Goal: Task Accomplishment & Management: Use online tool/utility

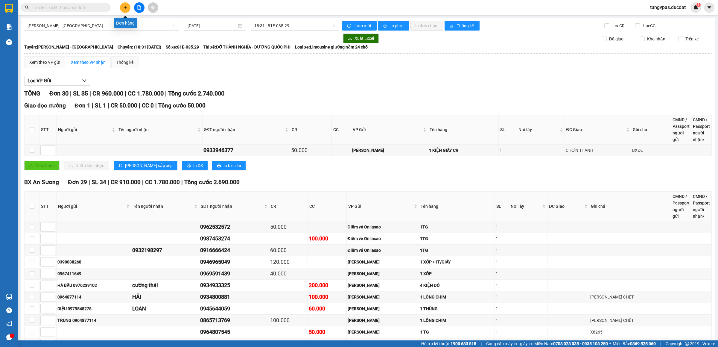
click at [126, 8] on icon "plus" at bounding box center [125, 7] width 4 height 4
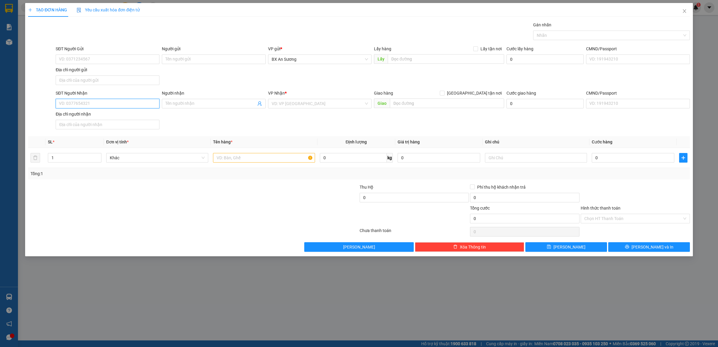
click at [112, 104] on input "SĐT Người Nhận" at bounding box center [108, 104] width 104 height 10
type input "0905289797"
click at [328, 107] on input "search" at bounding box center [318, 103] width 92 height 9
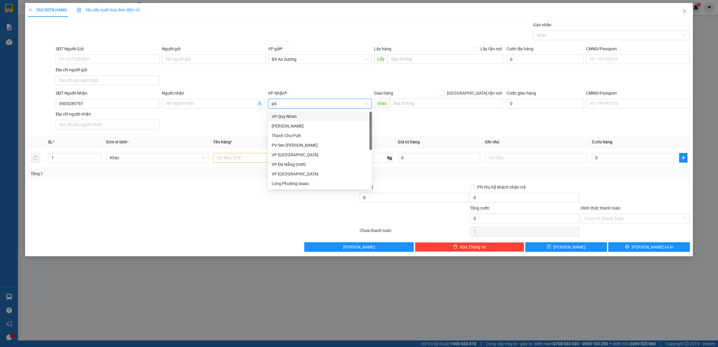
type input "pdp"
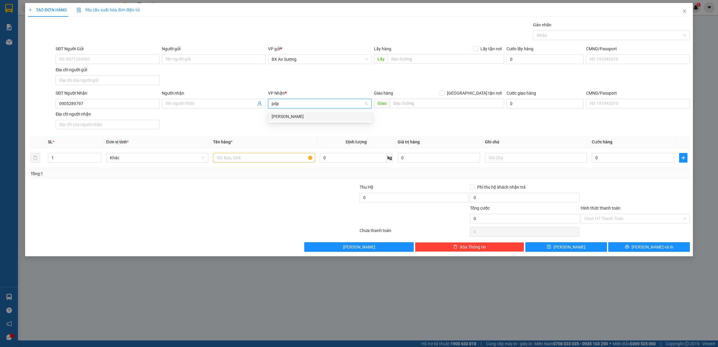
click at [326, 112] on div "[PERSON_NAME]" at bounding box center [320, 117] width 104 height 10
click at [276, 162] on input "text" at bounding box center [264, 158] width 102 height 10
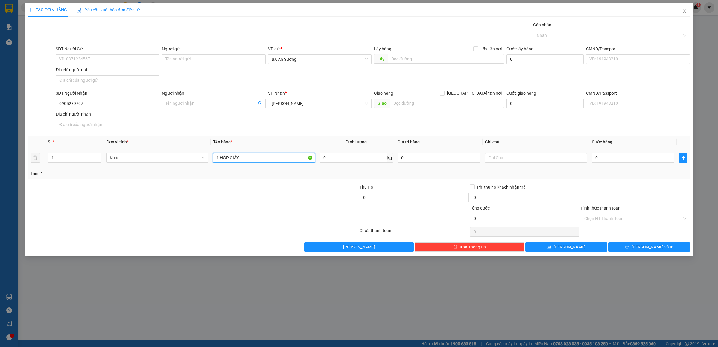
type input "1 HỘP GIẤY"
type input "4"
type input "40"
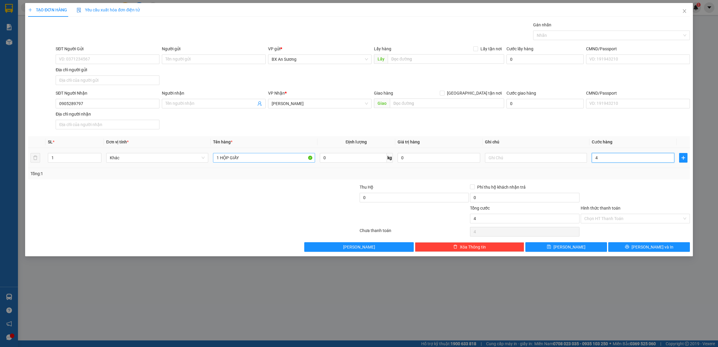
type input "40"
type input "40.000"
click at [654, 220] on input "Hình thức thanh toán" at bounding box center [633, 218] width 98 height 9
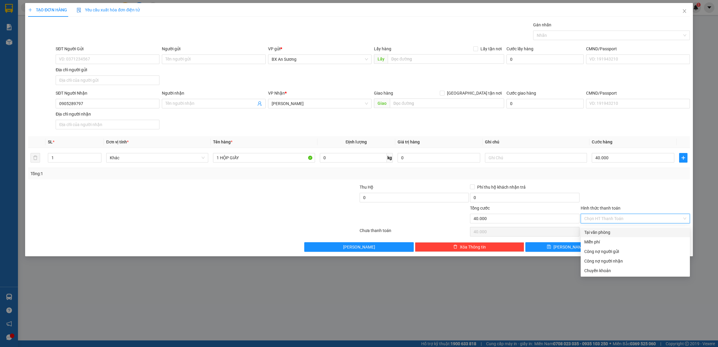
click at [620, 230] on div "Tại văn phòng" at bounding box center [635, 232] width 102 height 7
type input "0"
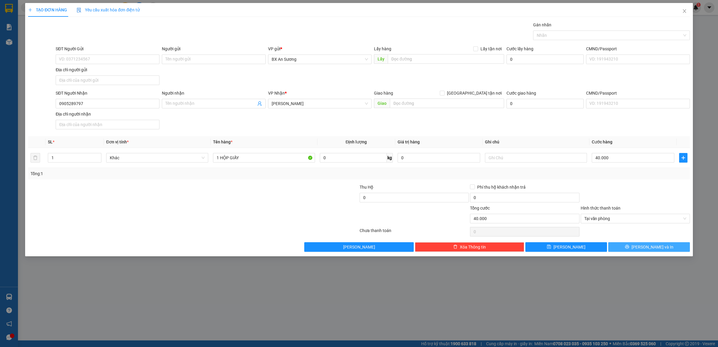
click at [650, 246] on span "[PERSON_NAME] và In" at bounding box center [653, 247] width 42 height 7
click at [683, 10] on icon "close" at bounding box center [684, 11] width 3 height 4
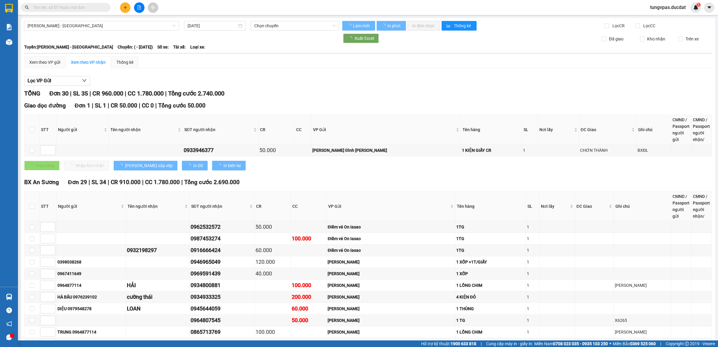
type input "[DATE]"
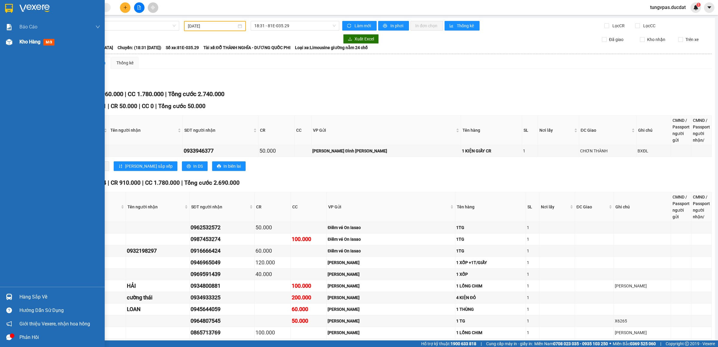
click at [13, 41] on div at bounding box center [9, 42] width 10 height 10
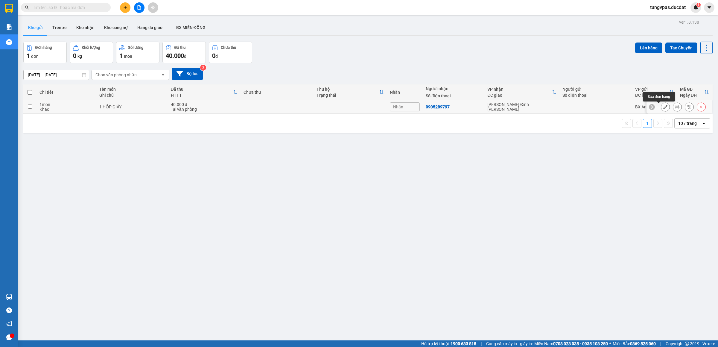
click at [663, 106] on icon at bounding box center [665, 107] width 4 height 4
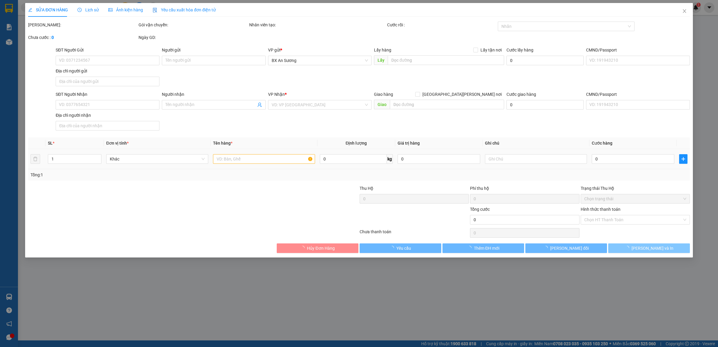
type input "0905289797"
type input "40.000"
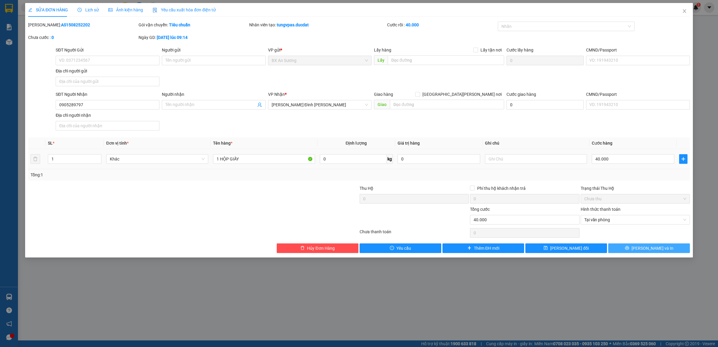
click at [658, 248] on span "[PERSON_NAME] và In" at bounding box center [653, 248] width 42 height 7
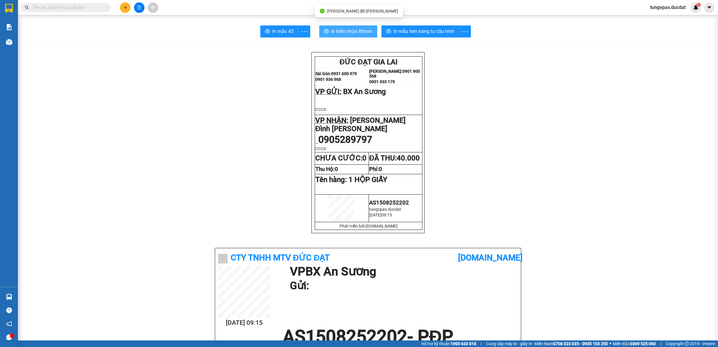
click at [361, 31] on span "In biên nhận 80mm" at bounding box center [351, 31] width 41 height 7
click at [423, 30] on span "In mẫu tem hàng tự cấu hình" at bounding box center [423, 31] width 61 height 7
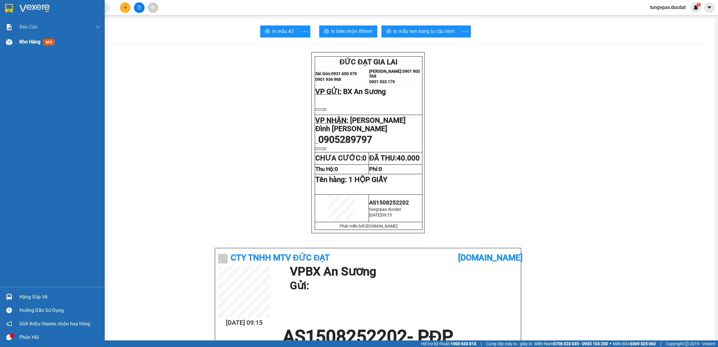
click at [10, 45] on img at bounding box center [9, 42] width 6 height 6
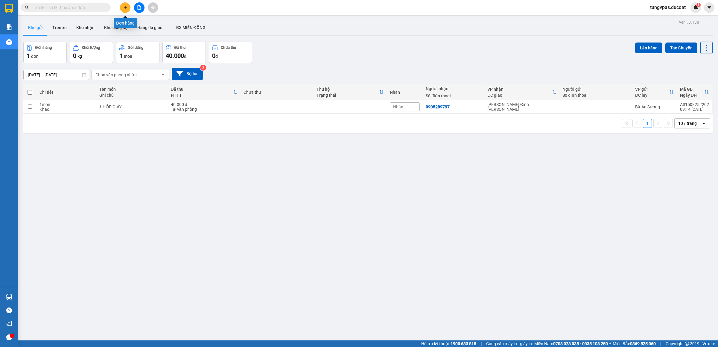
click at [126, 9] on icon "plus" at bounding box center [125, 7] width 4 height 4
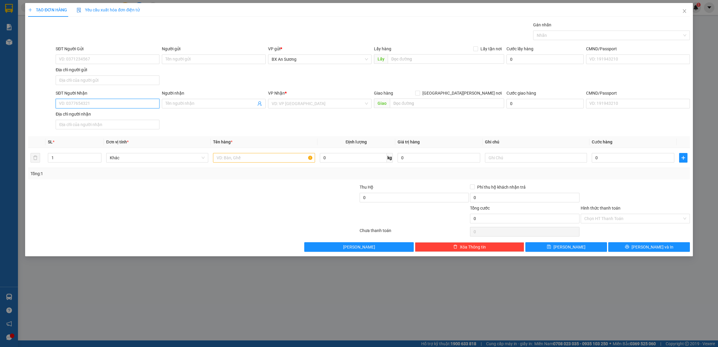
click at [143, 108] on input "SĐT Người Nhận" at bounding box center [108, 104] width 104 height 10
type input "0978259976"
click at [295, 105] on input "search" at bounding box center [318, 103] width 92 height 9
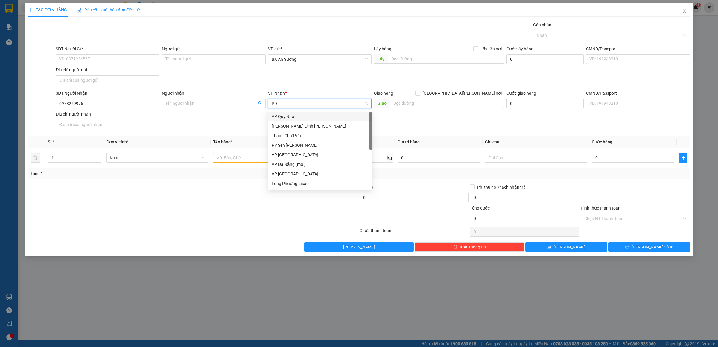
type input "PDP"
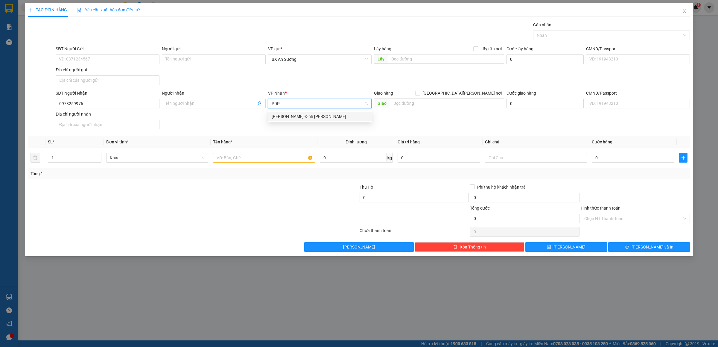
click at [288, 114] on div "[PERSON_NAME]" at bounding box center [320, 116] width 97 height 7
click at [271, 157] on input "text" at bounding box center [264, 158] width 102 height 10
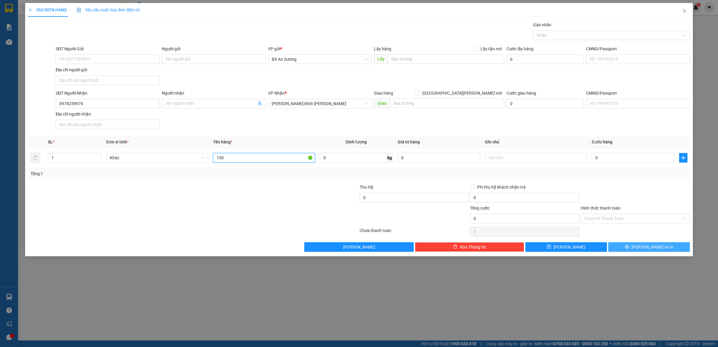
type input "150"
click at [655, 248] on span "[PERSON_NAME] và In" at bounding box center [653, 247] width 42 height 7
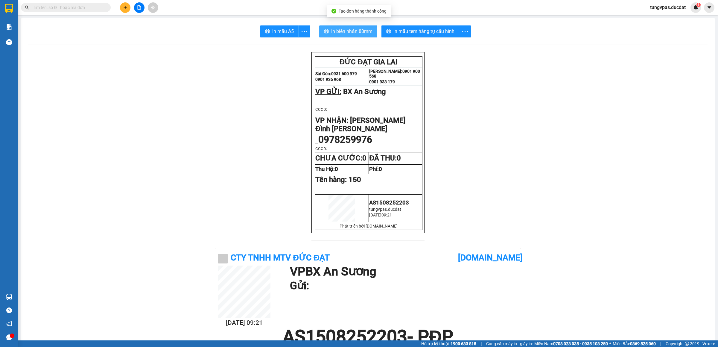
click at [363, 34] on span "In biên nhận 80mm" at bounding box center [351, 31] width 41 height 7
click at [438, 30] on span "In mẫu tem hàng tự cấu hình" at bounding box center [423, 31] width 61 height 7
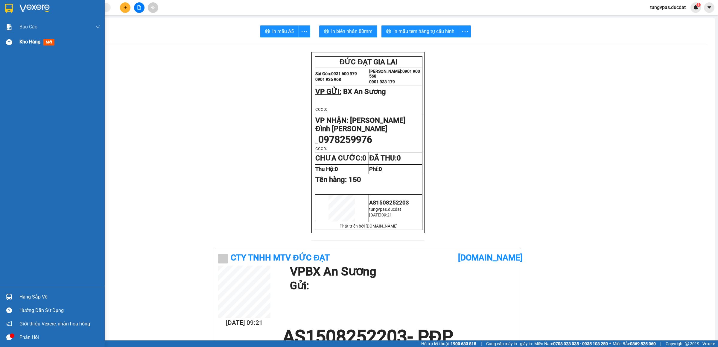
click at [16, 45] on div "Kho hàng mới" at bounding box center [52, 41] width 105 height 15
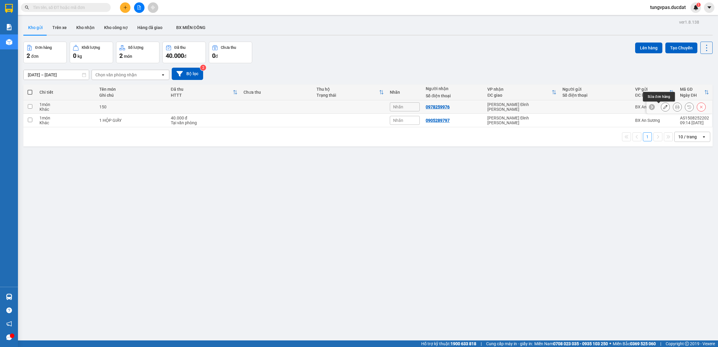
click at [661, 104] on button at bounding box center [665, 107] width 8 height 10
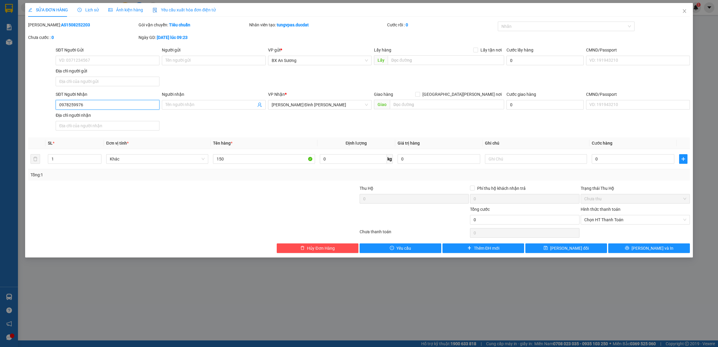
click at [115, 105] on input "0978259976" at bounding box center [108, 105] width 104 height 10
drag, startPoint x: 109, startPoint y: 107, endPoint x: 51, endPoint y: 105, distance: 59.0
click at [51, 105] on div "SĐT Người Nhận 0978259976 0978259976 Người nhận Tên người nhận VP Nhận * Phan Đ…" at bounding box center [359, 112] width 663 height 42
type input "0978259967"
click at [657, 251] on span "[PERSON_NAME] và In" at bounding box center [653, 248] width 42 height 7
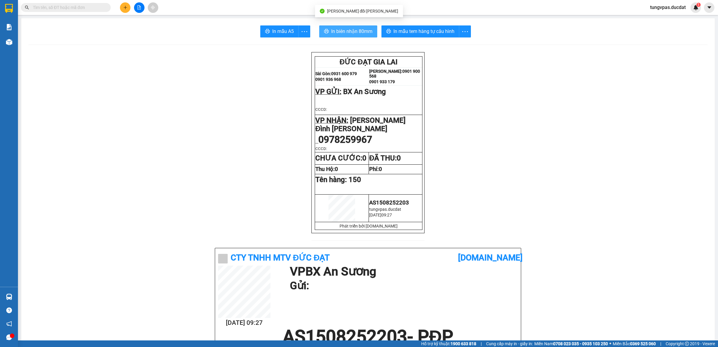
click at [356, 33] on span "In biên nhận 80mm" at bounding box center [351, 31] width 41 height 7
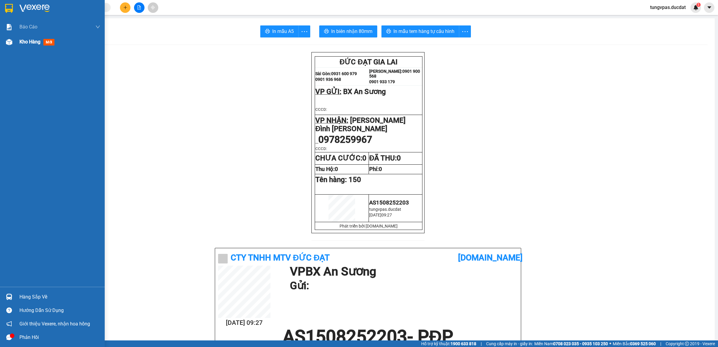
click at [10, 44] on img at bounding box center [9, 42] width 6 height 6
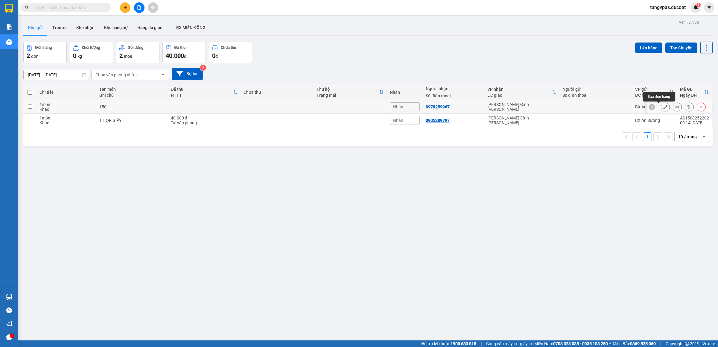
click at [663, 107] on icon at bounding box center [665, 107] width 4 height 4
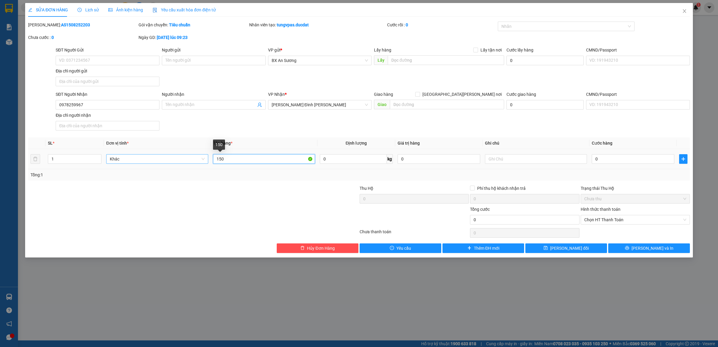
drag, startPoint x: 251, startPoint y: 162, endPoint x: 189, endPoint y: 159, distance: 61.4
click at [200, 162] on tr "1 Khác 150 0 kg 0 0" at bounding box center [359, 159] width 662 height 20
type input "1 BAO"
type input "1"
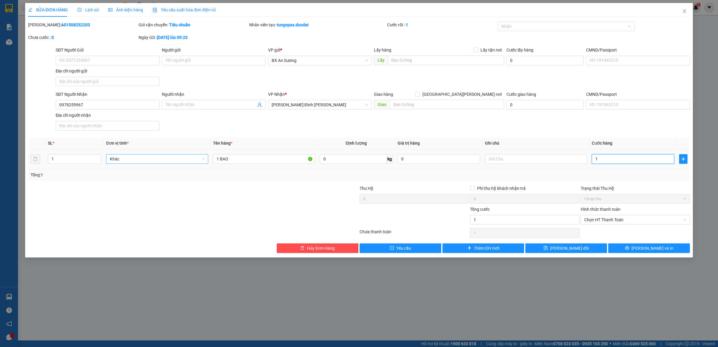
type input "1"
type input "15"
type input "150"
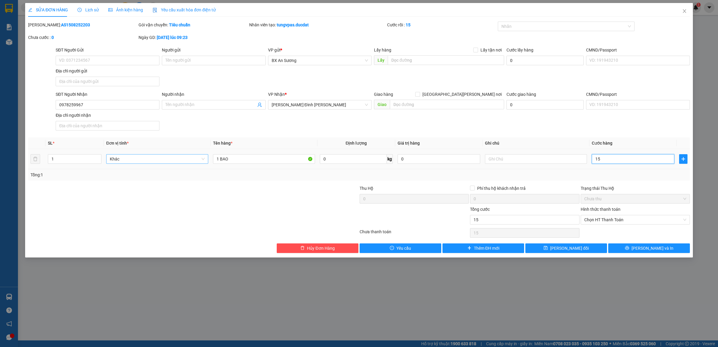
type input "150"
type input "150.000"
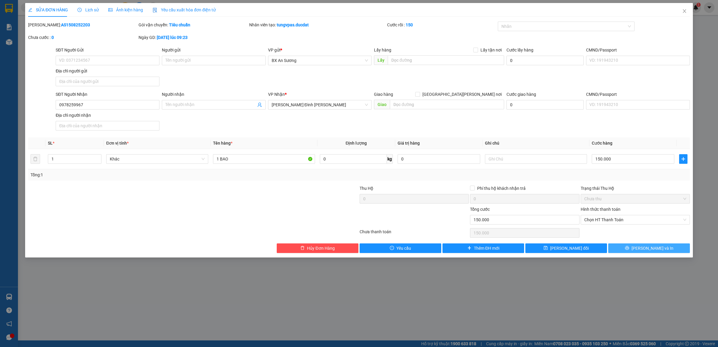
click at [677, 249] on button "[PERSON_NAME] và In" at bounding box center [649, 248] width 82 height 10
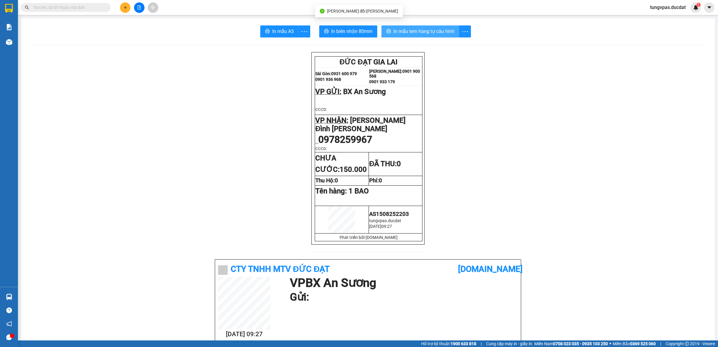
click at [430, 32] on span "In mẫu tem hàng tự cấu hình" at bounding box center [423, 31] width 61 height 7
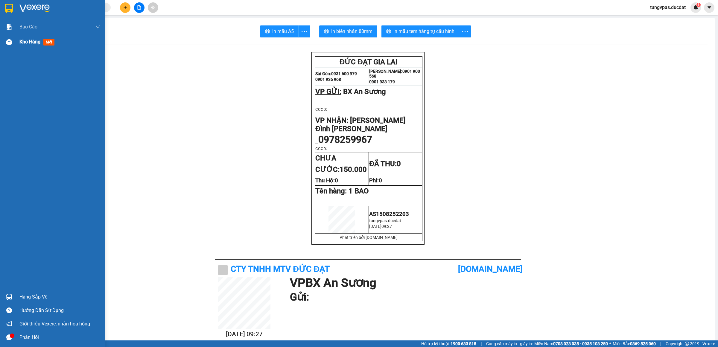
click at [10, 45] on img at bounding box center [9, 42] width 6 height 6
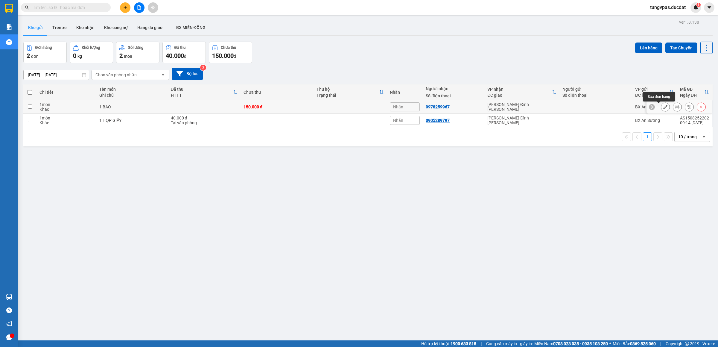
click at [663, 107] on icon at bounding box center [665, 107] width 4 height 4
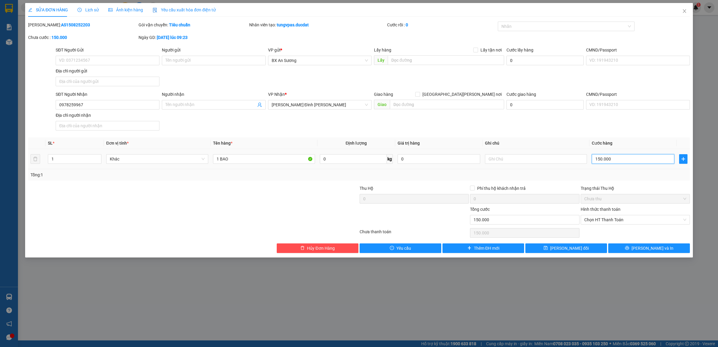
click at [612, 159] on input "150.000" at bounding box center [633, 159] width 83 height 10
type input "1"
type input "18"
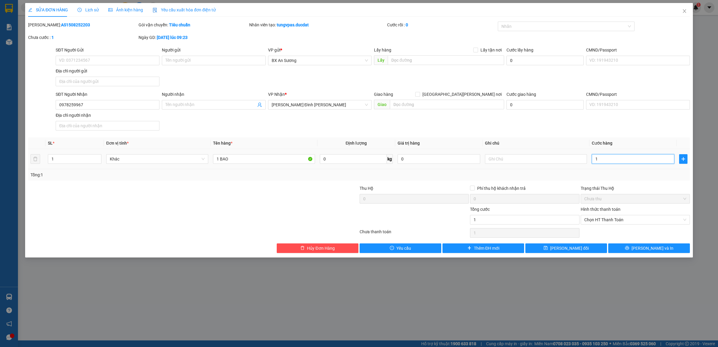
type input "18"
type input "1"
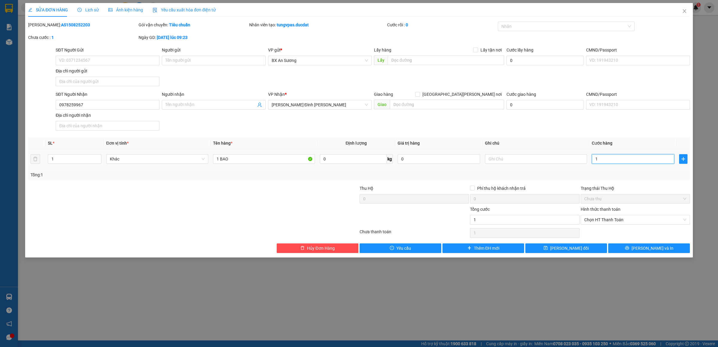
type input "0"
click at [685, 11] on icon "close" at bounding box center [684, 11] width 3 height 4
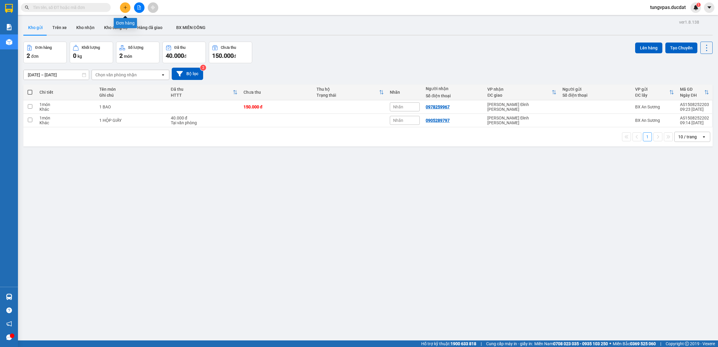
click at [128, 8] on button at bounding box center [125, 7] width 10 height 10
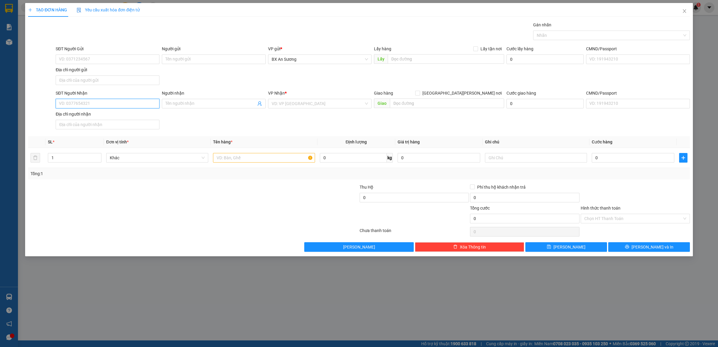
click at [151, 106] on input "SĐT Người Nhận" at bounding box center [108, 104] width 104 height 10
type input "0935773359"
click at [94, 114] on div "0935773359 - HƯNG" at bounding box center [107, 116] width 97 height 7
type input "HƯNG"
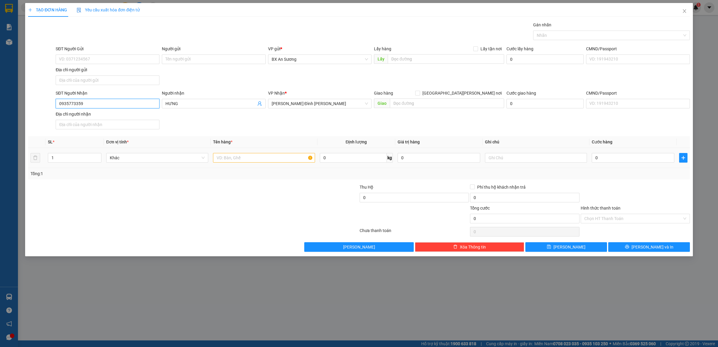
type input "0935773359"
drag, startPoint x: 290, startPoint y: 167, endPoint x: 280, endPoint y: 157, distance: 14.0
click at [285, 162] on td at bounding box center [264, 158] width 107 height 20
click at [279, 157] on input "text" at bounding box center [264, 158] width 102 height 10
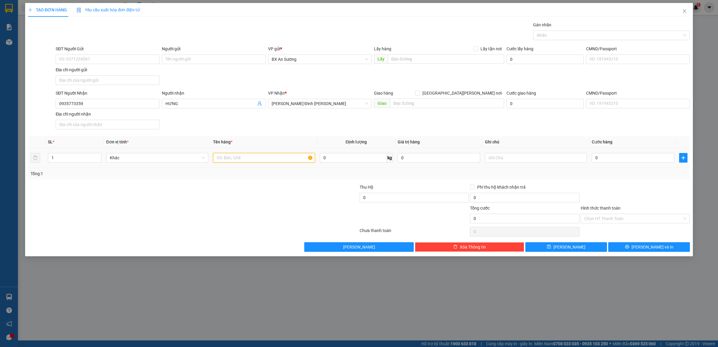
click at [279, 157] on input "text" at bounding box center [264, 158] width 102 height 10
type input "1 BAO"
type input "1"
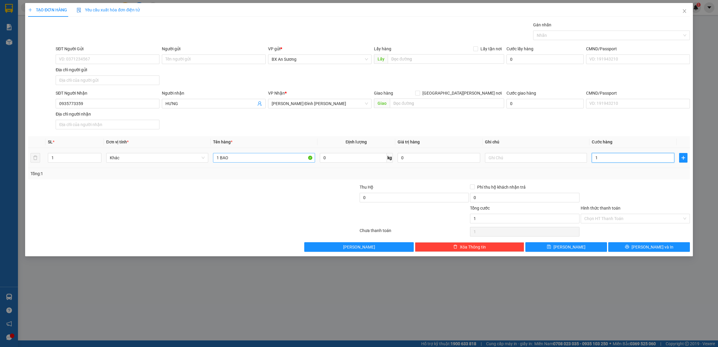
type input "17"
type input "170"
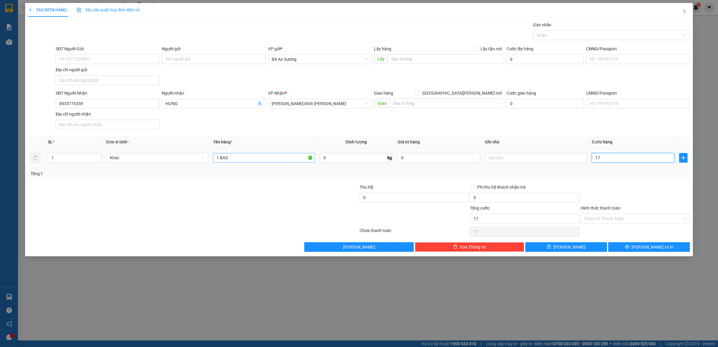
type input "170"
type input "170.000"
click at [637, 245] on button "[PERSON_NAME] và In" at bounding box center [649, 247] width 82 height 10
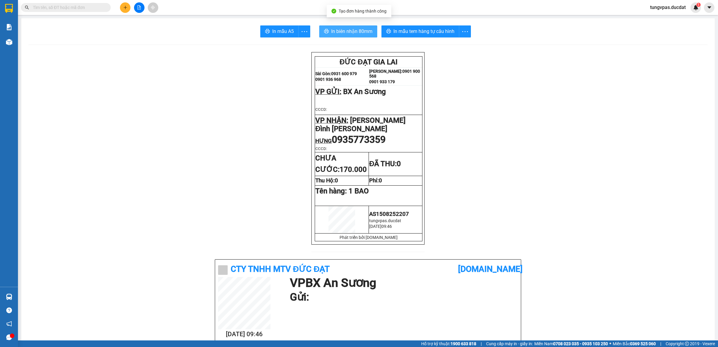
drag, startPoint x: 356, startPoint y: 23, endPoint x: 355, endPoint y: 27, distance: 3.7
click at [355, 28] on span "In biên nhận 80mm" at bounding box center [351, 31] width 41 height 7
click at [428, 34] on span "In mẫu tem hàng tự cấu hình" at bounding box center [423, 31] width 61 height 7
click at [101, 9] on input "text" at bounding box center [68, 7] width 71 height 7
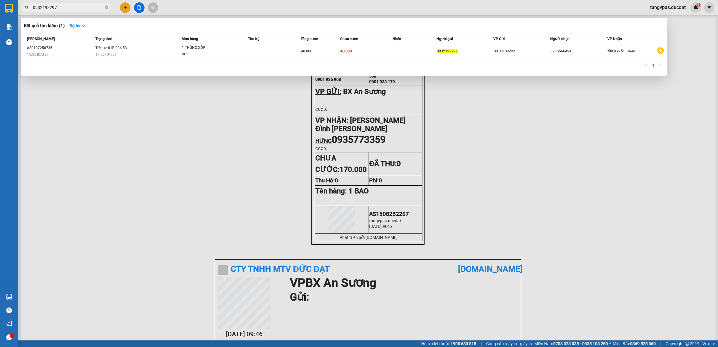
type input "0932198297"
click at [105, 6] on icon "close-circle" at bounding box center [107, 7] width 4 height 4
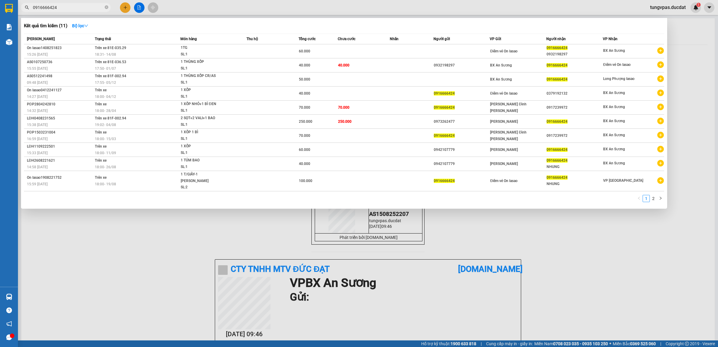
type input "0916666424"
click at [124, 5] on div at bounding box center [359, 173] width 718 height 347
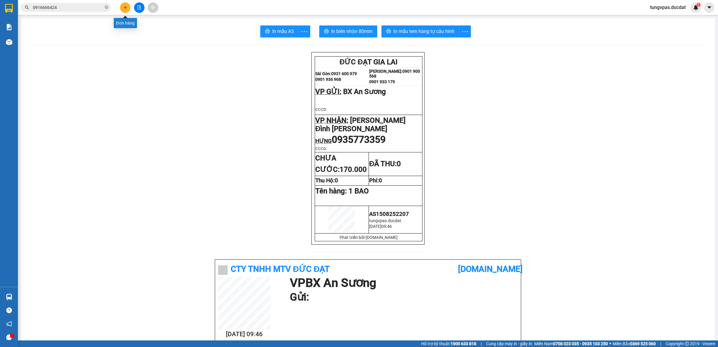
click at [126, 5] on icon "plus" at bounding box center [125, 7] width 4 height 4
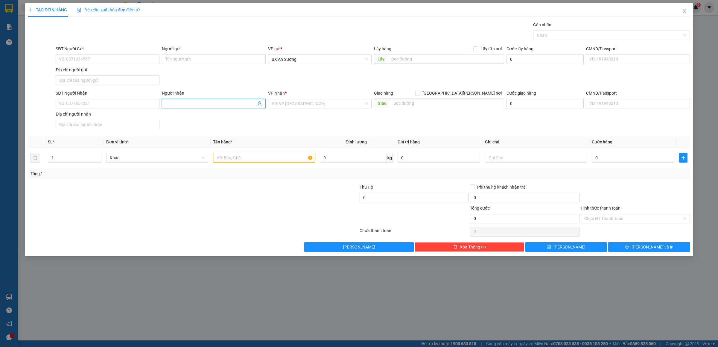
click at [176, 104] on input "Người nhận" at bounding box center [210, 103] width 91 height 7
type input "KIÊN TRANG"
click at [310, 102] on input "search" at bounding box center [318, 103] width 92 height 9
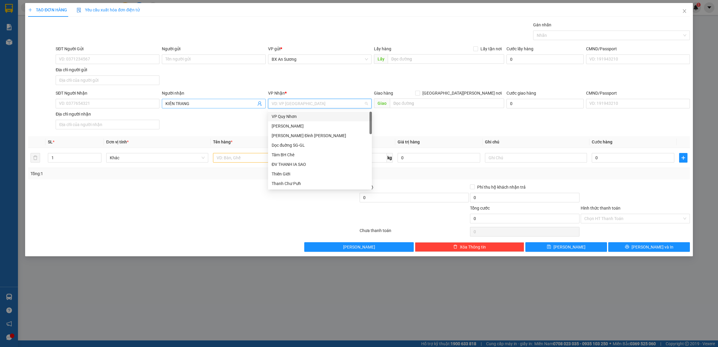
click at [227, 104] on input "KIÊN TRANG" at bounding box center [210, 103] width 91 height 7
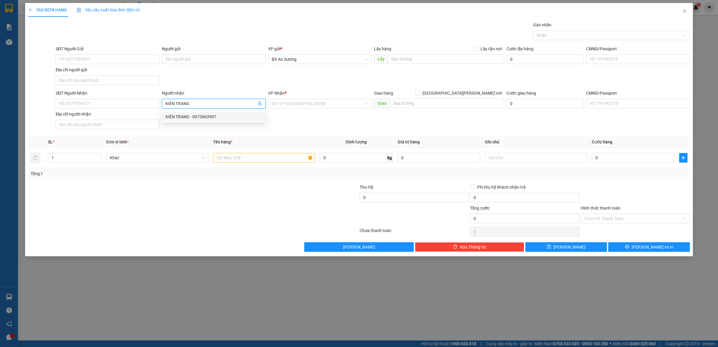
click at [217, 118] on div "KIÊN TRANG - 0973663997" at bounding box center [213, 116] width 97 height 7
type input "0973663997"
type input "KIÊN TRANG"
click at [215, 103] on input "KIÊN TRANG" at bounding box center [210, 103] width 91 height 7
click at [212, 117] on div "KIÊN TRANG - 0973663997" at bounding box center [213, 116] width 97 height 7
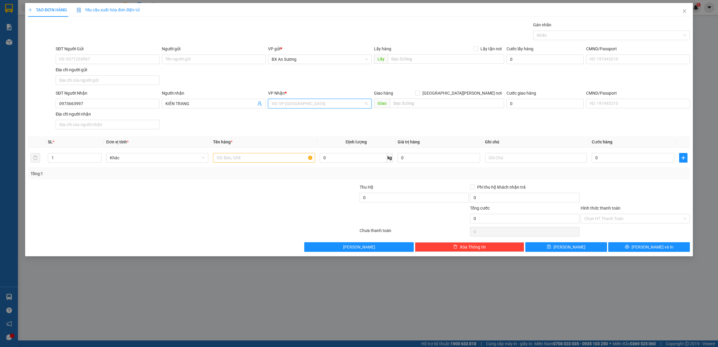
click at [291, 103] on input "search" at bounding box center [318, 103] width 92 height 9
type input "3 KIỆN GIẤY"
click at [304, 103] on input "search" at bounding box center [318, 103] width 92 height 9
type input "D"
type input "PDP"
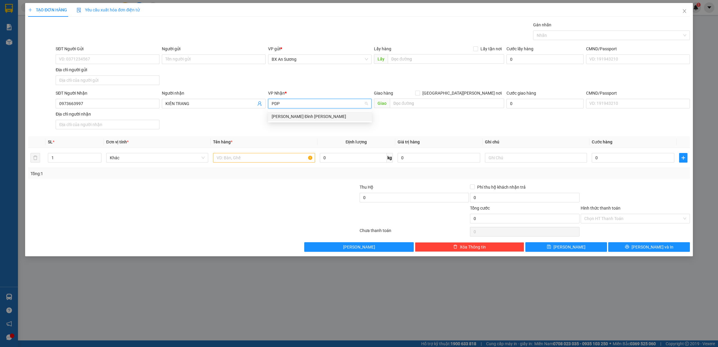
click at [295, 115] on div "[PERSON_NAME]" at bounding box center [320, 116] width 97 height 7
click at [270, 158] on input "text" at bounding box center [264, 158] width 102 height 10
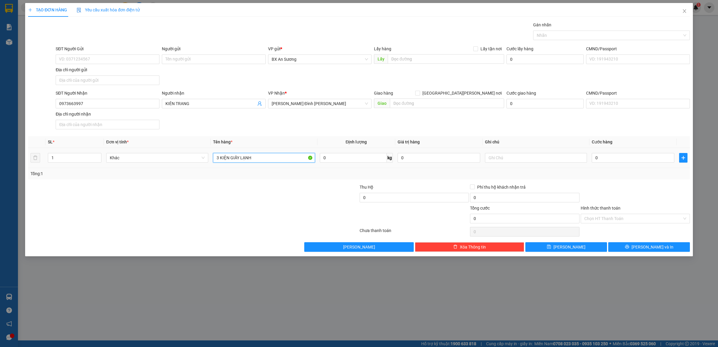
type input "3 KIỆN GIẤY LẠNH"
type input "2"
type input "27"
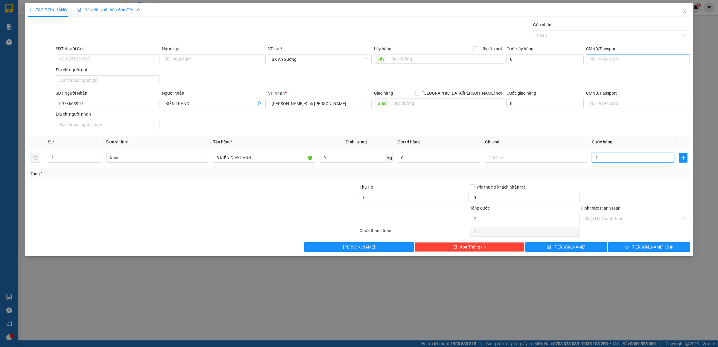
type input "27"
type input "270"
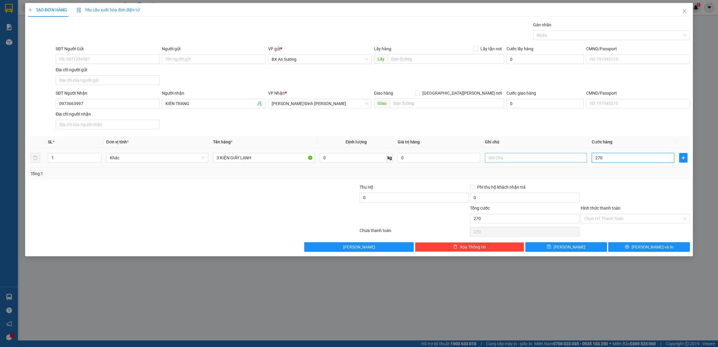
drag, startPoint x: 610, startPoint y: 159, endPoint x: 581, endPoint y: 160, distance: 29.6
click at [581, 160] on tr "1 Khác 3 KIỆN GIẤY LẠNH 0 kg 0 270" at bounding box center [359, 158] width 662 height 20
type input "3"
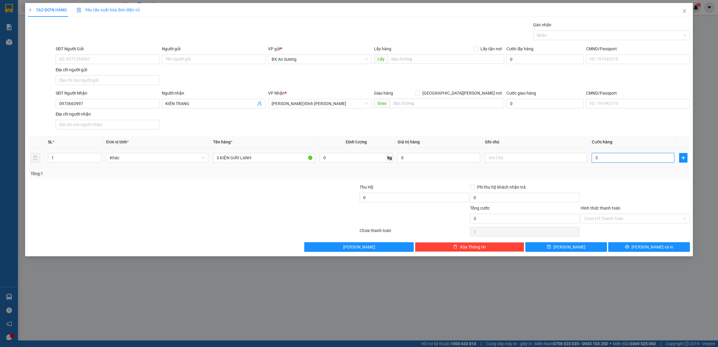
type input "30"
type input "300"
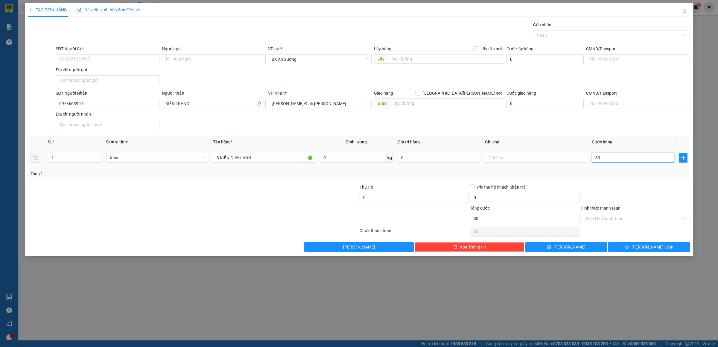
type input "300"
type input "300.000"
click at [631, 247] on button "[PERSON_NAME] và In" at bounding box center [649, 247] width 82 height 10
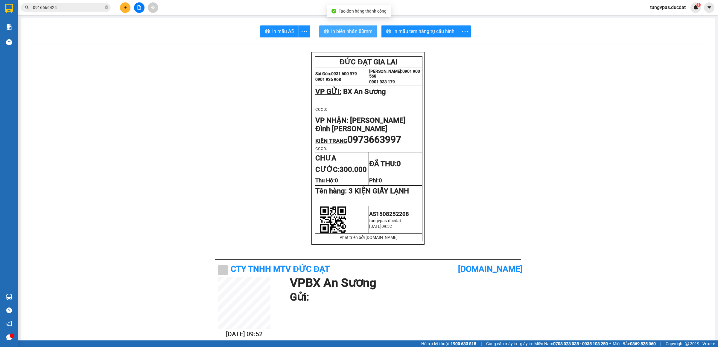
click at [366, 34] on span "In biên nhận 80mm" at bounding box center [351, 31] width 41 height 7
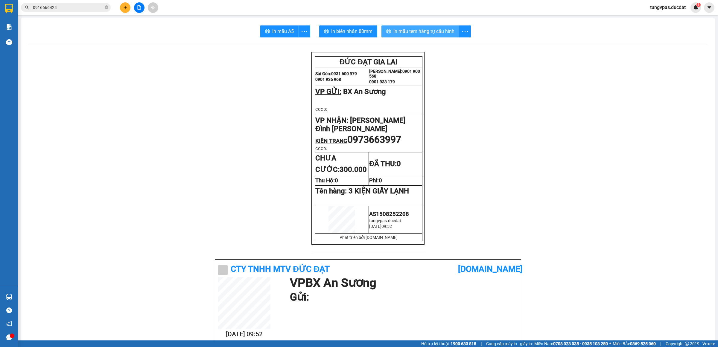
click at [428, 34] on span "In mẫu tem hàng tự cấu hình" at bounding box center [423, 31] width 61 height 7
click at [124, 12] on button at bounding box center [125, 7] width 10 height 10
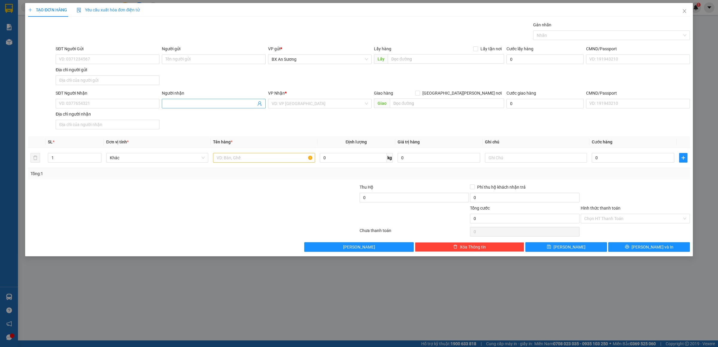
click at [215, 104] on input "Người nhận" at bounding box center [210, 103] width 91 height 7
type input "MI BAU CAN"
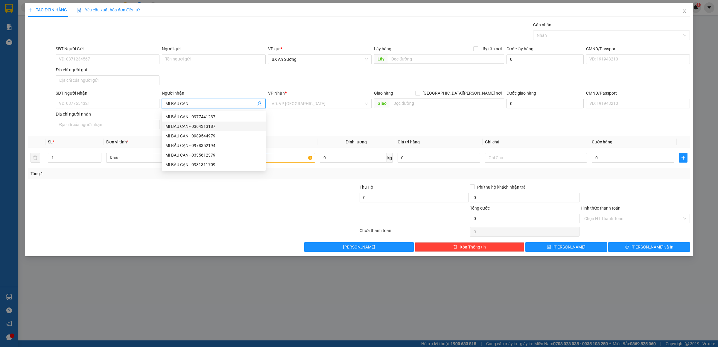
click at [220, 125] on div "MI BÀU CAN - 0364313187" at bounding box center [213, 126] width 97 height 7
type input "0364313187"
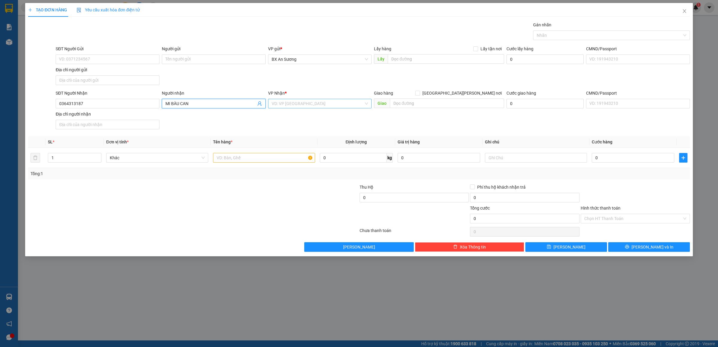
type input "MI BÀU CAN"
click at [301, 103] on input "search" at bounding box center [318, 103] width 92 height 9
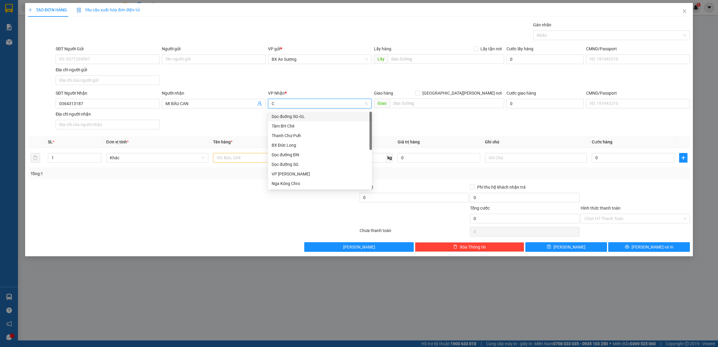
type input "CP"
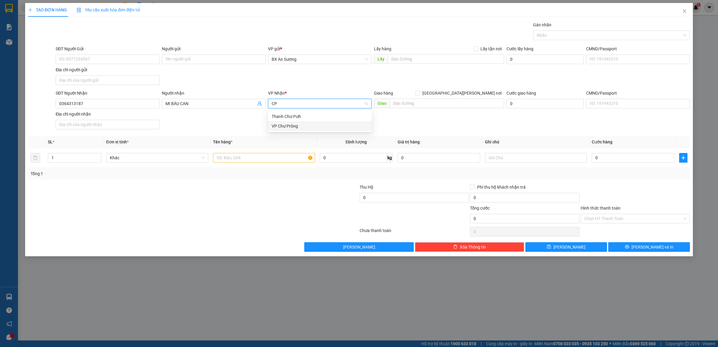
click at [296, 124] on div "VP Chư Prông" at bounding box center [320, 126] width 97 height 7
click at [282, 155] on input "text" at bounding box center [264, 158] width 102 height 10
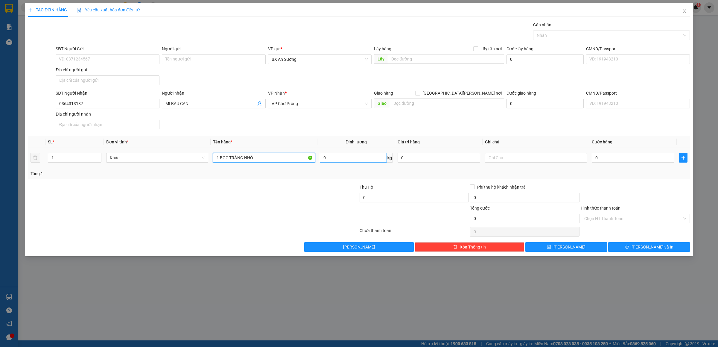
type input "1 BỌC TRẮNG NHỎ"
type input "3"
type input "30"
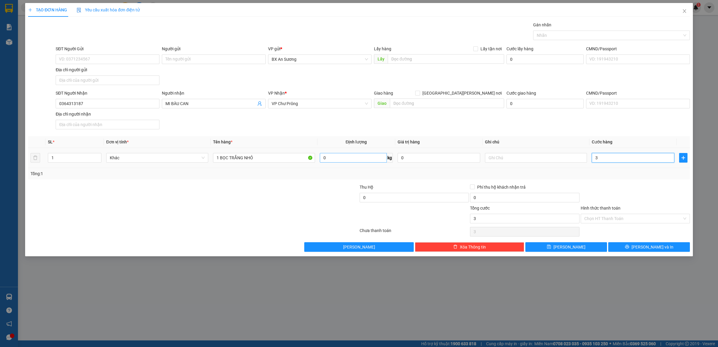
type input "30"
type input "30.000"
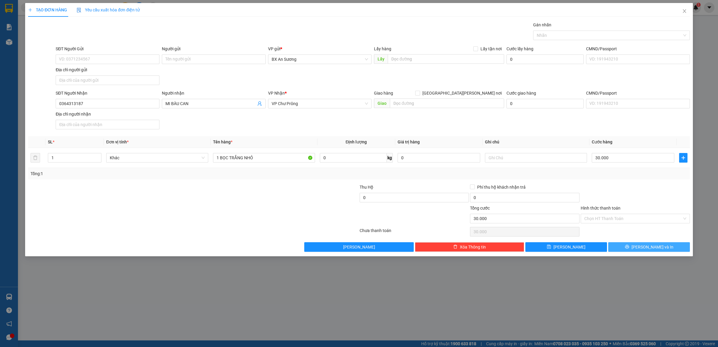
click at [661, 247] on button "[PERSON_NAME] và In" at bounding box center [649, 247] width 82 height 10
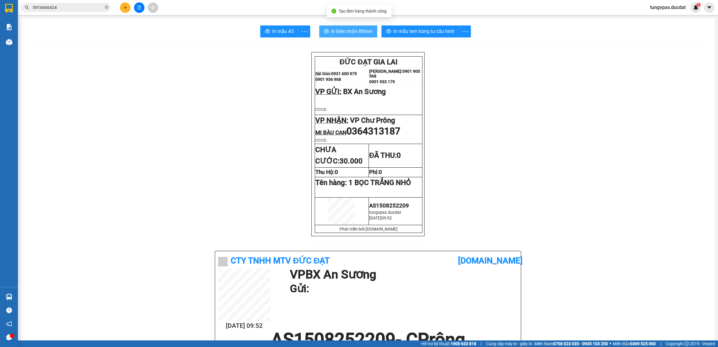
click at [364, 28] on span "In biên nhận 80mm" at bounding box center [351, 31] width 41 height 7
click at [440, 31] on span "In mẫu tem hàng tự cấu hình" at bounding box center [423, 31] width 61 height 7
click at [123, 9] on icon "plus" at bounding box center [125, 7] width 4 height 4
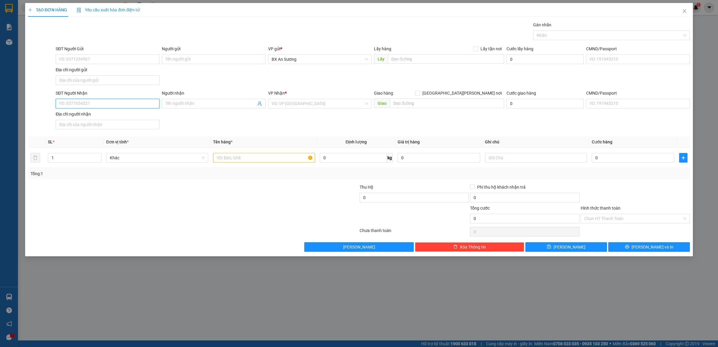
click at [146, 103] on input "SĐT Người Nhận" at bounding box center [108, 104] width 104 height 10
click at [214, 105] on input "Người nhận" at bounding box center [210, 103] width 91 height 7
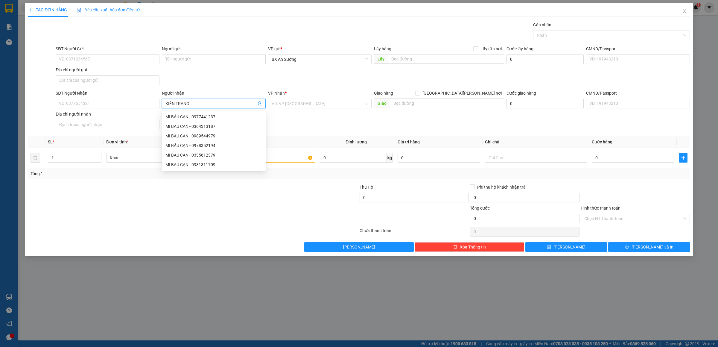
type input "KIÊN TRANG"
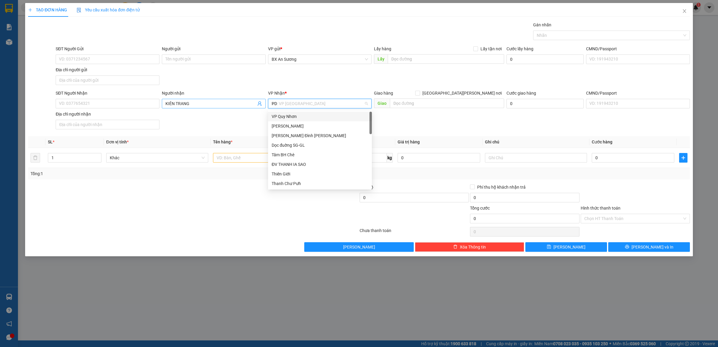
type input "PDP"
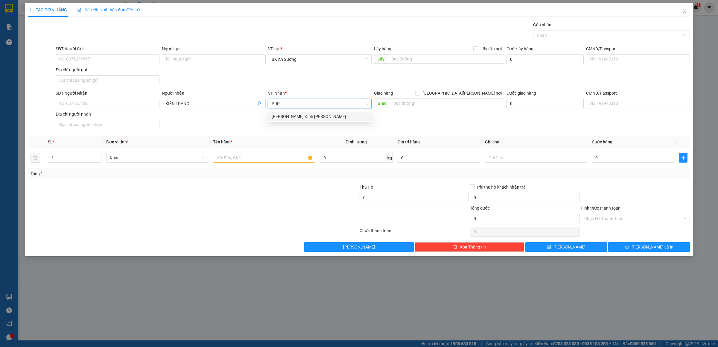
click at [288, 113] on div "[PERSON_NAME]" at bounding box center [320, 116] width 97 height 7
click at [279, 156] on input "text" at bounding box center [264, 158] width 102 height 10
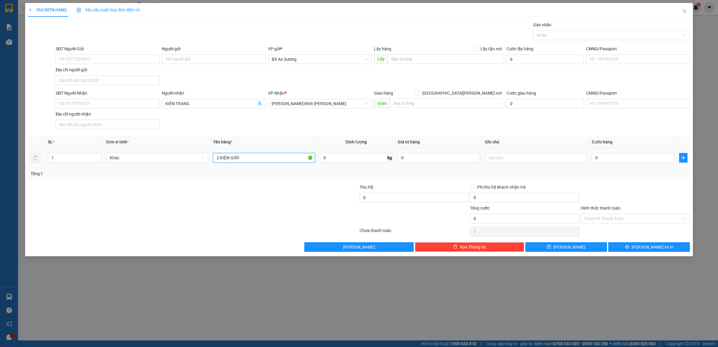
type input "2 KIỆN GIẤY"
type input "2"
type input "20"
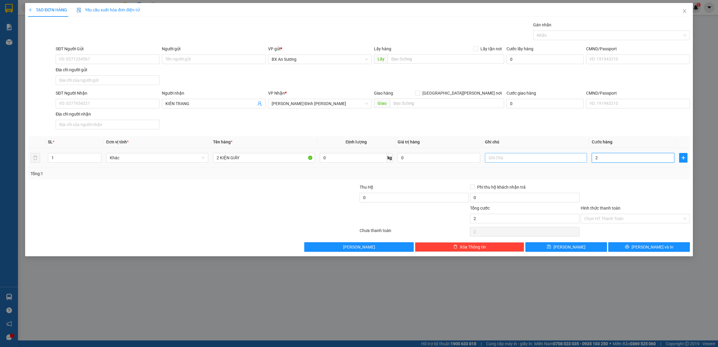
type input "20"
type input "200"
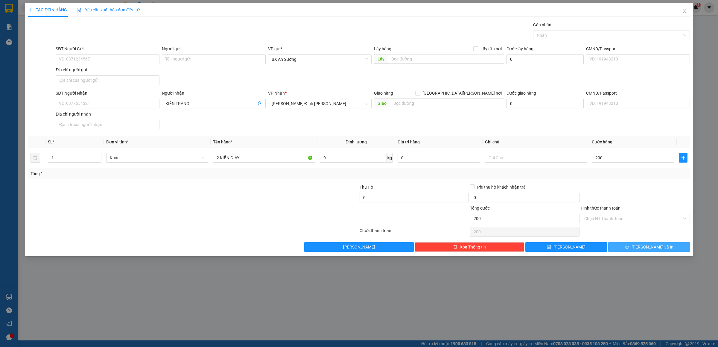
type input "200.000"
click at [659, 247] on span "[PERSON_NAME] và In" at bounding box center [653, 247] width 42 height 7
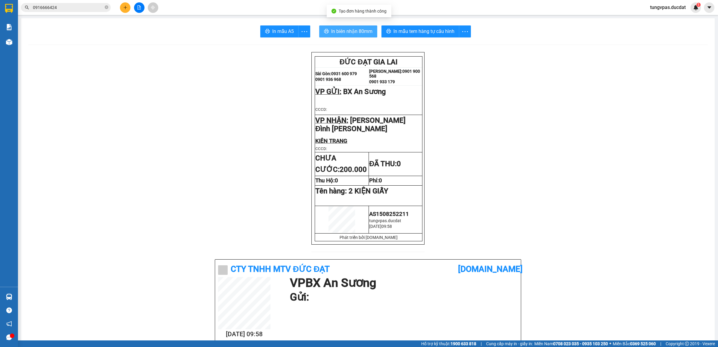
click at [351, 27] on button "In biên nhận 80mm" at bounding box center [348, 31] width 58 height 12
click at [441, 28] on span "In mẫu tem hàng tự cấu hình" at bounding box center [423, 31] width 61 height 7
click at [404, 34] on span "In mẫu tem hàng tự cấu hình" at bounding box center [423, 31] width 61 height 7
click at [129, 8] on button at bounding box center [125, 7] width 10 height 10
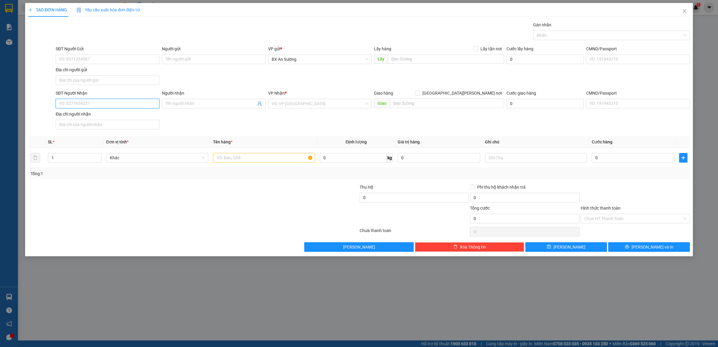
click at [129, 108] on input "SĐT Người Nhận" at bounding box center [108, 104] width 104 height 10
type input "0338789527"
click at [87, 113] on div "0338789527 - NGUYÊN" at bounding box center [107, 116] width 97 height 7
type input "NGUYÊN"
type input "0338789527"
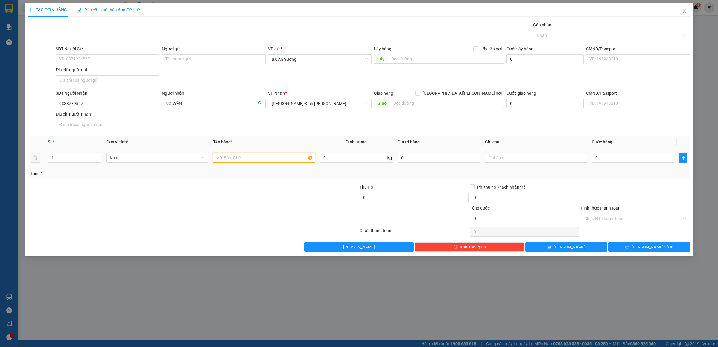
click at [249, 158] on input "text" at bounding box center [264, 158] width 102 height 10
type input "1 TÚM"
click at [621, 162] on input "0" at bounding box center [633, 158] width 83 height 10
type input "8"
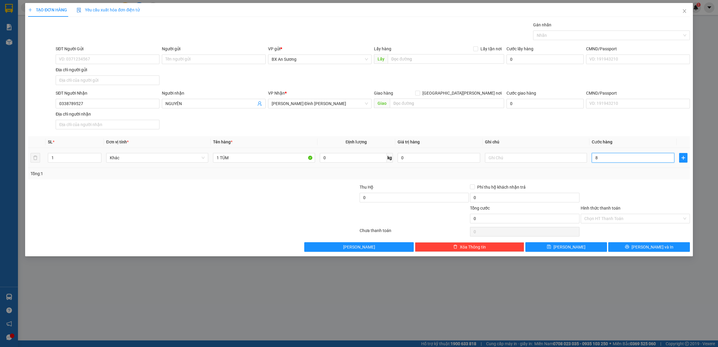
type input "8"
type input "80"
click at [657, 250] on span "[PERSON_NAME] và In" at bounding box center [653, 247] width 42 height 7
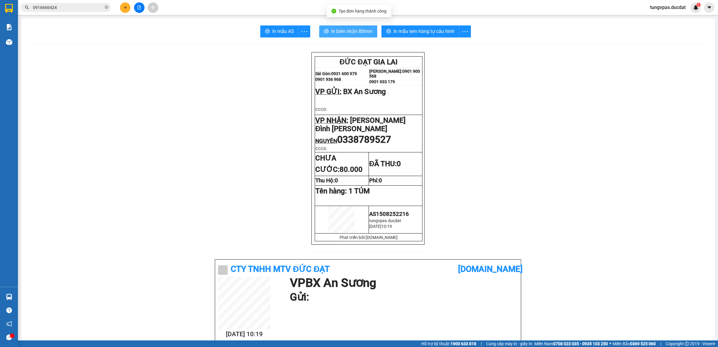
click at [362, 33] on span "In biên nhận 80mm" at bounding box center [351, 31] width 41 height 7
click at [445, 34] on span "In mẫu tem hàng tự cấu hình" at bounding box center [423, 31] width 61 height 7
click at [125, 7] on icon "plus" at bounding box center [125, 7] width 4 height 4
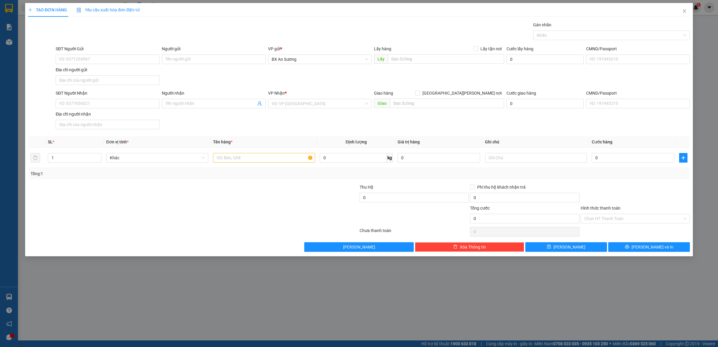
click at [126, 98] on div "SĐT Người Nhận" at bounding box center [108, 94] width 104 height 9
click at [124, 103] on input "SĐT Người Nhận" at bounding box center [108, 104] width 104 height 10
click at [137, 119] on div "0972473089" at bounding box center [107, 116] width 97 height 7
type input "0972473089"
click at [255, 162] on input "text" at bounding box center [264, 158] width 102 height 10
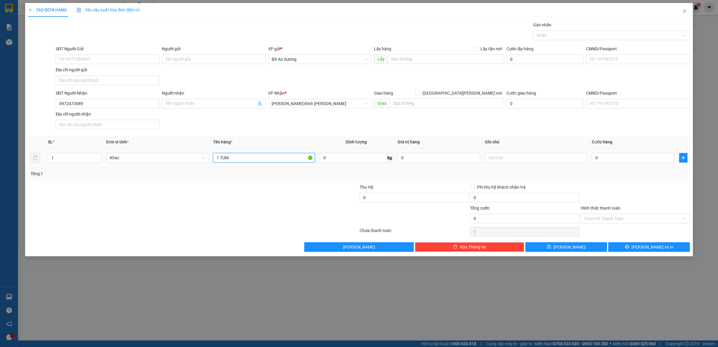
type input "1 TÚM"
click at [656, 164] on div "0" at bounding box center [633, 158] width 83 height 12
click at [656, 162] on input "0" at bounding box center [633, 158] width 83 height 10
click at [646, 249] on span "[PERSON_NAME] và In" at bounding box center [653, 247] width 42 height 7
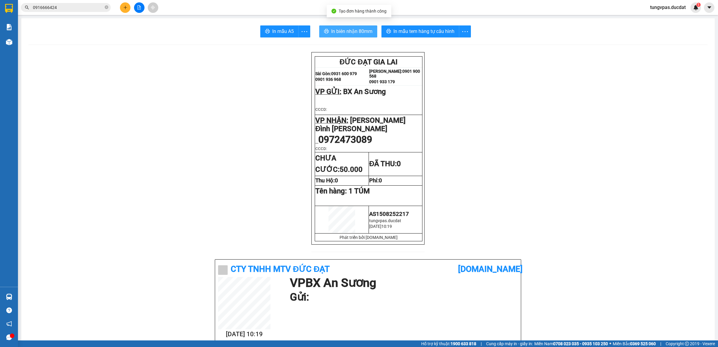
click at [362, 33] on span "In biên nhận 80mm" at bounding box center [351, 31] width 41 height 7
click at [430, 27] on button "In mẫu tem hàng tự cấu hình" at bounding box center [420, 31] width 78 height 12
click at [123, 7] on icon "plus" at bounding box center [125, 7] width 4 height 4
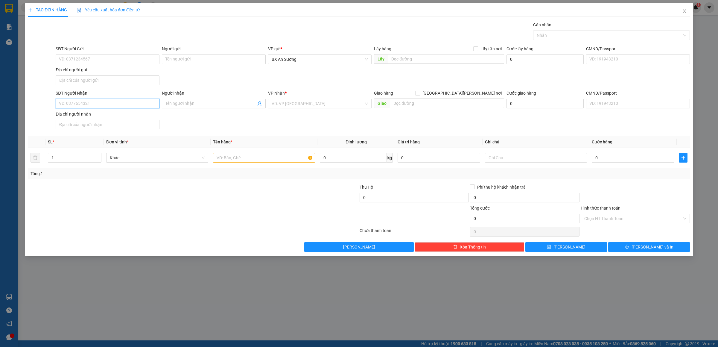
click at [126, 105] on input "SĐT Người Nhận" at bounding box center [108, 104] width 104 height 10
click at [113, 115] on div "0982614292" at bounding box center [107, 116] width 97 height 7
type input "0982614292"
drag, startPoint x: 251, startPoint y: 170, endPoint x: 252, endPoint y: 165, distance: 5.0
click at [252, 169] on div "SL * Đơn vị tính * Tên hàng * Định lượng Giá trị hàng Ghi chú Cước hàng 1 Khác …" at bounding box center [359, 157] width 662 height 43
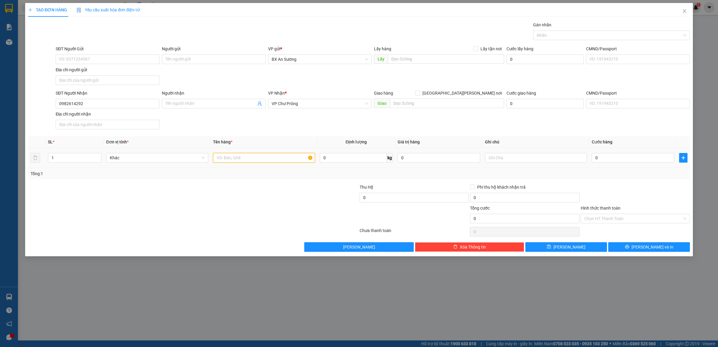
click at [254, 160] on input "text" at bounding box center [264, 158] width 102 height 10
type input "1 THÙNG GIẤY"
click at [629, 249] on icon "printer" at bounding box center [627, 247] width 4 height 4
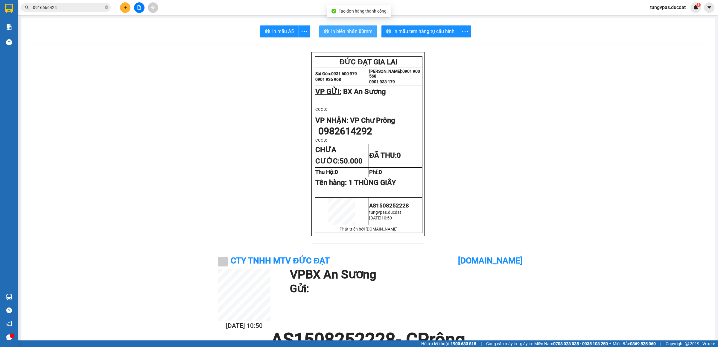
click at [359, 32] on span "In biên nhận 80mm" at bounding box center [351, 31] width 41 height 7
click at [433, 32] on span "In mẫu tem hàng tự cấu hình" at bounding box center [423, 31] width 61 height 7
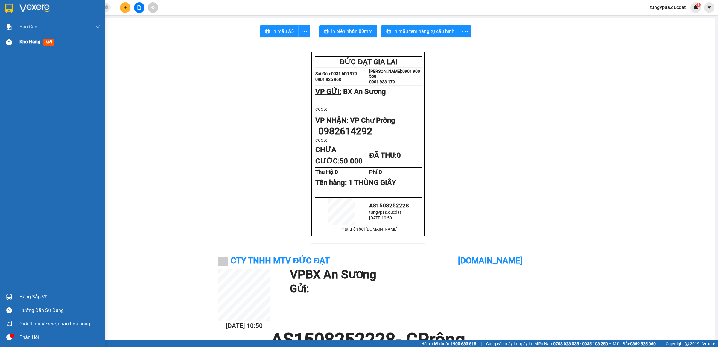
click at [12, 44] on div at bounding box center [9, 42] width 10 height 10
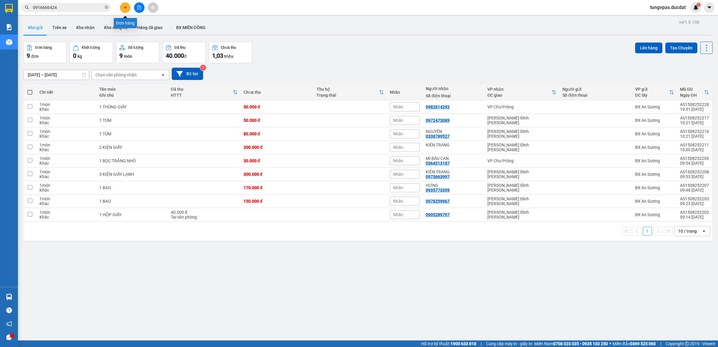
click at [123, 7] on icon "plus" at bounding box center [125, 7] width 4 height 4
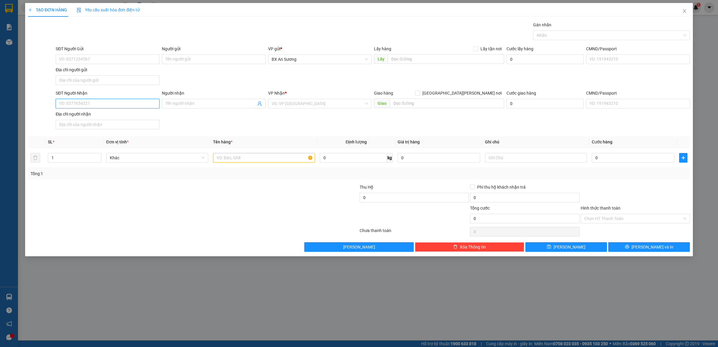
click at [133, 107] on input "SĐT Người Nhận" at bounding box center [108, 104] width 104 height 10
type input "0961479367"
click at [97, 116] on div "0961479367 - PHÚ" at bounding box center [107, 116] width 97 height 7
type input "PHÚ"
type input "0961479367"
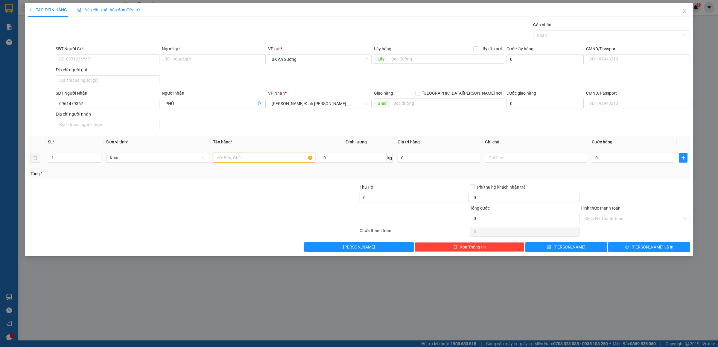
click at [236, 161] on input "text" at bounding box center [264, 158] width 102 height 10
type input "1 KIỆN GIẤY"
click at [645, 159] on input "0" at bounding box center [633, 158] width 83 height 10
click at [534, 160] on input "text" at bounding box center [536, 158] width 102 height 10
type input "KO BAOI BỂ"
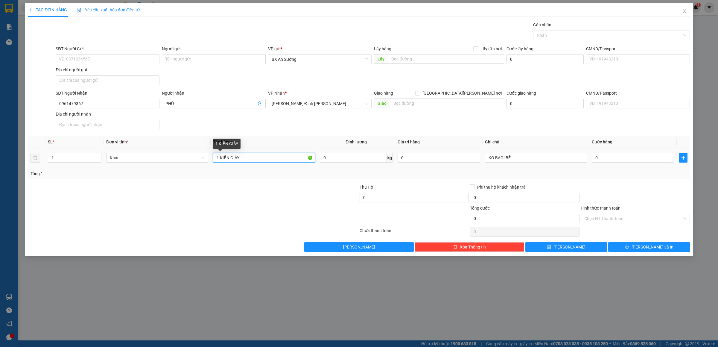
click at [279, 156] on input "1 KIỆN GIẤY" at bounding box center [264, 158] width 102 height 10
type input "1 KIỆN GIẤY ĐIỆN TỬ"
click at [674, 246] on button "[PERSON_NAME] và In" at bounding box center [649, 247] width 82 height 10
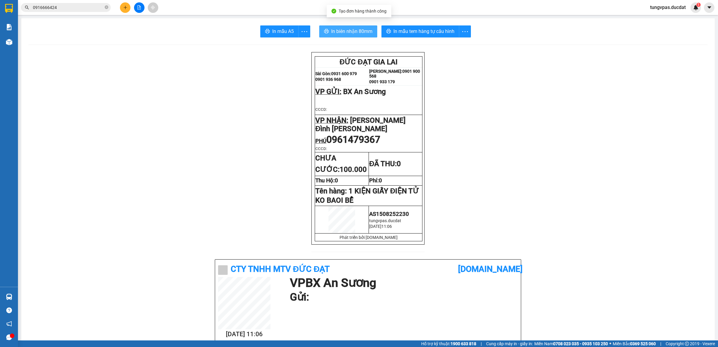
click at [357, 29] on span "In biên nhận 80mm" at bounding box center [351, 31] width 41 height 7
click at [445, 28] on span "In mẫu tem hàng tự cấu hình" at bounding box center [423, 31] width 61 height 7
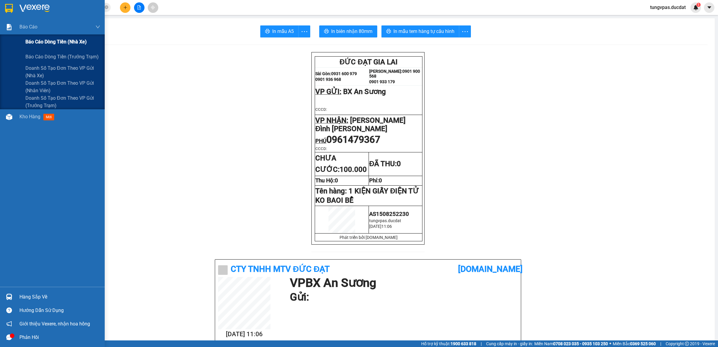
click at [14, 39] on div "Báo cáo dòng tiền (nhà xe)" at bounding box center [52, 41] width 105 height 15
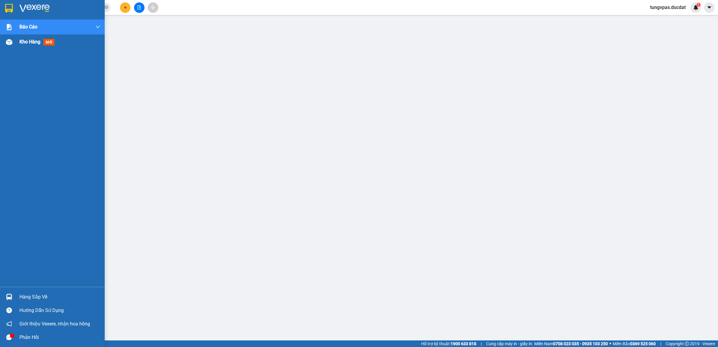
click at [22, 43] on span "Kho hàng" at bounding box center [29, 42] width 21 height 6
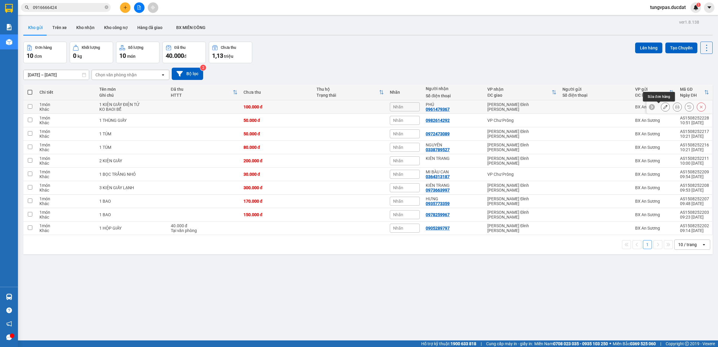
click at [661, 104] on button at bounding box center [665, 107] width 8 height 10
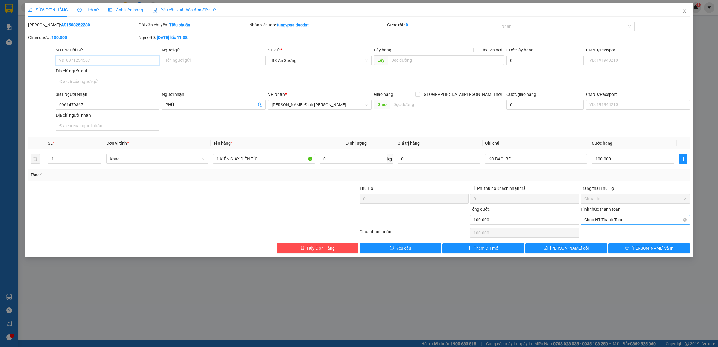
click at [644, 222] on span "Chọn HT Thanh Toán" at bounding box center [635, 219] width 102 height 9
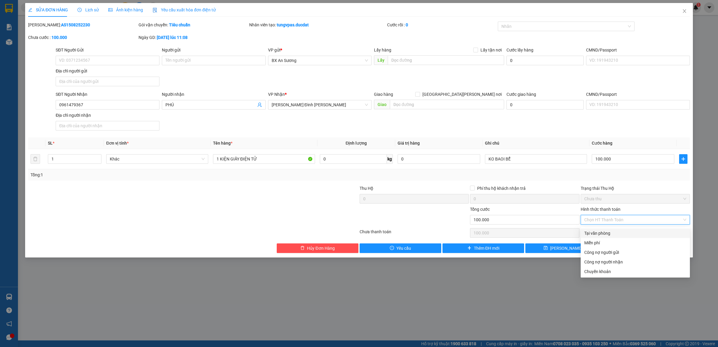
click at [626, 232] on div "Tại văn phòng" at bounding box center [635, 233] width 102 height 7
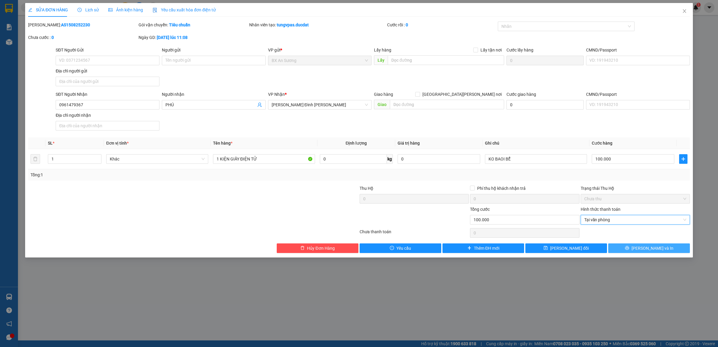
click at [655, 249] on span "[PERSON_NAME] và In" at bounding box center [653, 248] width 42 height 7
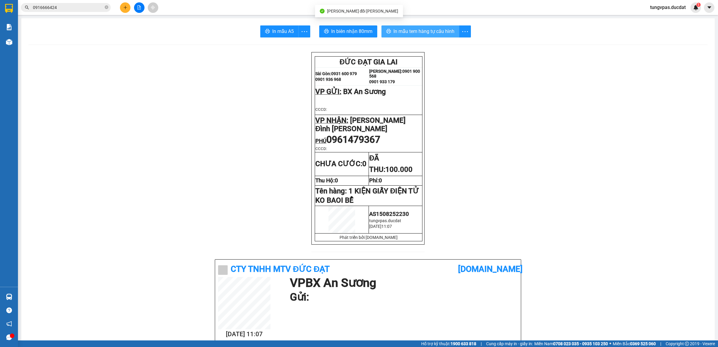
click at [438, 31] on span "In mẫu tem hàng tự cấu hình" at bounding box center [423, 31] width 61 height 7
click at [343, 26] on button "In biên nhận 80mm" at bounding box center [348, 31] width 58 height 12
click at [124, 8] on icon "plus" at bounding box center [125, 7] width 4 height 4
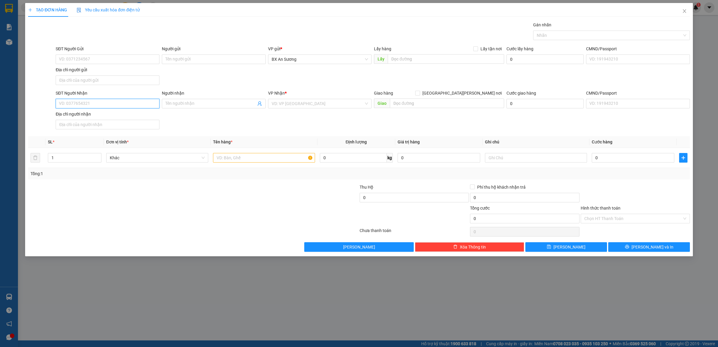
click at [140, 103] on input "SĐT Người Nhận" at bounding box center [108, 104] width 104 height 10
type input "0963602079"
click at [118, 118] on div "0963602079 - VINH HẠT ĐÁC" at bounding box center [107, 116] width 97 height 7
type input "VINH HẠT ĐÁC"
type input "0963602079"
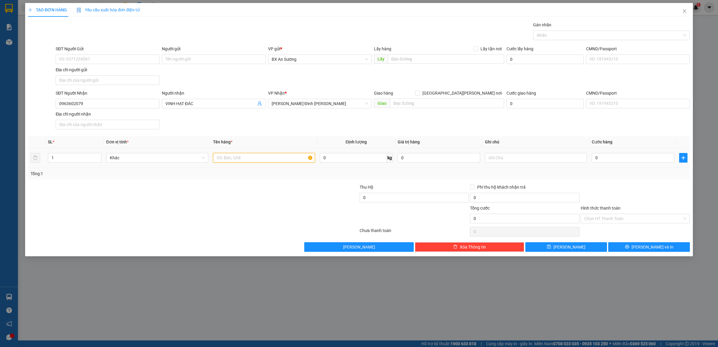
click at [230, 159] on input "text" at bounding box center [264, 158] width 102 height 10
type input "1 BAO"
type input "5"
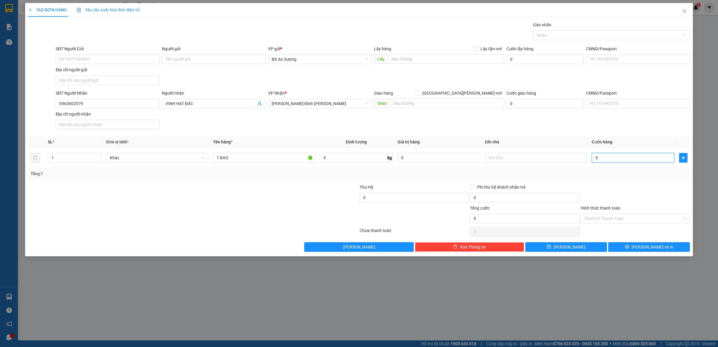
type input "50"
click at [649, 247] on span "[PERSON_NAME] và In" at bounding box center [653, 247] width 42 height 7
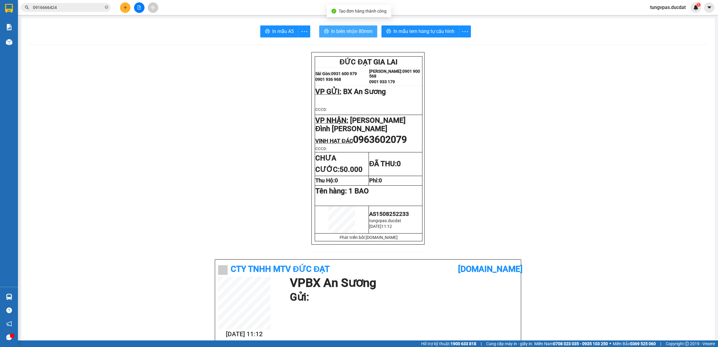
click at [362, 31] on span "In biên nhận 80mm" at bounding box center [351, 31] width 41 height 7
click at [403, 27] on button "In mẫu tem hàng tự cấu hình" at bounding box center [420, 31] width 78 height 12
click at [124, 7] on icon "plus" at bounding box center [125, 7] width 4 height 4
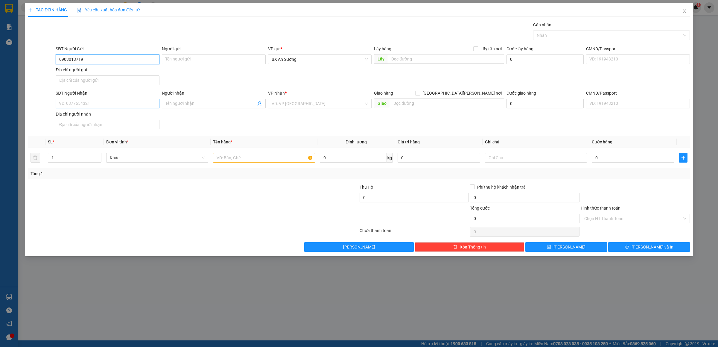
type input "0903013719"
click at [72, 104] on input "SĐT Người Nhận" at bounding box center [108, 104] width 104 height 10
type input "0912716775"
click at [95, 118] on div "0912716775 - THÀNH" at bounding box center [107, 116] width 97 height 7
type input "THÀNH"
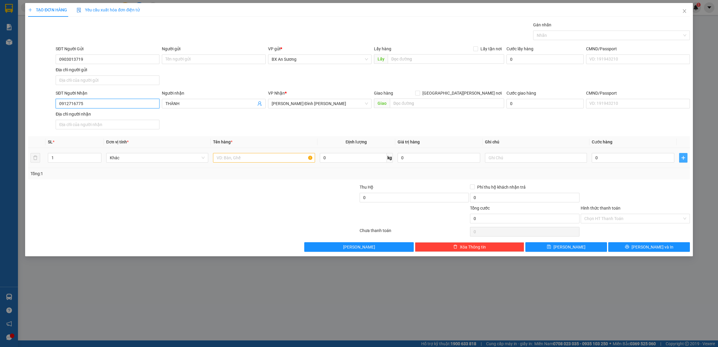
type input "0912716775"
click at [682, 157] on icon "plus" at bounding box center [683, 157] width 5 height 5
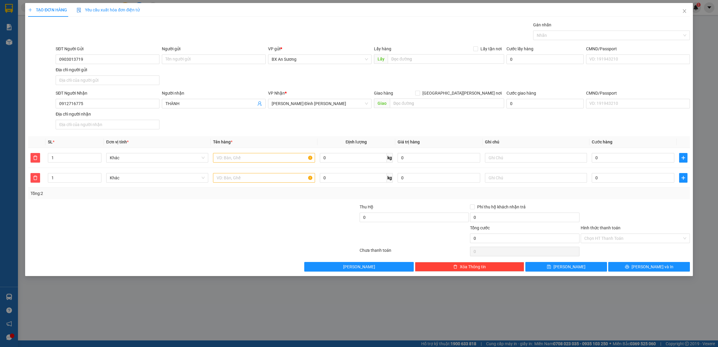
click at [661, 128] on div "SĐT Người Nhận 0912716775 Người nhận THÀNH VP Nhận * Phan Đình Phùng Giao hàng …" at bounding box center [372, 111] width 637 height 42
click at [667, 138] on th "Cước hàng" at bounding box center [632, 142] width 87 height 12
click at [349, 127] on div "SĐT Người Nhận 0912716775 Người nhận THÀNH VP Nhận * Phan Đình Phùng Giao hàng …" at bounding box center [372, 111] width 637 height 42
click at [520, 104] on input "0" at bounding box center [544, 104] width 77 height 10
type input "0"
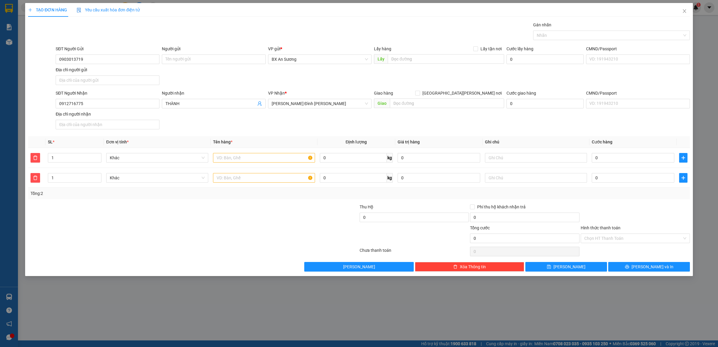
click at [186, 121] on div "SĐT Người Nhận 0912716775 Người nhận THÀNH VP Nhận * Phan Đình Phùng Giao hàng …" at bounding box center [372, 111] width 637 height 42
click at [682, 159] on icon "plus" at bounding box center [683, 157] width 5 height 5
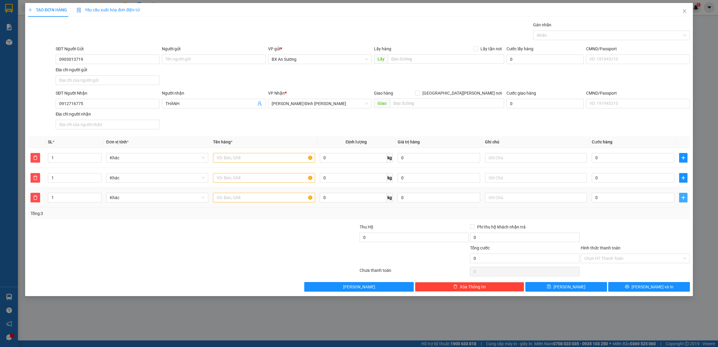
click at [683, 196] on button "button" at bounding box center [683, 198] width 8 height 10
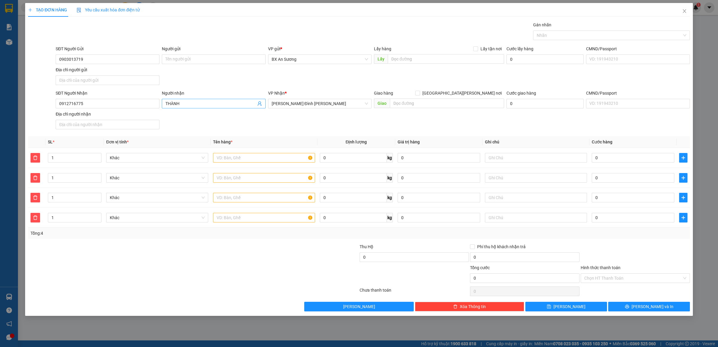
click at [198, 104] on input "THÀNH" at bounding box center [210, 103] width 91 height 7
click at [327, 125] on div "SĐT Người Nhận 0912716775 Người nhận THÀNH VP Nhận * Phan Đình Phùng Giao hàng …" at bounding box center [372, 111] width 637 height 42
click at [618, 102] on input "CMND/Passport" at bounding box center [638, 104] width 104 height 10
type input "80"
click at [665, 307] on button "[PERSON_NAME] và In" at bounding box center [649, 307] width 82 height 10
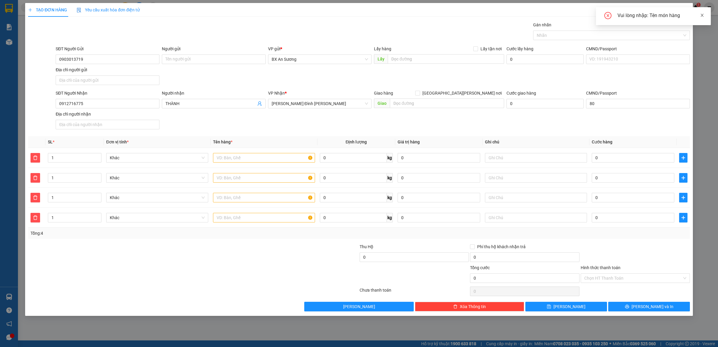
click at [703, 14] on icon "close" at bounding box center [702, 15] width 4 height 4
click at [36, 160] on icon "delete" at bounding box center [35, 157] width 5 height 5
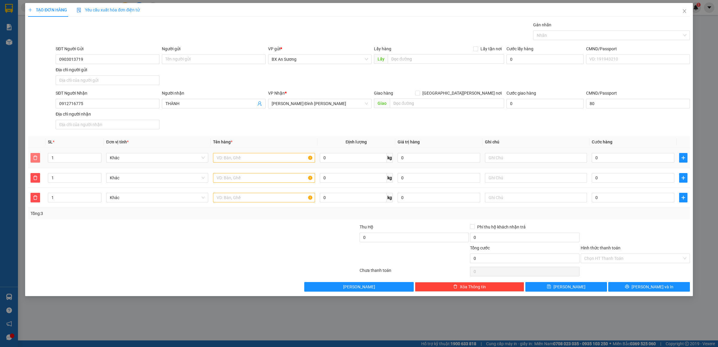
click at [36, 160] on icon "delete" at bounding box center [35, 157] width 5 height 5
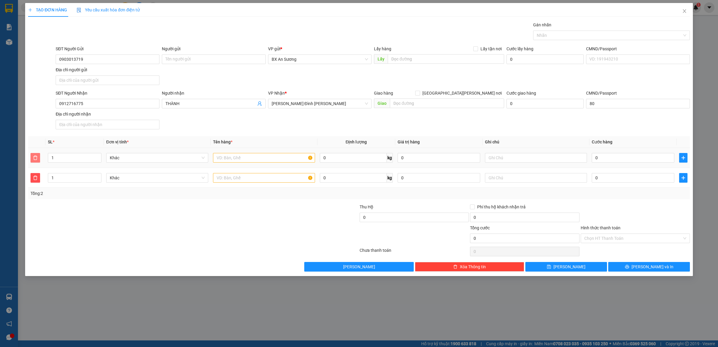
click at [36, 160] on icon "delete" at bounding box center [35, 157] width 5 height 5
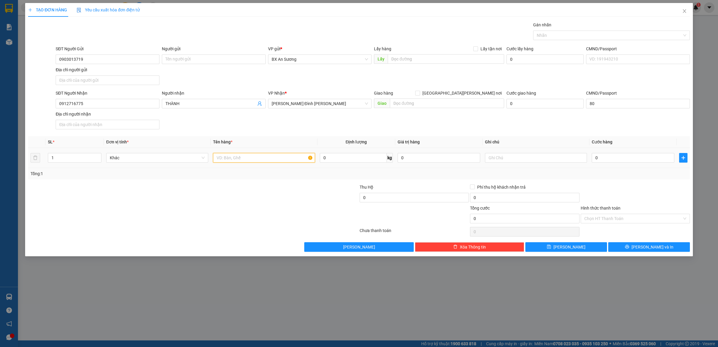
click at [248, 158] on input "text" at bounding box center [264, 158] width 102 height 10
type input "2 TÚM SẮT"
click at [634, 160] on input "0" at bounding box center [633, 158] width 83 height 10
type input "1"
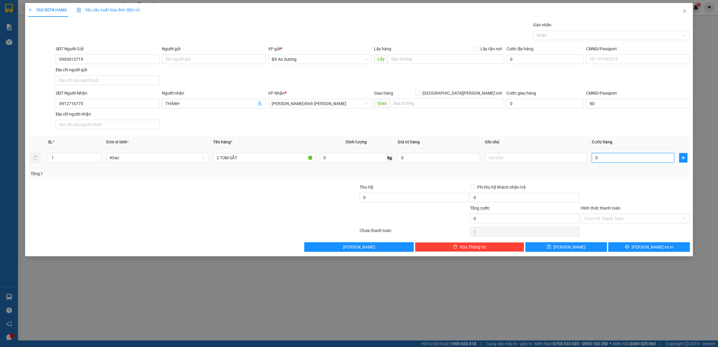
type input "1"
type input "10"
type input "100"
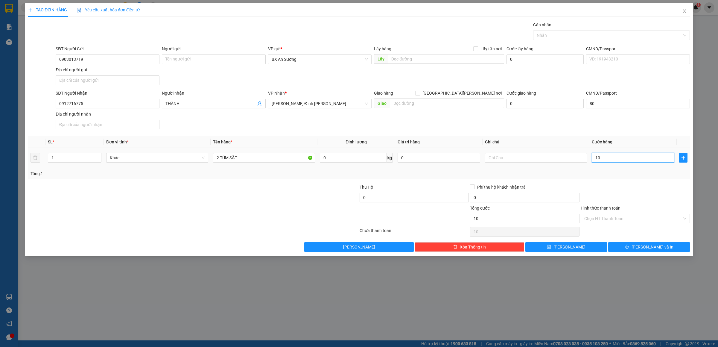
type input "100"
type input "100.000"
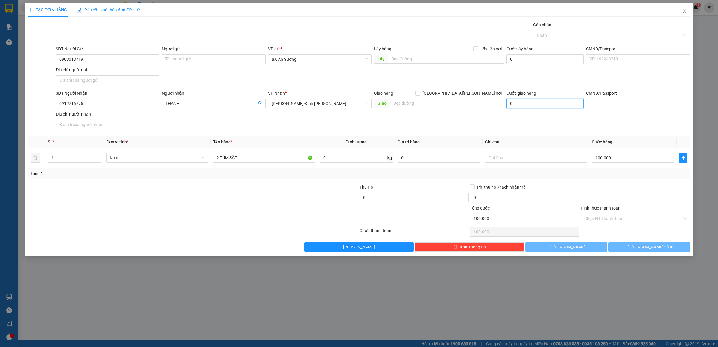
type input "80"
type input "100.080"
type input "0"
type input "100.000"
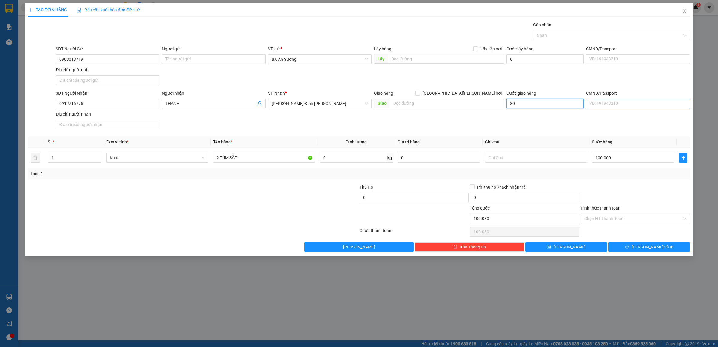
type input "100.000"
click at [549, 124] on div "SĐT Người Nhận 0912716775 Người nhận THÀNH VP Nhận * Phan Đình Phùng Giao hàng …" at bounding box center [372, 111] width 637 height 42
click at [653, 250] on span "[PERSON_NAME] và In" at bounding box center [653, 247] width 42 height 7
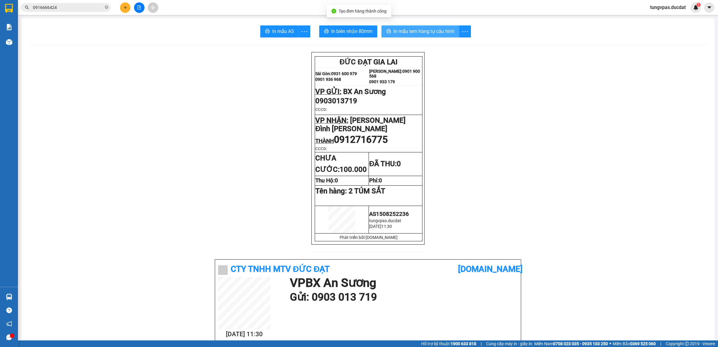
click at [437, 28] on span "In mẫu tem hàng tự cấu hình" at bounding box center [423, 31] width 61 height 7
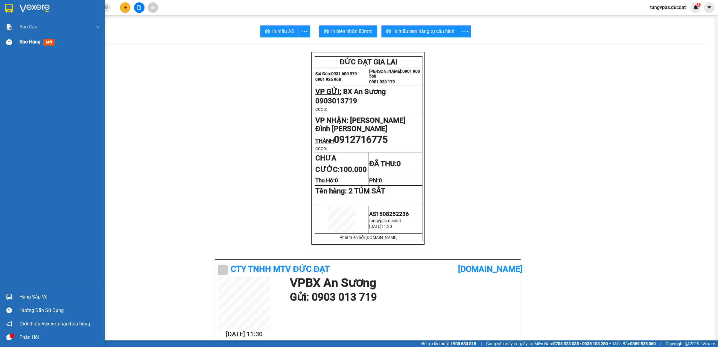
click at [11, 45] on div at bounding box center [9, 42] width 10 height 10
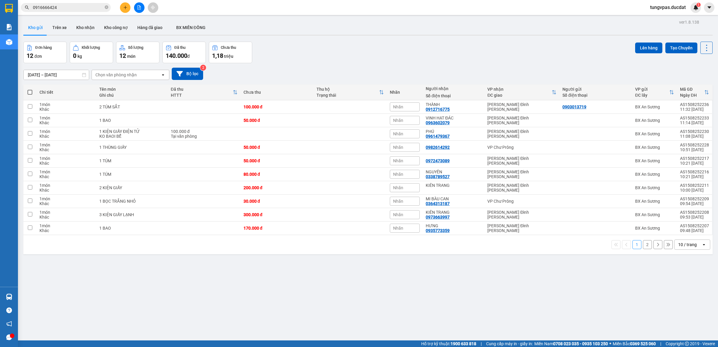
click at [124, 8] on icon "plus" at bounding box center [125, 7] width 4 height 4
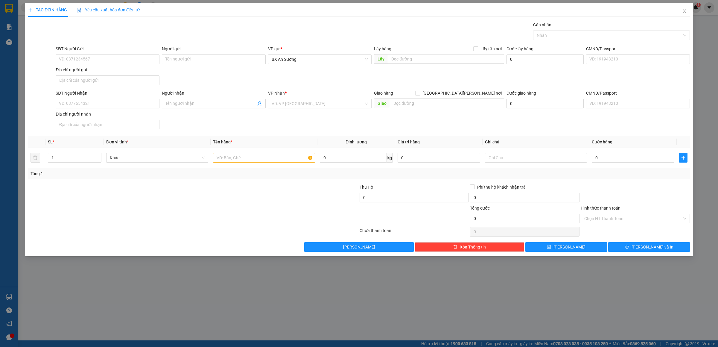
click at [138, 112] on div "Địa chỉ người nhận" at bounding box center [108, 114] width 104 height 7
click at [138, 120] on input "Địa chỉ người nhận" at bounding box center [108, 125] width 104 height 10
click at [137, 100] on input "SĐT Người Nhận" at bounding box center [108, 104] width 104 height 10
type input "0912043943"
click at [127, 117] on div "0912043943 - KHOA TRỨNG" at bounding box center [107, 116] width 97 height 7
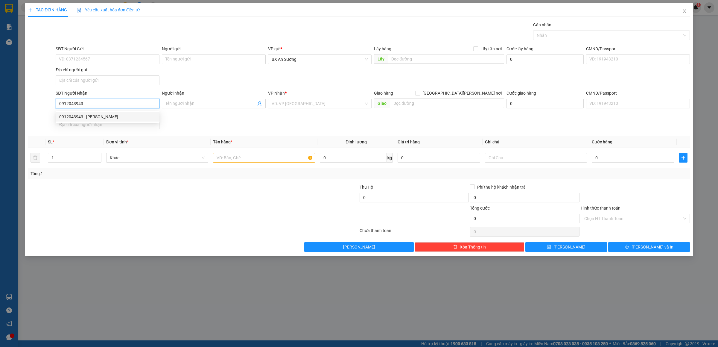
type input "KHOA TRỨNG"
type input "0912043943"
click at [223, 154] on input "text" at bounding box center [264, 158] width 102 height 10
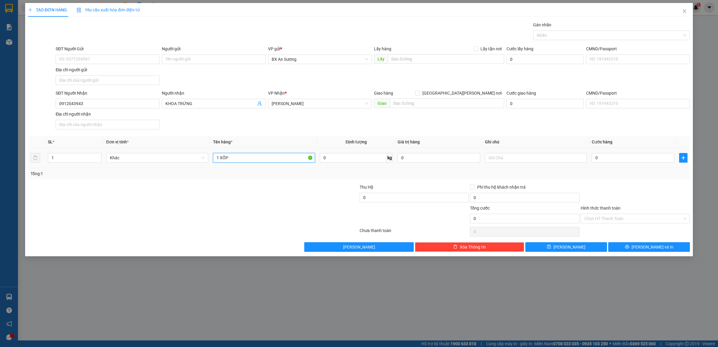
type input "1 XỐP"
click at [679, 246] on button "[PERSON_NAME] và In" at bounding box center [649, 247] width 82 height 10
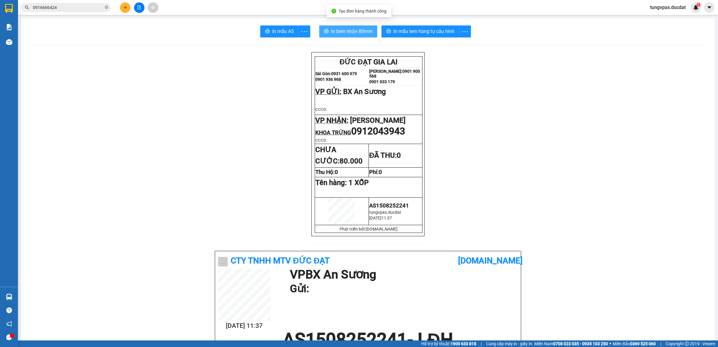
click at [370, 34] on button "In biên nhận 80mm" at bounding box center [348, 31] width 58 height 12
click at [406, 28] on span "In mẫu tem hàng tự cấu hình" at bounding box center [423, 31] width 61 height 7
click at [127, 8] on icon "plus" at bounding box center [125, 7] width 4 height 4
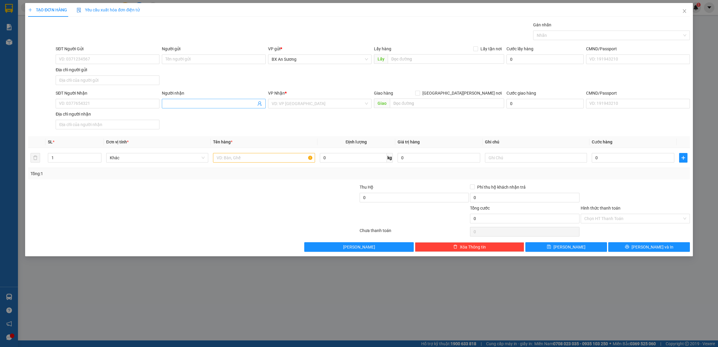
click at [175, 105] on input "Người nhận" at bounding box center [210, 103] width 91 height 7
type input "HIẾU CHÀ BÔNG"
click at [340, 105] on input "search" at bounding box center [318, 103] width 92 height 9
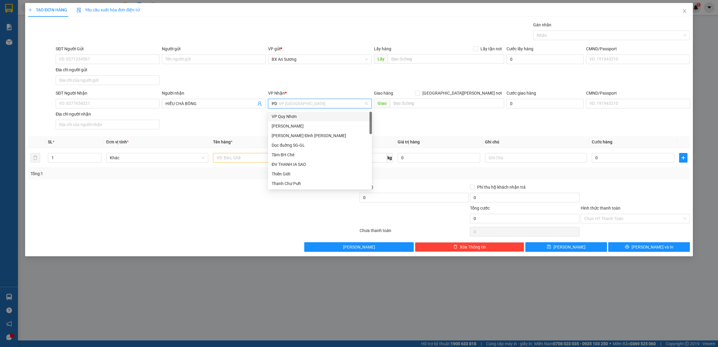
type input "PDP"
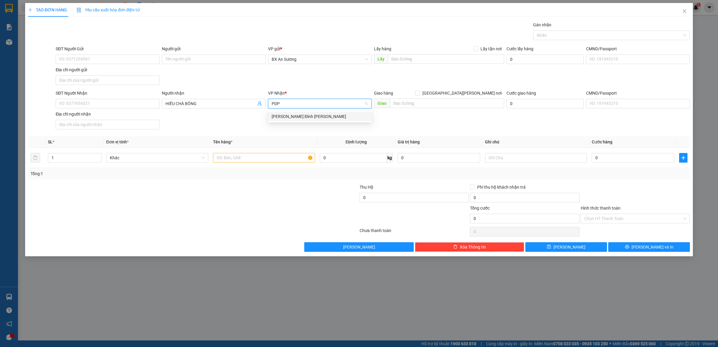
click at [336, 116] on div "[PERSON_NAME]" at bounding box center [320, 116] width 97 height 7
click at [285, 156] on input "text" at bounding box center [264, 158] width 102 height 10
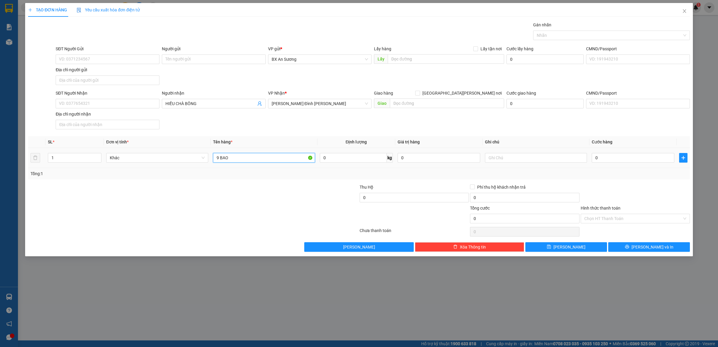
type input "9 BAO"
click at [614, 158] on input "0" at bounding box center [633, 158] width 83 height 10
type input "6"
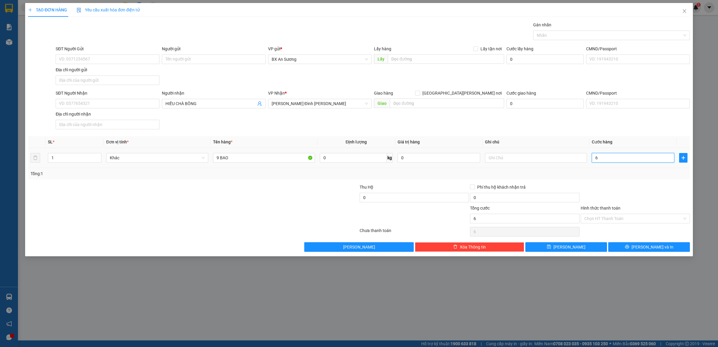
type input "63"
type input "630"
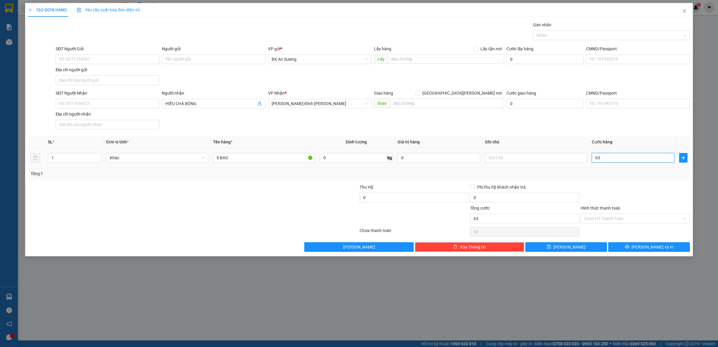
type input "630"
type input "630.000"
click at [666, 223] on input "Hình thức thanh toán" at bounding box center [633, 218] width 98 height 9
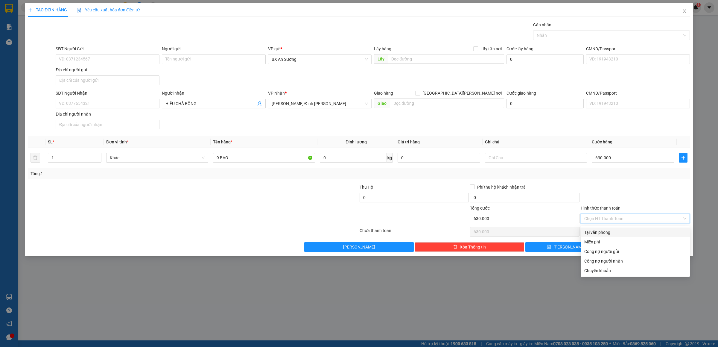
click at [640, 233] on div "Tại văn phòng" at bounding box center [635, 232] width 102 height 7
type input "0"
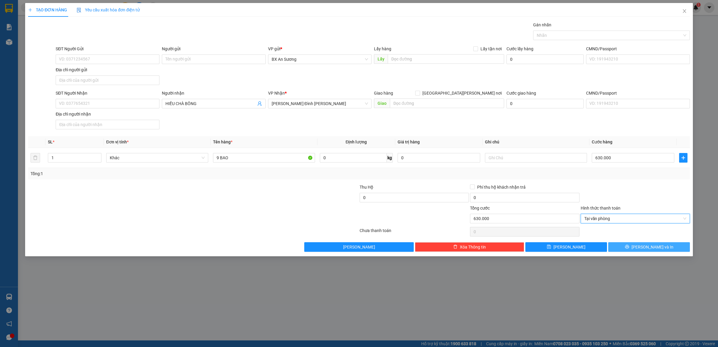
click at [629, 247] on icon "printer" at bounding box center [627, 246] width 4 height 4
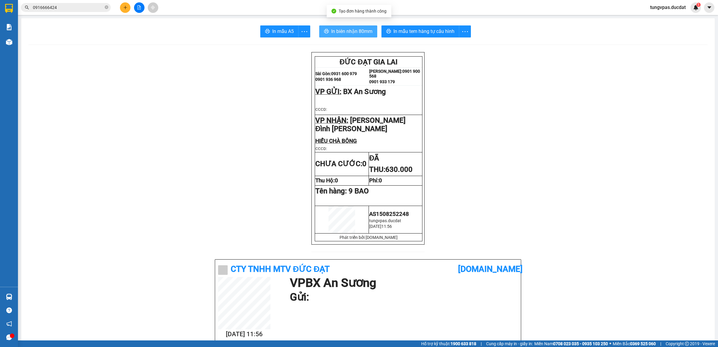
click at [364, 30] on span "In biên nhận 80mm" at bounding box center [351, 31] width 41 height 7
click at [443, 33] on span "In mẫu tem hàng tự cấu hình" at bounding box center [423, 31] width 61 height 7
click at [126, 7] on icon "plus" at bounding box center [125, 7] width 4 height 4
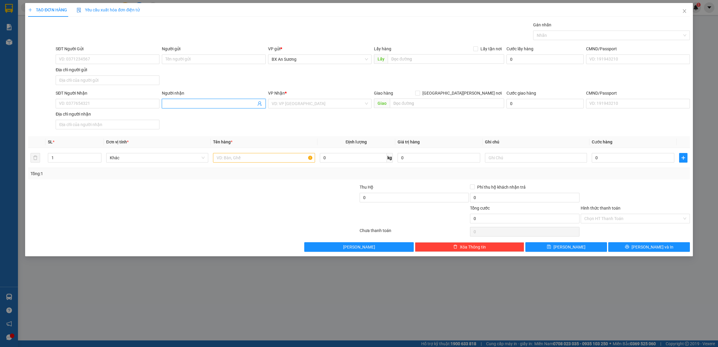
click at [221, 105] on input "Người nhận" at bounding box center [210, 103] width 91 height 7
type input "VĨNH DEP"
type input "PDP"
click at [323, 115] on div "[PERSON_NAME]" at bounding box center [320, 116] width 97 height 7
click at [279, 156] on input "text" at bounding box center [264, 158] width 102 height 10
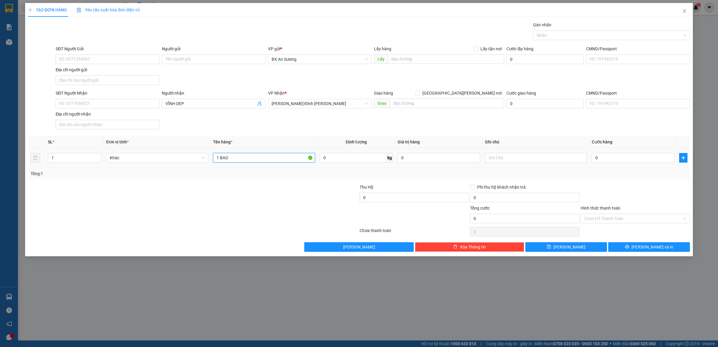
click at [268, 155] on input "1 BAO" at bounding box center [264, 158] width 102 height 10
type input "1 CỤC ĐEN"
click at [644, 248] on span "[PERSON_NAME] và In" at bounding box center [653, 247] width 42 height 7
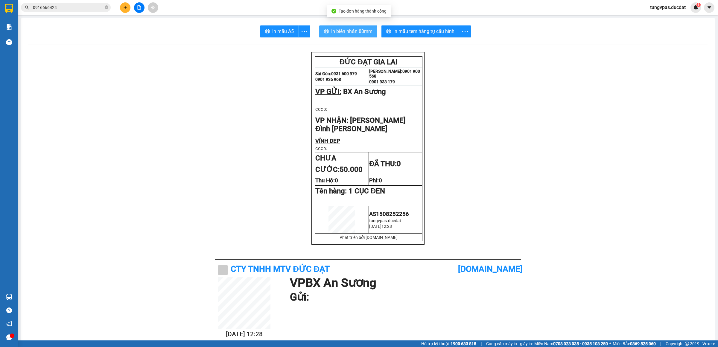
click at [352, 27] on button "In biên nhận 80mm" at bounding box center [348, 31] width 58 height 12
click at [444, 30] on span "In mẫu tem hàng tự cấu hình" at bounding box center [423, 31] width 61 height 7
click at [124, 5] on icon "plus" at bounding box center [125, 7] width 4 height 4
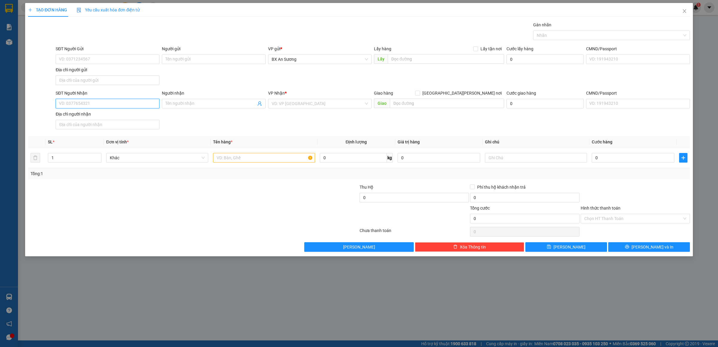
click at [151, 108] on input "SĐT Người Nhận" at bounding box center [108, 104] width 104 height 10
click at [99, 119] on div "0934996533" at bounding box center [107, 116] width 97 height 7
type input "0934996533"
click at [236, 164] on td at bounding box center [264, 158] width 107 height 20
click at [236, 162] on input "text" at bounding box center [264, 158] width 102 height 10
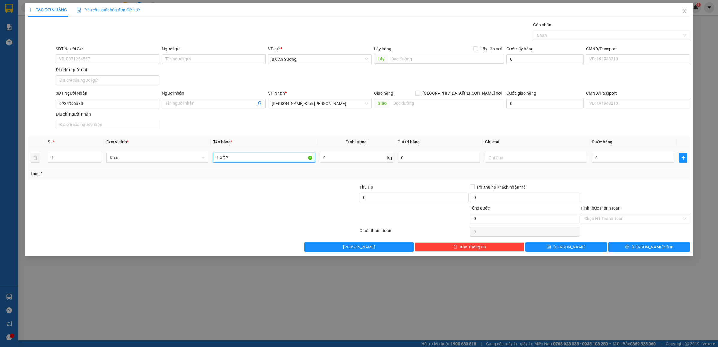
type input "1 XỐP"
type input "8"
type input "80"
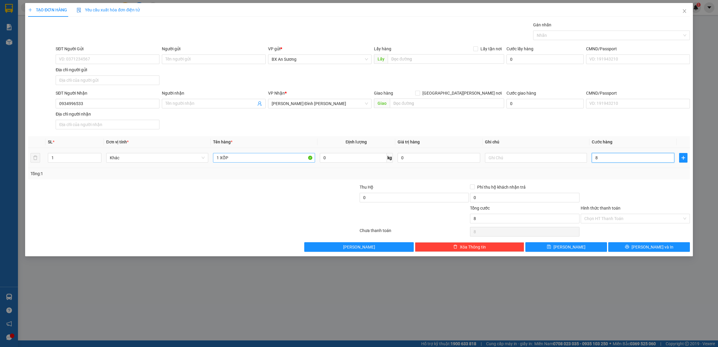
type input "80"
click at [637, 246] on button "[PERSON_NAME] và In" at bounding box center [649, 247] width 82 height 10
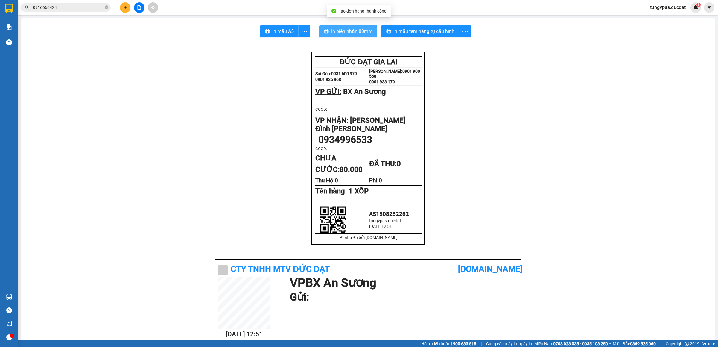
click at [357, 31] on span "In biên nhận 80mm" at bounding box center [351, 31] width 41 height 7
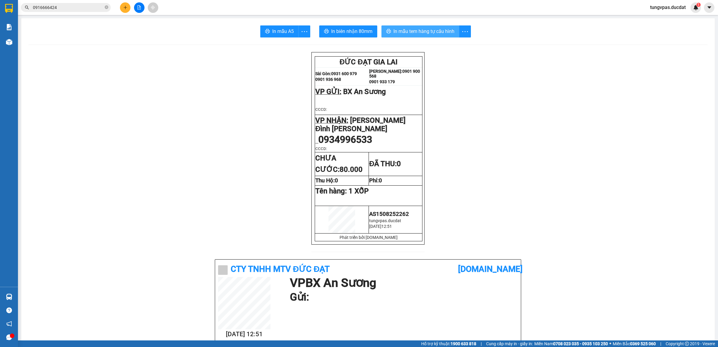
click at [447, 31] on span "In mẫu tem hàng tự cấu hình" at bounding box center [423, 31] width 61 height 7
click at [127, 11] on button at bounding box center [125, 7] width 10 height 10
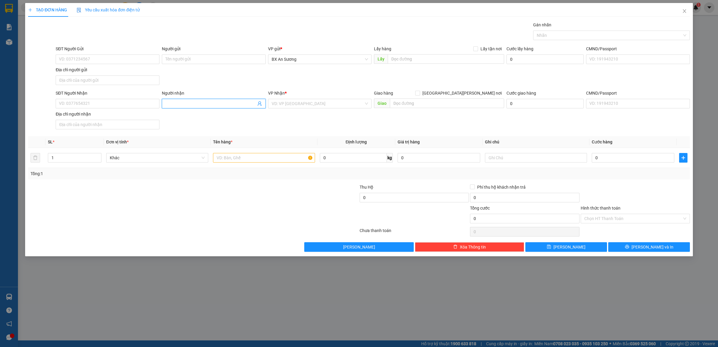
click at [179, 103] on input "Người nhận" at bounding box center [210, 103] width 91 height 7
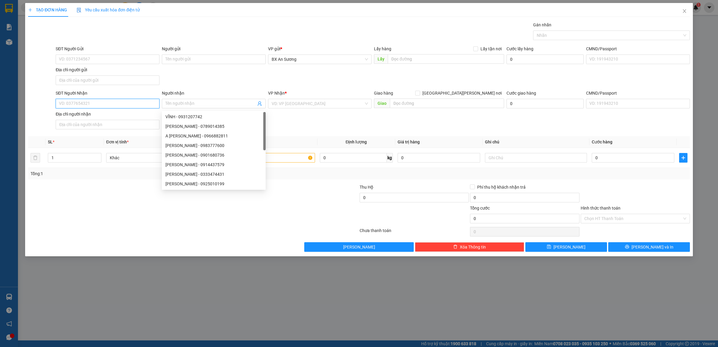
click at [142, 106] on input "SĐT Người Nhận" at bounding box center [108, 104] width 104 height 10
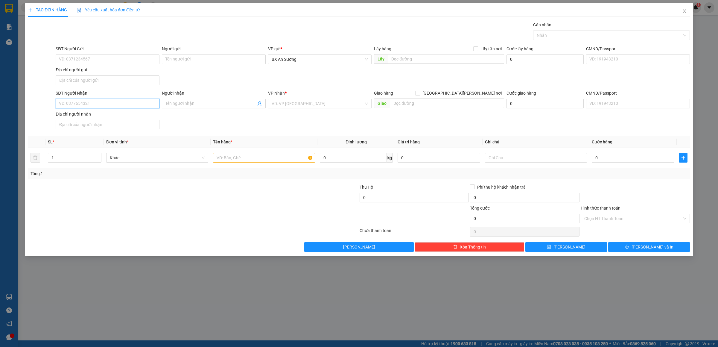
click at [101, 101] on input "SĐT Người Nhận" at bounding box center [108, 104] width 104 height 10
drag, startPoint x: 133, startPoint y: 106, endPoint x: 54, endPoint y: 106, distance: 78.7
click at [54, 106] on div "SĐT Người Nhận 0825179166 0825179166" at bounding box center [107, 100] width 106 height 21
click at [87, 118] on div "0933027777 - TUẤN MÁY MAY" at bounding box center [107, 116] width 97 height 7
click at [231, 157] on input "text" at bounding box center [264, 158] width 102 height 10
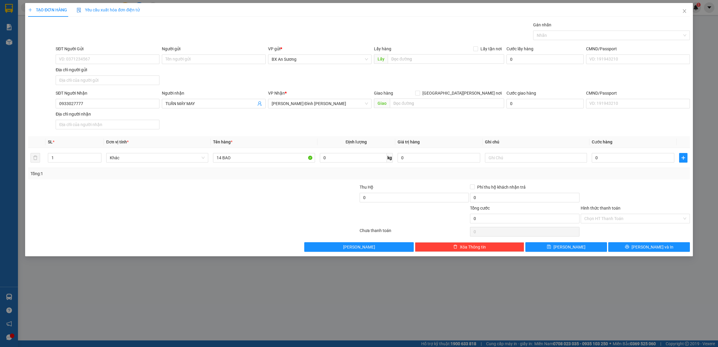
drag, startPoint x: 257, startPoint y: 205, endPoint x: 307, endPoint y: 200, distance: 50.5
click at [258, 205] on div at bounding box center [304, 194] width 110 height 21
click at [641, 159] on input "0" at bounding box center [633, 158] width 83 height 10
drag, startPoint x: 643, startPoint y: 250, endPoint x: 630, endPoint y: 234, distance: 20.2
click at [643, 249] on button "[PERSON_NAME] và In" at bounding box center [649, 247] width 82 height 10
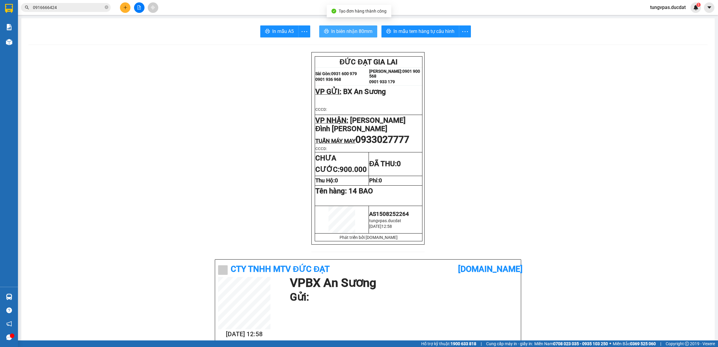
click at [355, 32] on span "In biên nhận 80mm" at bounding box center [351, 31] width 41 height 7
click at [438, 33] on span "In mẫu tem hàng tự cấu hình" at bounding box center [423, 31] width 61 height 7
click at [127, 4] on button at bounding box center [125, 7] width 10 height 10
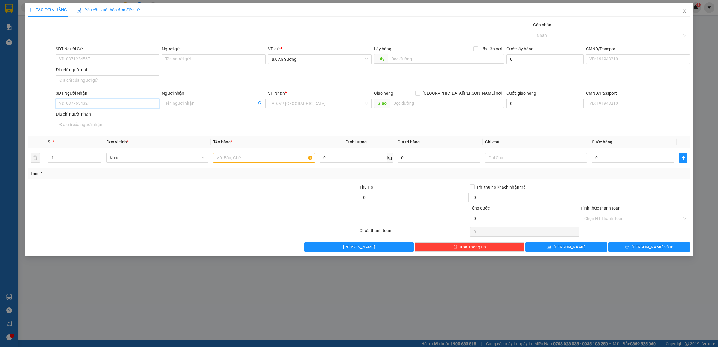
click at [138, 103] on input "SĐT Người Nhận" at bounding box center [108, 104] width 104 height 10
click at [120, 102] on input "SĐT Người Nhận" at bounding box center [108, 104] width 104 height 10
drag, startPoint x: 73, startPoint y: 107, endPoint x: 39, endPoint y: 101, distance: 33.7
click at [39, 101] on div "SĐT Người Nhận 0931 Người nhận Tên người nhận VP Nhận * VD: VP Sài Gòn Giao hàn…" at bounding box center [359, 111] width 663 height 42
click at [120, 112] on div "0905113329 0905113329 - ĐỨC THANH" at bounding box center [108, 117] width 104 height 12
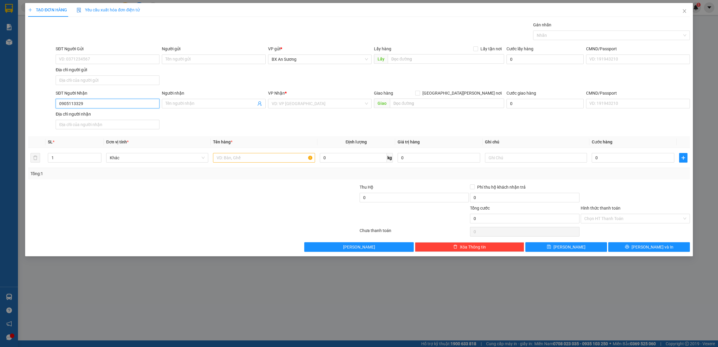
click at [118, 104] on input "0905113329" at bounding box center [108, 104] width 104 height 10
click at [115, 115] on div "0905113329 - [GEOGRAPHIC_DATA]" at bounding box center [107, 116] width 97 height 7
click at [251, 156] on input "text" at bounding box center [264, 158] width 102 height 10
click at [545, 152] on td at bounding box center [536, 158] width 107 height 20
click at [613, 162] on input "0" at bounding box center [633, 158] width 83 height 10
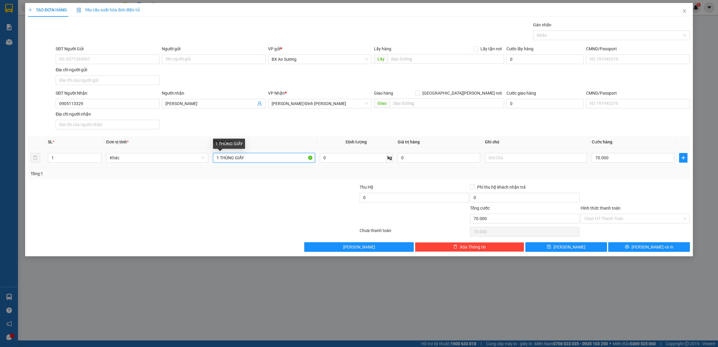
click at [288, 162] on input "1 THÙNG GIẤY" at bounding box center [264, 158] width 102 height 10
click at [599, 156] on input "70.000" at bounding box center [633, 158] width 83 height 10
click at [664, 249] on button "[PERSON_NAME] và In" at bounding box center [649, 247] width 82 height 10
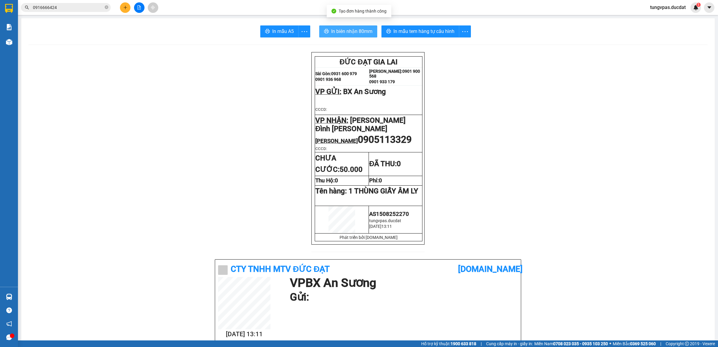
drag, startPoint x: 347, startPoint y: 23, endPoint x: 345, endPoint y: 30, distance: 7.4
click at [345, 30] on span "In biên nhận 80mm" at bounding box center [351, 31] width 41 height 7
click at [442, 33] on span "In mẫu tem hàng tự cấu hình" at bounding box center [423, 31] width 61 height 7
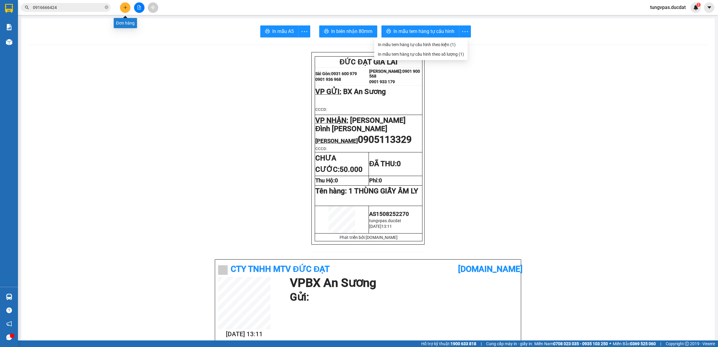
click at [125, 6] on icon "plus" at bounding box center [125, 7] width 4 height 4
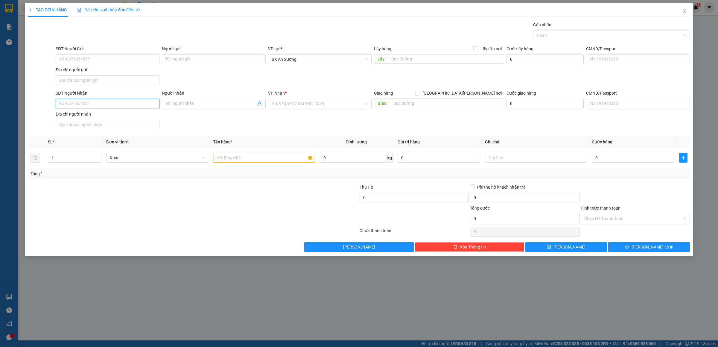
click at [117, 101] on input "SĐT Người Nhận" at bounding box center [108, 104] width 104 height 10
click at [116, 118] on div "0973239283" at bounding box center [107, 116] width 97 height 7
click at [258, 157] on input "text" at bounding box center [264, 158] width 102 height 10
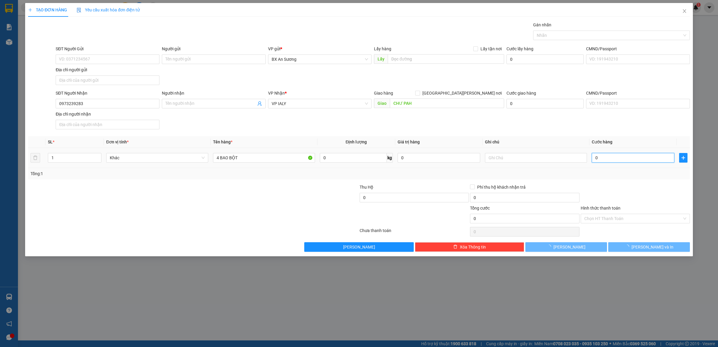
click at [618, 157] on input "0" at bounding box center [633, 158] width 83 height 10
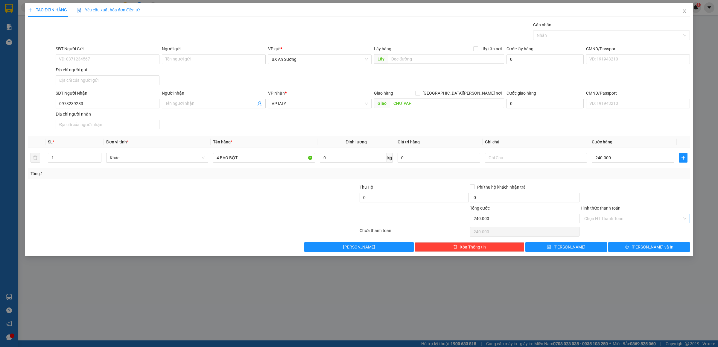
click at [650, 222] on input "Hình thức thanh toán" at bounding box center [633, 218] width 98 height 9
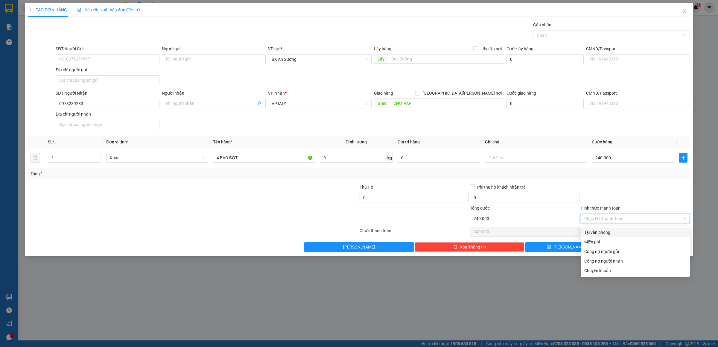
click at [623, 232] on div "Tại văn phòng" at bounding box center [635, 232] width 102 height 7
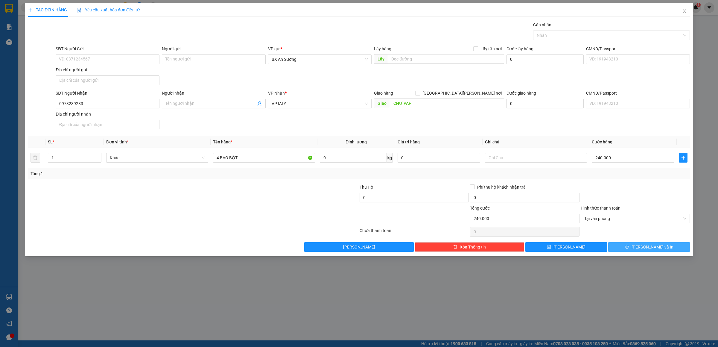
click at [645, 247] on span "[PERSON_NAME] và In" at bounding box center [653, 247] width 42 height 7
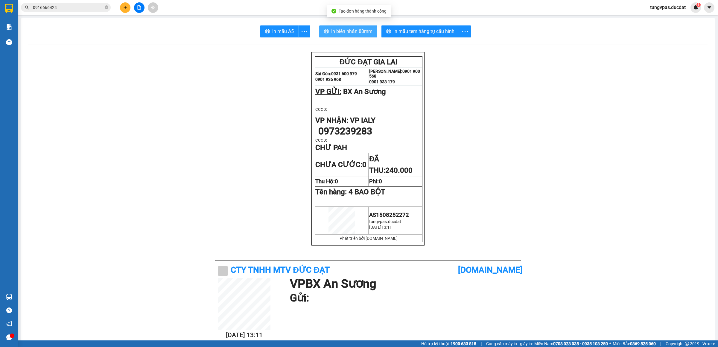
click at [357, 31] on span "In biên nhận 80mm" at bounding box center [351, 31] width 41 height 7
click at [442, 34] on button "In mẫu tem hàng tự cấu hình" at bounding box center [420, 31] width 78 height 12
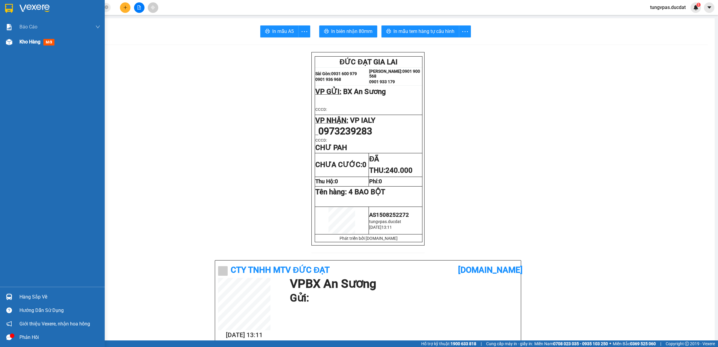
click at [9, 40] on img at bounding box center [9, 42] width 6 height 6
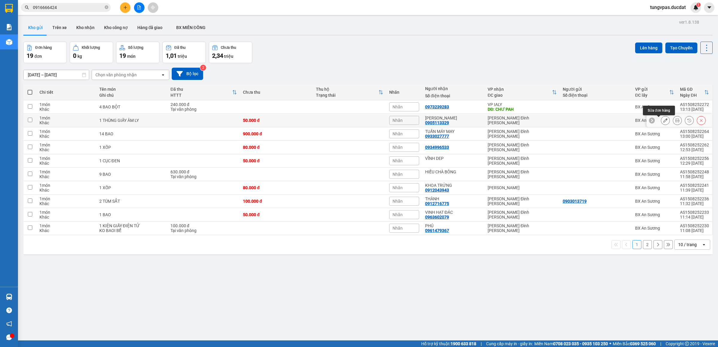
click at [663, 121] on icon at bounding box center [665, 120] width 4 height 4
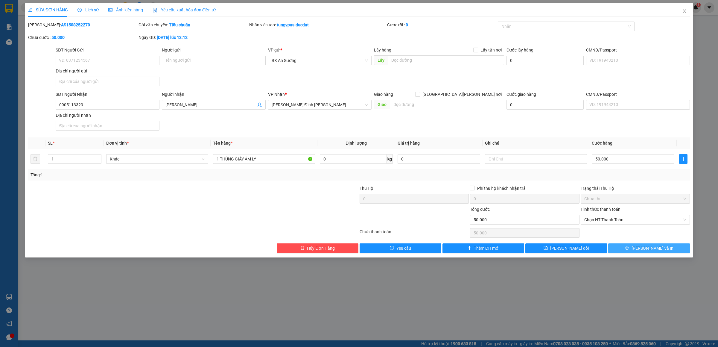
click at [631, 249] on button "[PERSON_NAME] và In" at bounding box center [649, 248] width 82 height 10
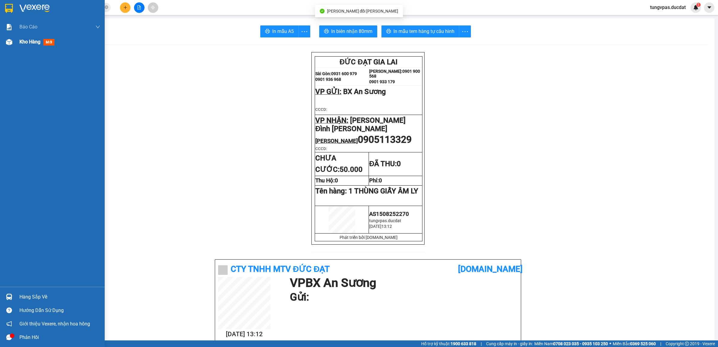
click at [9, 38] on div at bounding box center [9, 42] width 10 height 10
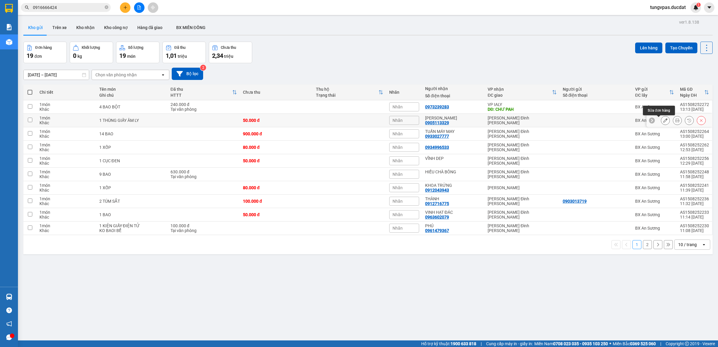
click at [661, 121] on button at bounding box center [665, 120] width 8 height 10
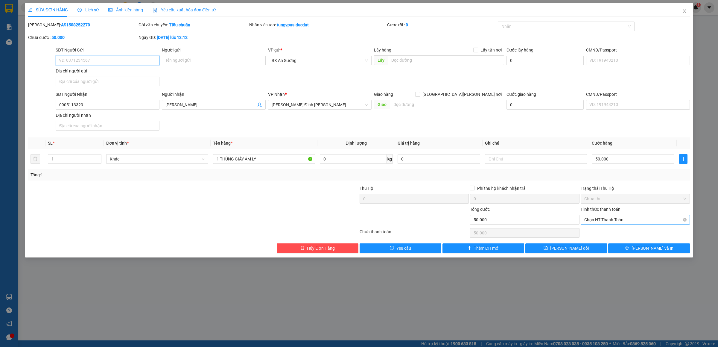
click at [621, 217] on span "Chọn HT Thanh Toán" at bounding box center [635, 219] width 102 height 9
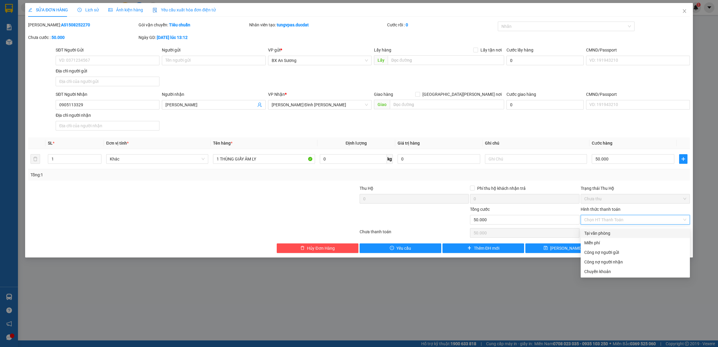
click at [612, 232] on div "Tại văn phòng" at bounding box center [635, 233] width 102 height 7
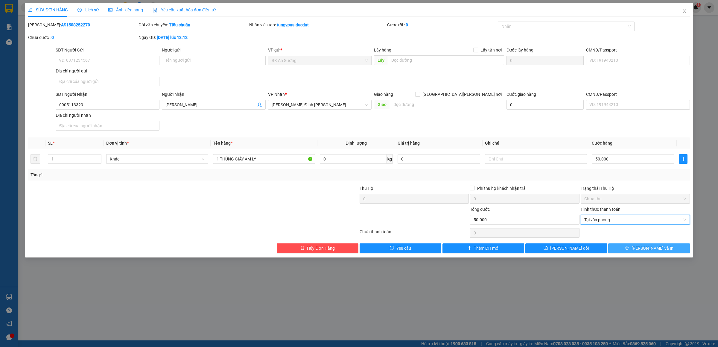
click at [636, 246] on button "[PERSON_NAME] và In" at bounding box center [649, 248] width 82 height 10
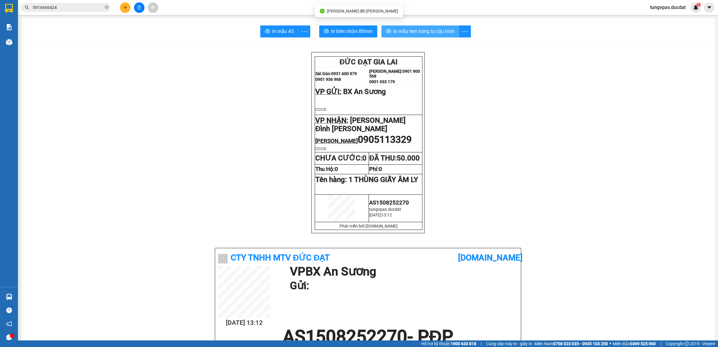
click at [420, 31] on span "In mẫu tem hàng tự cấu hình" at bounding box center [423, 31] width 61 height 7
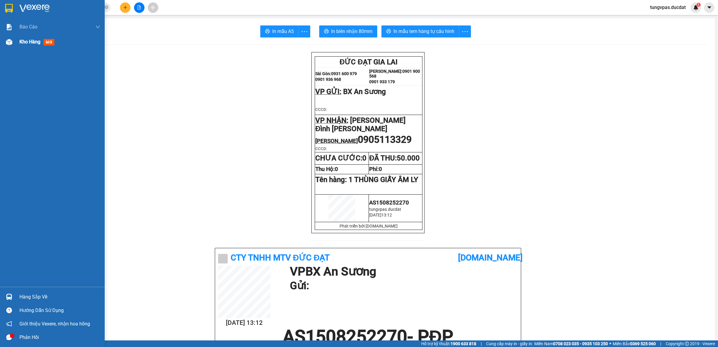
click at [14, 44] on div "Kho hàng mới" at bounding box center [52, 41] width 105 height 15
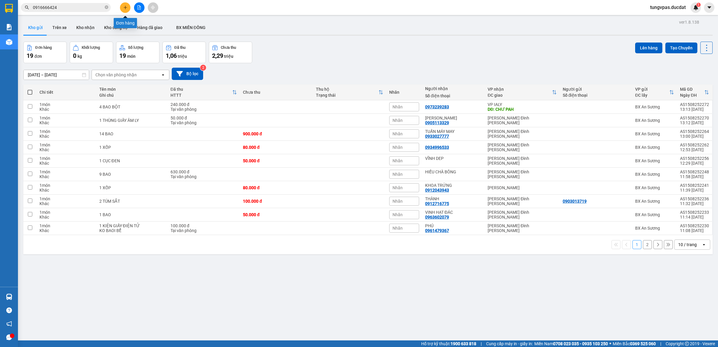
click at [126, 7] on icon "plus" at bounding box center [125, 7] width 3 height 0
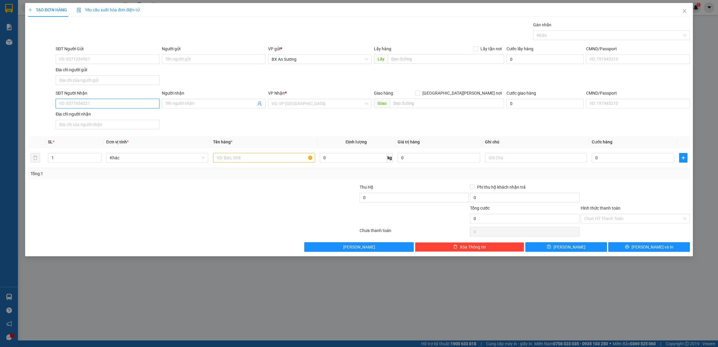
click at [140, 104] on input "SĐT Người Nhận" at bounding box center [108, 104] width 104 height 10
click at [95, 113] on div "0367183868 - HỒNG" at bounding box center [107, 116] width 97 height 7
click at [259, 161] on input "text" at bounding box center [264, 158] width 102 height 10
click at [628, 255] on div "TẠO ĐƠN HÀNG Yêu cầu xuất hóa đơn điện tử Transit Pickup Surcharge Ids Transit …" at bounding box center [359, 129] width 668 height 253
click at [628, 252] on button "[PERSON_NAME] và In" at bounding box center [649, 247] width 82 height 10
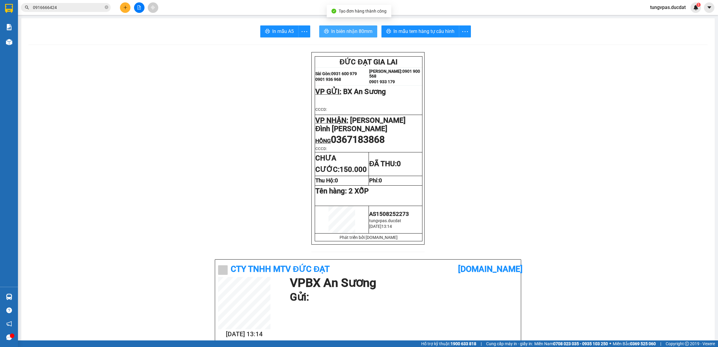
click at [357, 32] on span "In biên nhận 80mm" at bounding box center [351, 31] width 41 height 7
click at [432, 30] on span "In mẫu tem hàng tự cấu hình" at bounding box center [423, 31] width 61 height 7
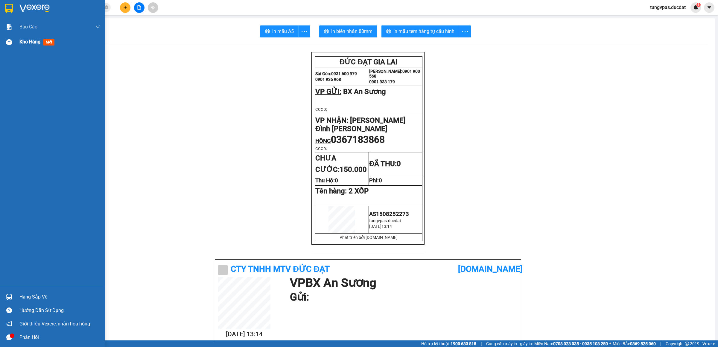
click at [7, 41] on img at bounding box center [9, 42] width 6 height 6
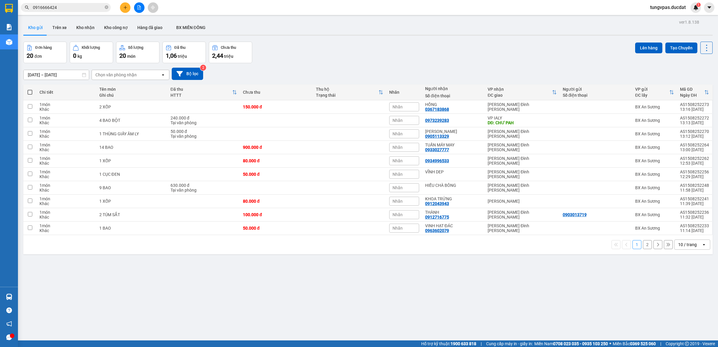
click at [643, 245] on button "2" at bounding box center [647, 244] width 9 height 9
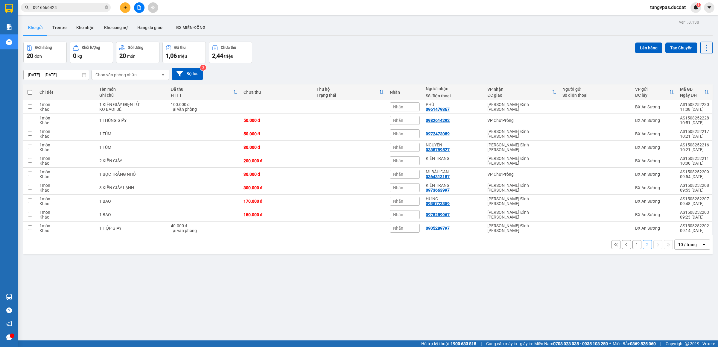
click at [632, 247] on button "1" at bounding box center [636, 244] width 9 height 9
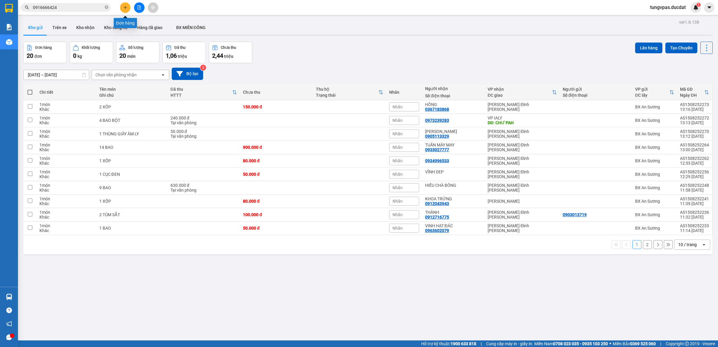
click at [123, 5] on icon "plus" at bounding box center [125, 7] width 4 height 4
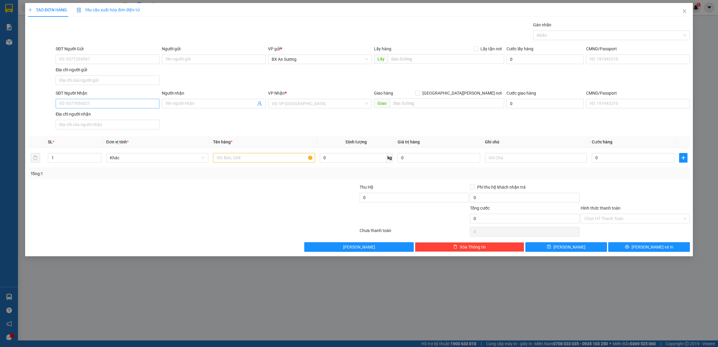
click at [122, 97] on div "SĐT Người Nhận" at bounding box center [108, 94] width 104 height 9
click at [123, 101] on input "SĐT Người Nhận" at bounding box center [108, 104] width 104 height 10
click at [278, 101] on input "search" at bounding box center [318, 103] width 92 height 9
click at [287, 114] on div "[PERSON_NAME]" at bounding box center [320, 116] width 97 height 7
drag, startPoint x: 279, startPoint y: 160, endPoint x: 279, endPoint y: 155, distance: 4.5
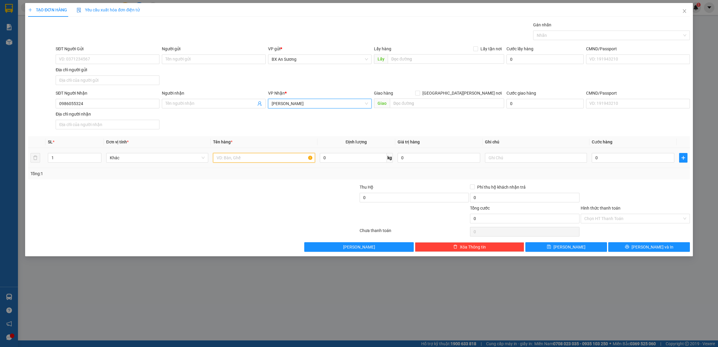
click at [279, 158] on input "text" at bounding box center [264, 158] width 102 height 10
click at [499, 155] on input "text" at bounding box center [536, 158] width 102 height 10
click at [635, 221] on input "Hình thức thanh toán" at bounding box center [633, 218] width 98 height 9
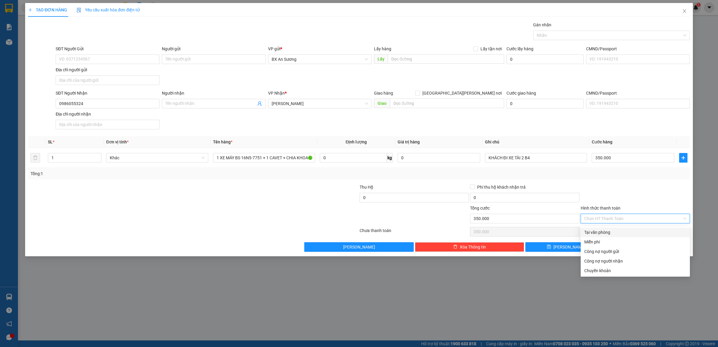
click at [614, 228] on div "Tại văn phòng" at bounding box center [635, 232] width 109 height 10
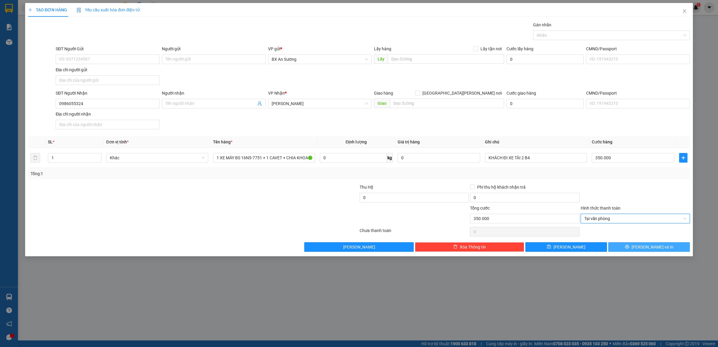
click at [629, 249] on span "printer" at bounding box center [627, 246] width 4 height 5
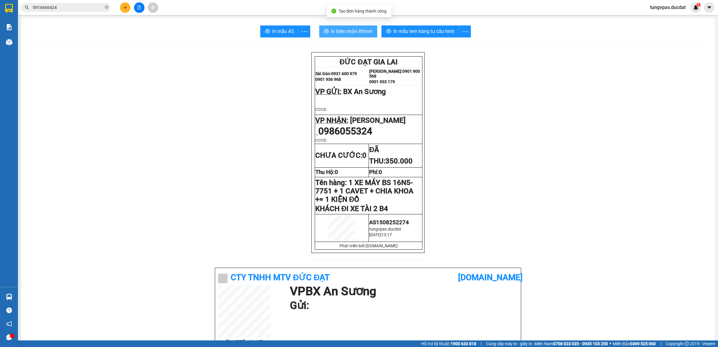
click at [356, 29] on span "In biên nhận 80mm" at bounding box center [351, 31] width 41 height 7
click at [421, 30] on span "In mẫu tem hàng tự cấu hình" at bounding box center [423, 31] width 61 height 7
click at [406, 31] on span "In mẫu tem hàng tự cấu hình" at bounding box center [423, 31] width 61 height 7
click at [127, 6] on button at bounding box center [125, 7] width 10 height 10
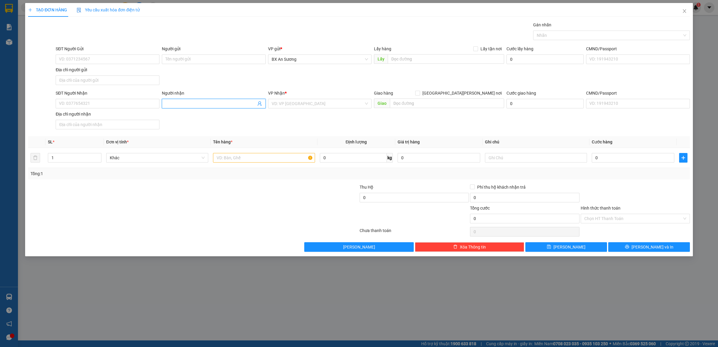
click at [226, 104] on input "Người nhận" at bounding box center [210, 103] width 91 height 7
click at [208, 133] on div "C LỆ - 0963048726" at bounding box center [213, 136] width 97 height 7
click at [318, 104] on input "search" at bounding box center [318, 103] width 92 height 9
click at [299, 116] on div "[PERSON_NAME]" at bounding box center [320, 116] width 97 height 7
click at [288, 161] on input "text" at bounding box center [264, 158] width 102 height 10
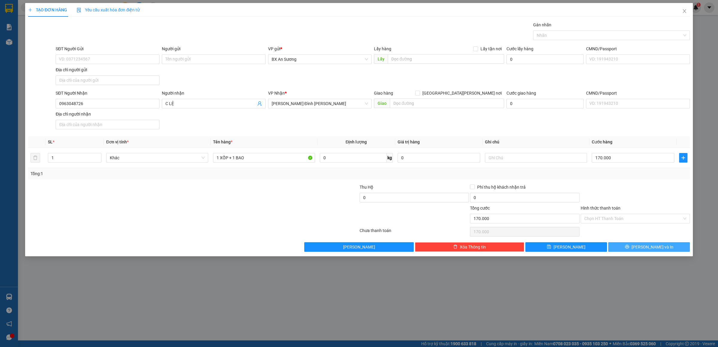
click at [639, 245] on button "[PERSON_NAME] và In" at bounding box center [649, 247] width 82 height 10
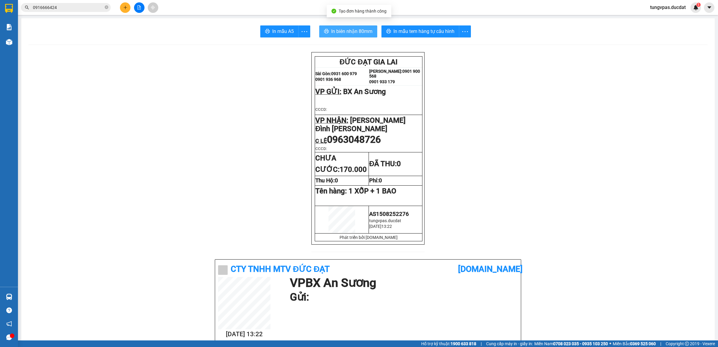
click at [341, 29] on span "In biên nhận 80mm" at bounding box center [351, 31] width 41 height 7
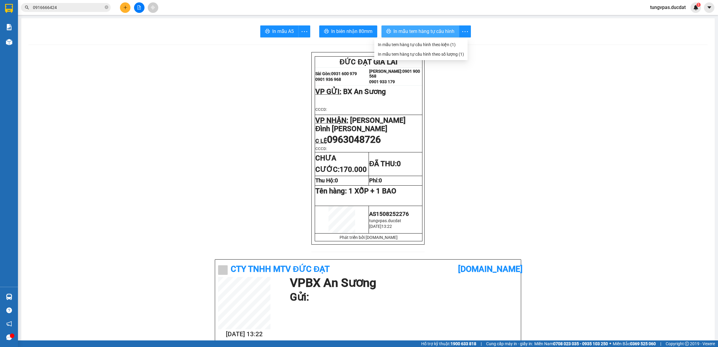
click at [441, 26] on button "In mẫu tem hàng tự cấu hình" at bounding box center [420, 31] width 78 height 12
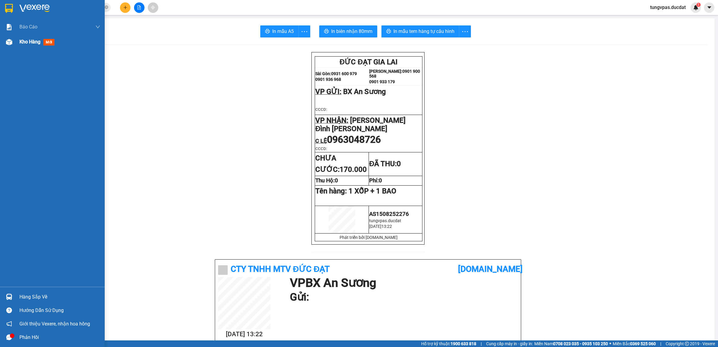
click at [12, 42] on div at bounding box center [9, 42] width 10 height 10
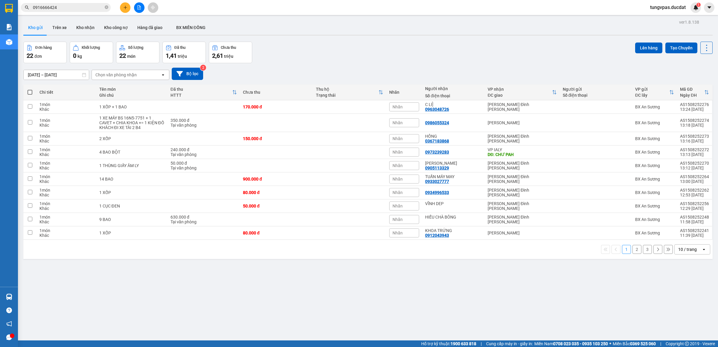
click at [632, 245] on button "2" at bounding box center [636, 249] width 9 height 9
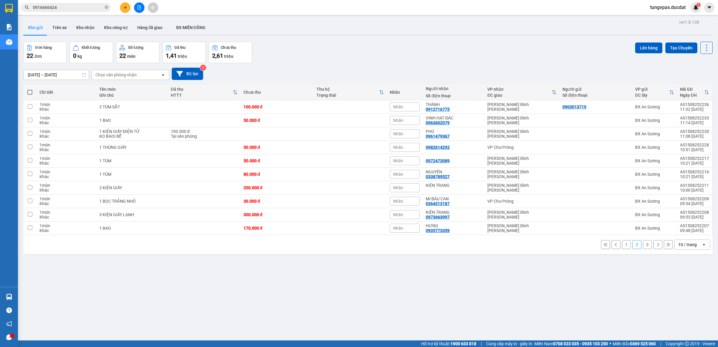
click at [622, 240] on button "1" at bounding box center [626, 244] width 9 height 9
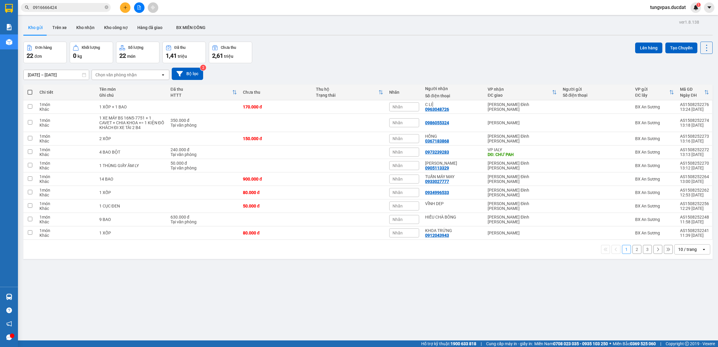
click at [127, 7] on button at bounding box center [125, 7] width 10 height 10
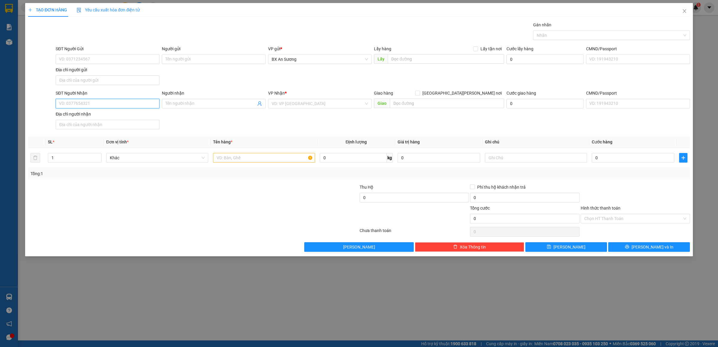
click at [142, 106] on input "SĐT Người Nhận" at bounding box center [108, 104] width 104 height 10
click at [130, 116] on div "0912043943 - KHOA TRỨNG" at bounding box center [107, 116] width 97 height 7
click at [258, 157] on input "text" at bounding box center [264, 158] width 102 height 10
click at [675, 248] on button "[PERSON_NAME] và In" at bounding box center [649, 247] width 82 height 10
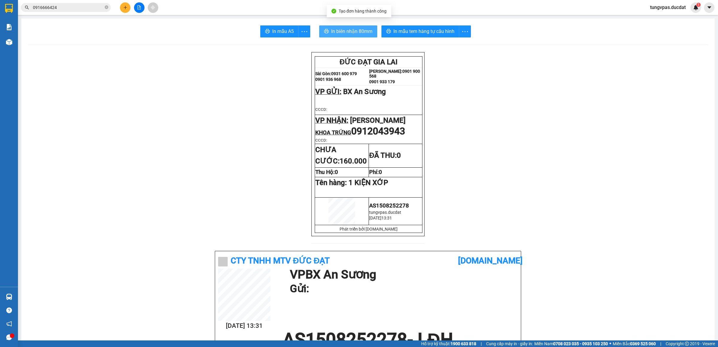
click at [352, 31] on span "In biên nhận 80mm" at bounding box center [351, 31] width 41 height 7
drag, startPoint x: 427, startPoint y: 25, endPoint x: 427, endPoint y: 28, distance: 3.6
click at [427, 28] on span "In mẫu tem hàng tự cấu hình" at bounding box center [423, 31] width 61 height 7
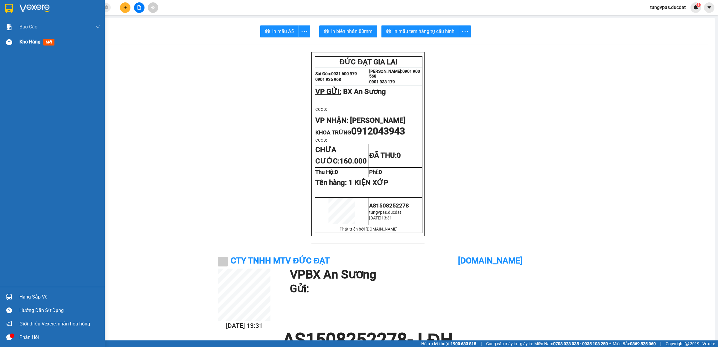
click at [9, 40] on img at bounding box center [9, 42] width 6 height 6
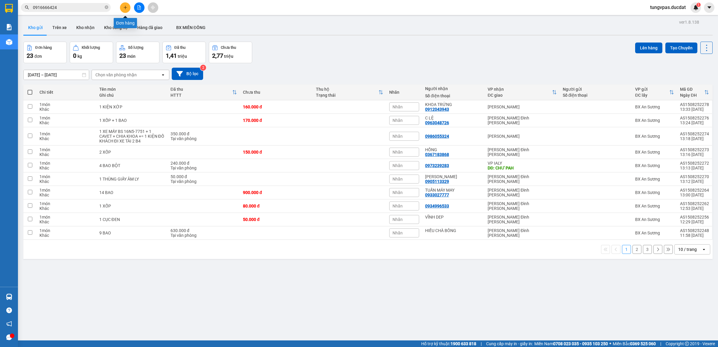
click at [124, 7] on icon "plus" at bounding box center [125, 7] width 4 height 4
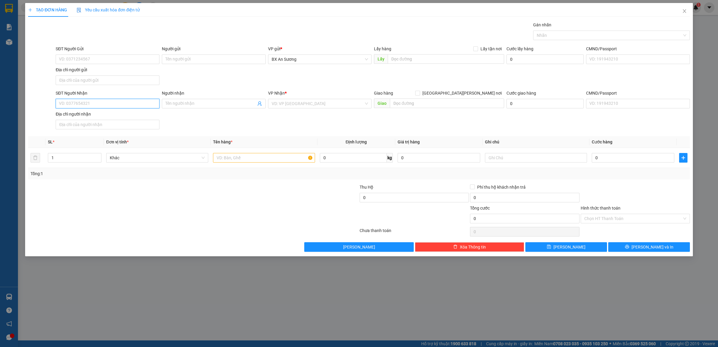
click at [117, 103] on input "SĐT Người Nhận" at bounding box center [108, 104] width 104 height 10
click at [104, 116] on div "0932000840 - XƯỞNG [PERSON_NAME]" at bounding box center [107, 116] width 97 height 7
click at [268, 161] on input "text" at bounding box center [264, 158] width 102 height 10
click at [668, 245] on button "[PERSON_NAME] và In" at bounding box center [649, 247] width 82 height 10
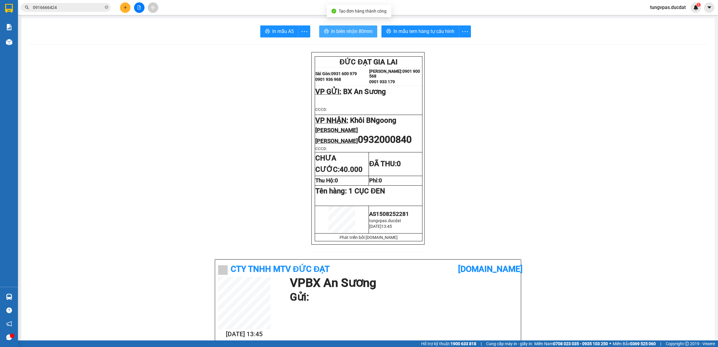
click at [366, 34] on button "In biên nhận 80mm" at bounding box center [348, 31] width 58 height 12
click at [419, 29] on span "In mẫu tem hàng tự cấu hình" at bounding box center [423, 31] width 61 height 7
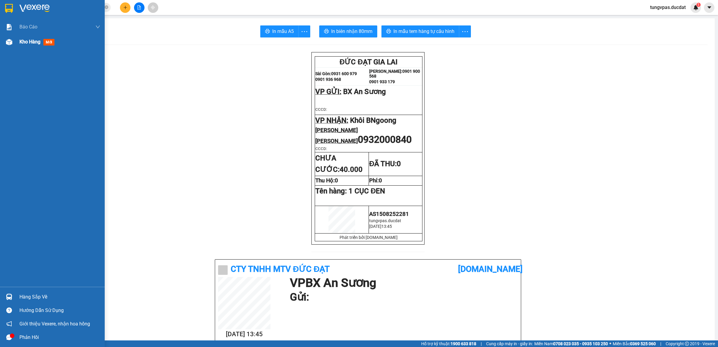
click at [7, 42] on img at bounding box center [9, 42] width 6 height 6
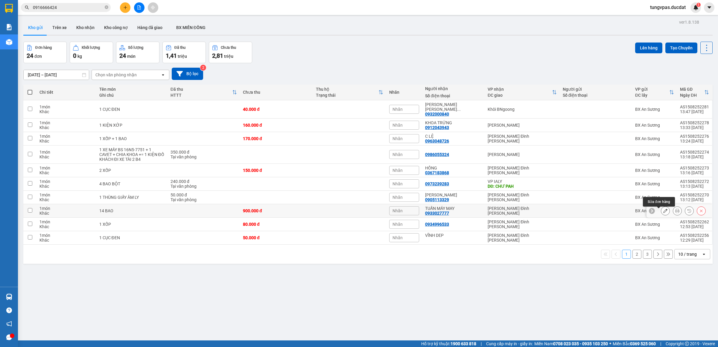
click at [663, 210] on icon at bounding box center [665, 211] width 4 height 4
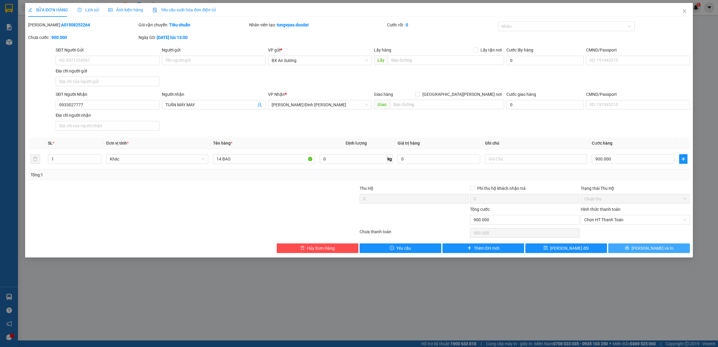
click at [663, 249] on button "[PERSON_NAME] và In" at bounding box center [649, 248] width 82 height 10
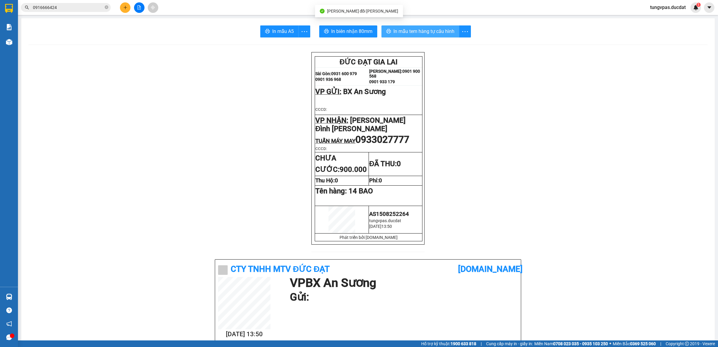
click at [445, 34] on span "In mẫu tem hàng tự cấu hình" at bounding box center [423, 31] width 61 height 7
click at [126, 11] on button at bounding box center [125, 7] width 10 height 10
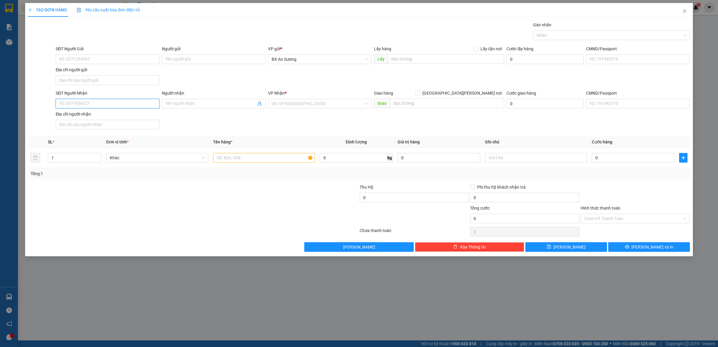
click at [155, 101] on input "SĐT Người Nhận" at bounding box center [108, 104] width 104 height 10
click at [110, 101] on input "SĐT Người Nhận" at bounding box center [108, 104] width 104 height 10
click at [106, 102] on input "SĐT Người Nhận" at bounding box center [108, 104] width 104 height 10
click at [310, 108] on input "search" at bounding box center [318, 103] width 92 height 9
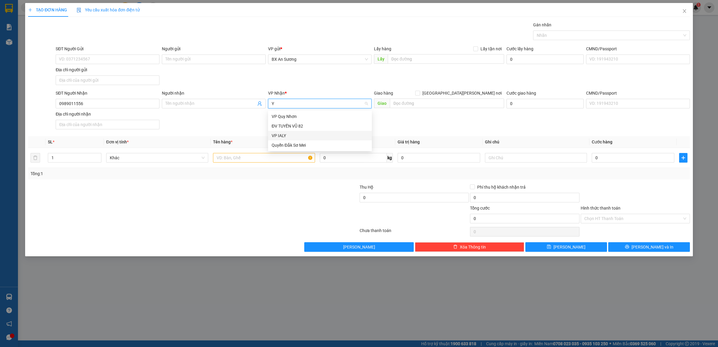
click at [300, 133] on div "VP IALY" at bounding box center [320, 135] width 97 height 7
click at [409, 104] on input "text" at bounding box center [447, 103] width 114 height 10
click at [273, 162] on input "text" at bounding box center [264, 158] width 102 height 10
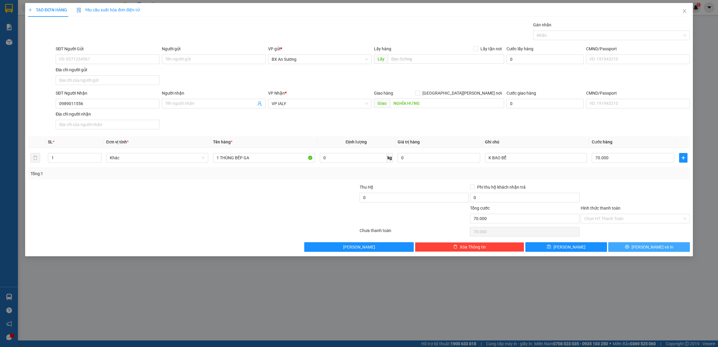
click at [662, 249] on button "[PERSON_NAME] và In" at bounding box center [649, 247] width 82 height 10
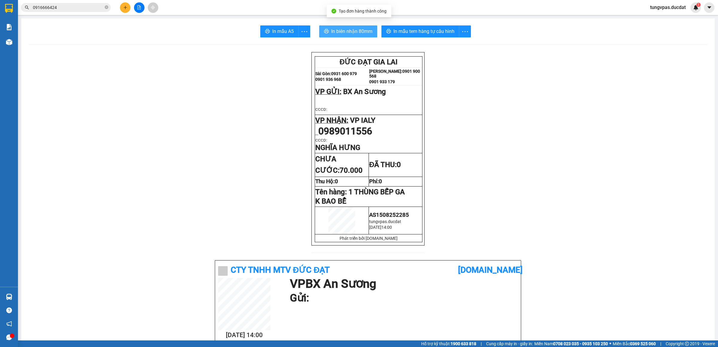
drag, startPoint x: 357, startPoint y: 24, endPoint x: 357, endPoint y: 29, distance: 5.5
click at [357, 29] on span "In biên nhận 80mm" at bounding box center [351, 31] width 41 height 7
click at [420, 35] on span "In mẫu tem hàng tự cấu hình" at bounding box center [423, 31] width 61 height 7
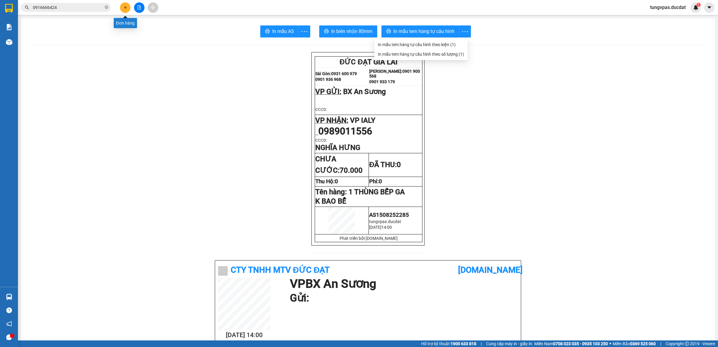
click at [128, 9] on button at bounding box center [125, 7] width 10 height 10
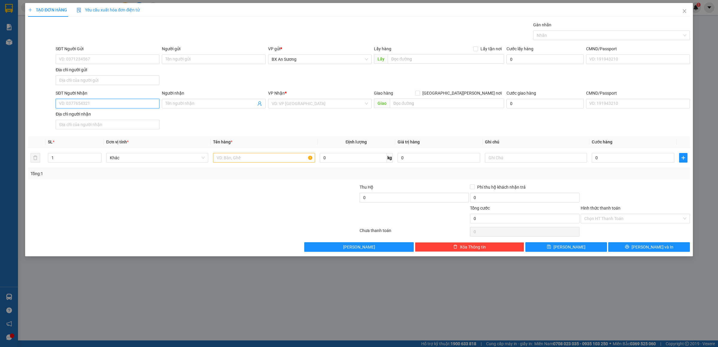
click at [133, 104] on input "SĐT Người Nhận" at bounding box center [108, 104] width 104 height 10
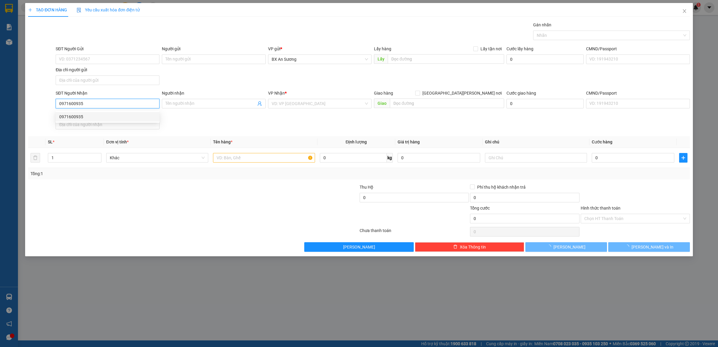
click at [115, 114] on div "0971600935" at bounding box center [107, 116] width 97 height 7
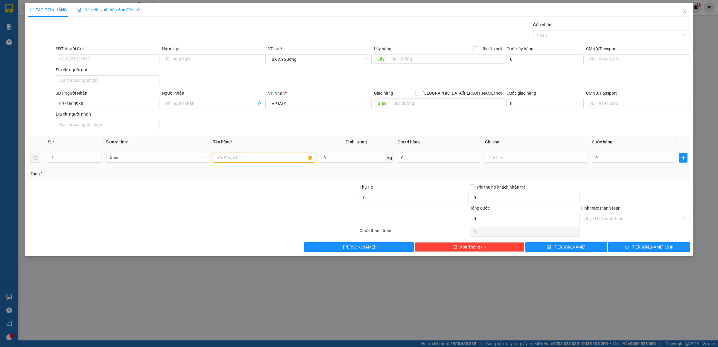
click at [277, 158] on input "text" at bounding box center [264, 158] width 102 height 10
click at [666, 247] on button "[PERSON_NAME] và In" at bounding box center [649, 247] width 82 height 10
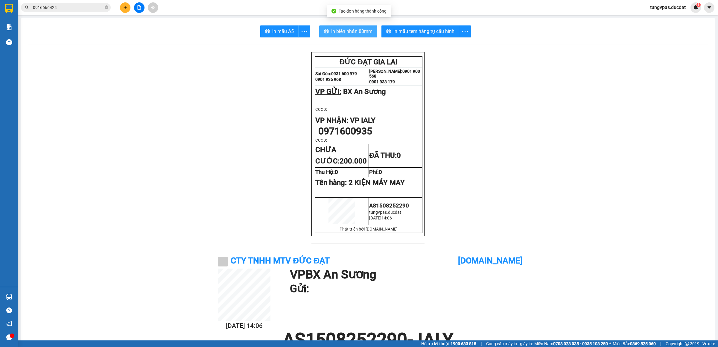
click at [350, 29] on span "In biên nhận 80mm" at bounding box center [351, 31] width 41 height 7
click at [436, 31] on span "In mẫu tem hàng tự cấu hình" at bounding box center [423, 31] width 61 height 7
click at [127, 4] on div at bounding box center [139, 7] width 45 height 10
click at [127, 4] on button at bounding box center [125, 7] width 10 height 10
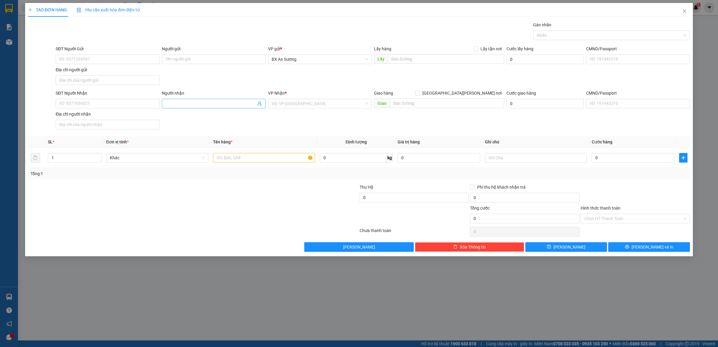
click at [180, 101] on input "Người nhận" at bounding box center [210, 103] width 91 height 7
click at [346, 115] on div "[PERSON_NAME]" at bounding box center [320, 116] width 97 height 7
click at [277, 158] on input "text" at bounding box center [264, 158] width 102 height 10
click at [651, 249] on span "[PERSON_NAME] và In" at bounding box center [653, 247] width 42 height 7
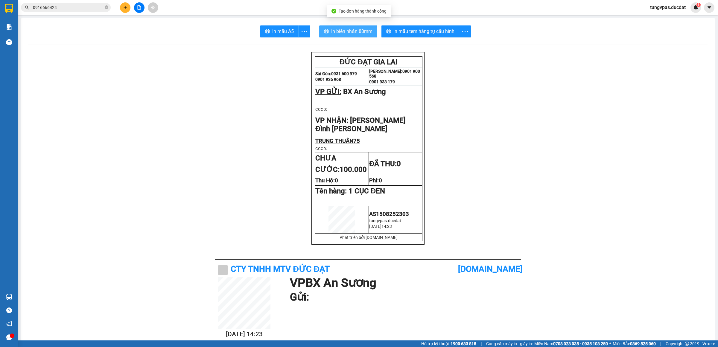
click at [354, 32] on span "In biên nhận 80mm" at bounding box center [351, 31] width 41 height 7
click at [434, 32] on span "In mẫu tem hàng tự cấu hình" at bounding box center [423, 31] width 61 height 7
click at [124, 6] on icon "plus" at bounding box center [125, 7] width 4 height 4
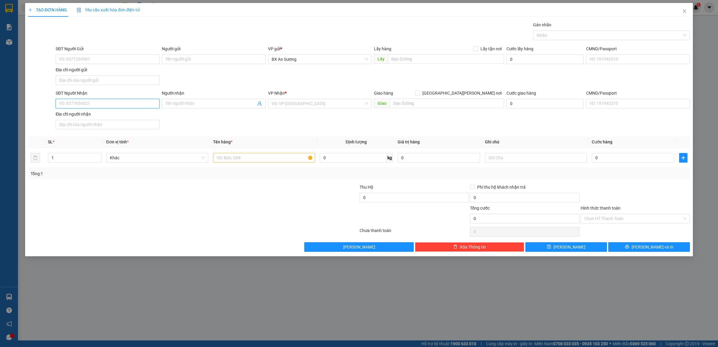
click at [120, 105] on input "SĐT Người Nhận" at bounding box center [108, 104] width 104 height 10
click at [124, 114] on div "0906443259" at bounding box center [107, 116] width 97 height 7
click at [235, 156] on input "text" at bounding box center [264, 158] width 102 height 10
click at [118, 106] on input "SĐT Người Nhận" at bounding box center [108, 104] width 104 height 10
click at [145, 114] on div "0906443259" at bounding box center [107, 116] width 97 height 7
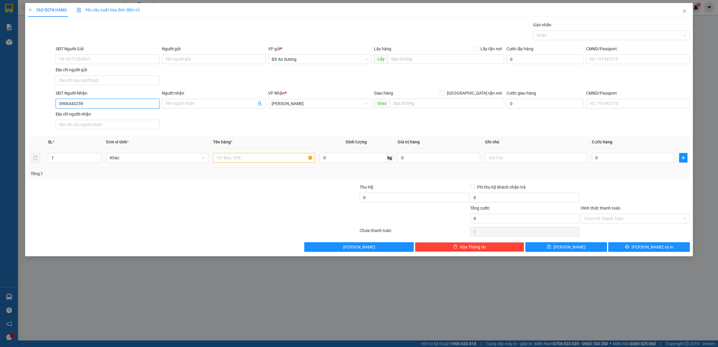
type input "0906443259"
click at [237, 155] on input "text" at bounding box center [264, 158] width 102 height 10
type input "1 BAO TRẮNG"
type input "6"
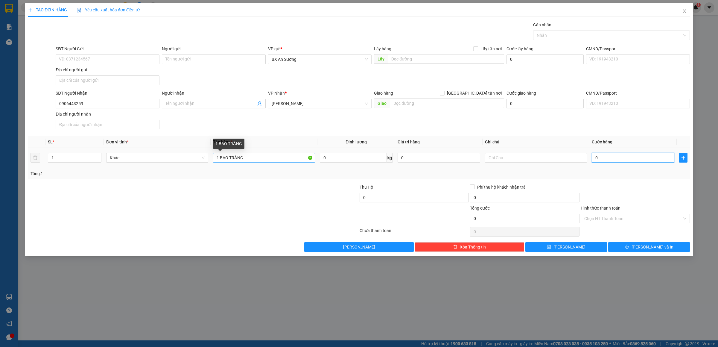
type input "6"
type input "60"
type input "60.000"
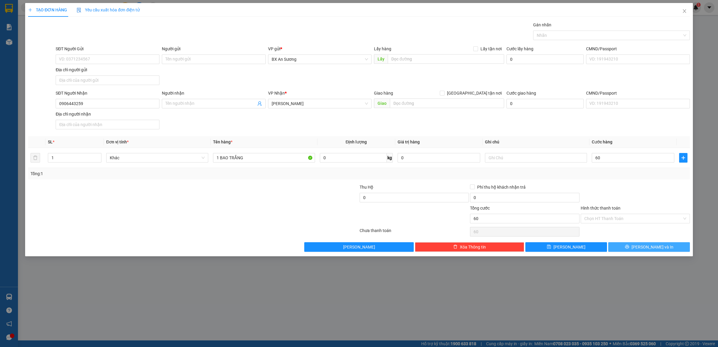
type input "60.000"
click at [619, 246] on button "[PERSON_NAME] và In" at bounding box center [649, 247] width 82 height 10
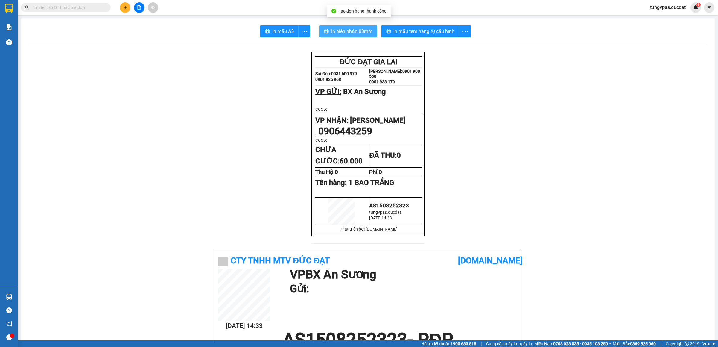
click at [363, 31] on span "In biên nhận 80mm" at bounding box center [351, 31] width 41 height 7
click at [444, 31] on span "In mẫu tem hàng tự cấu hình" at bounding box center [423, 31] width 61 height 7
click at [127, 7] on icon "plus" at bounding box center [125, 7] width 4 height 4
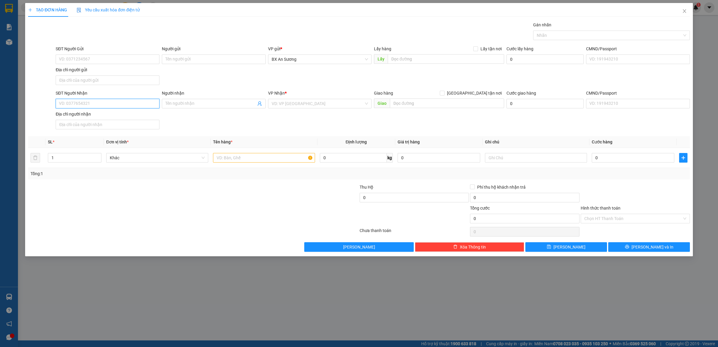
click at [147, 102] on input "SĐT Người Nhận" at bounding box center [108, 104] width 104 height 10
click at [128, 116] on div "0932000840 - XƯỞNG [PERSON_NAME]" at bounding box center [107, 116] width 97 height 7
type input "0932000840"
type input "XƯỞNG [PERSON_NAME]"
type input "0932000840"
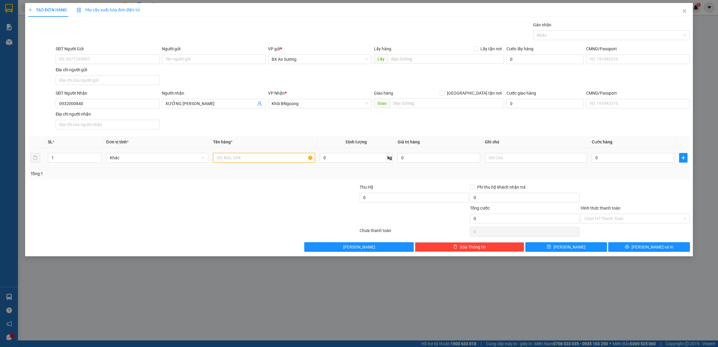
click at [259, 155] on input "text" at bounding box center [264, 158] width 102 height 10
type input "1 CỤC ĐEN"
type input "4"
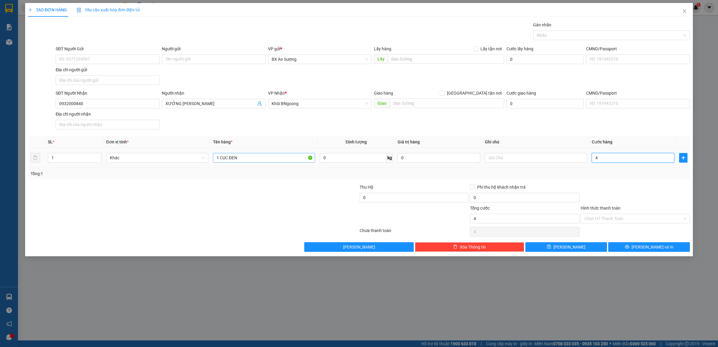
type input "40"
type input "40.000"
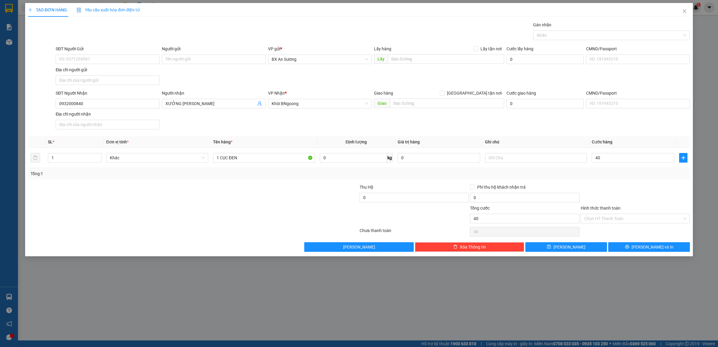
type input "40.000"
click at [663, 243] on div "Transit Pickup Surcharge Ids Transit Deliver Surcharge Ids Transit Deliver Surc…" at bounding box center [359, 137] width 662 height 230
click at [663, 247] on button "[PERSON_NAME] và In" at bounding box center [649, 247] width 82 height 10
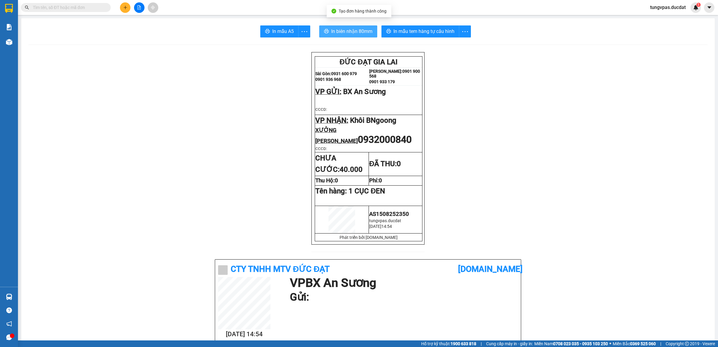
click at [342, 31] on span "In biên nhận 80mm" at bounding box center [351, 31] width 41 height 7
click at [438, 32] on span "In mẫu tem hàng tự cấu hình" at bounding box center [423, 31] width 61 height 7
drag, startPoint x: 486, startPoint y: 61, endPoint x: 529, endPoint y: 42, distance: 47.6
click at [123, 7] on icon "plus" at bounding box center [125, 7] width 4 height 4
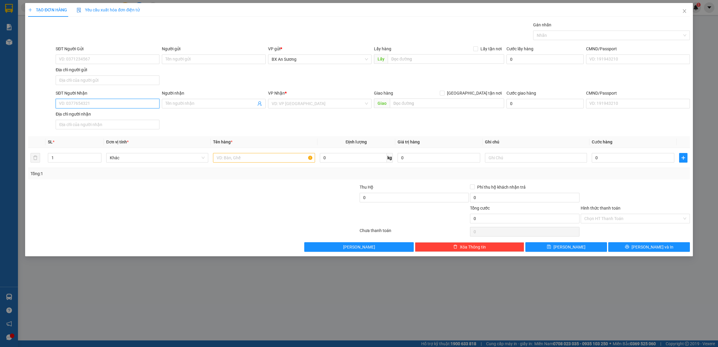
click at [141, 102] on input "SĐT Người Nhận" at bounding box center [108, 104] width 104 height 10
type input "0979862899"
click at [286, 101] on input "search" at bounding box center [318, 103] width 92 height 9
type input "PDP"
click at [289, 118] on div "[PERSON_NAME]" at bounding box center [320, 116] width 97 height 7
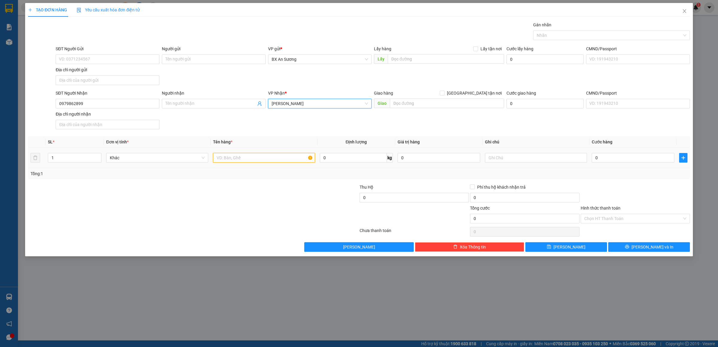
click at [288, 156] on input "text" at bounding box center [264, 158] width 102 height 10
type input "1 XỐP"
click at [620, 162] on input "0" at bounding box center [633, 158] width 83 height 10
type input "5"
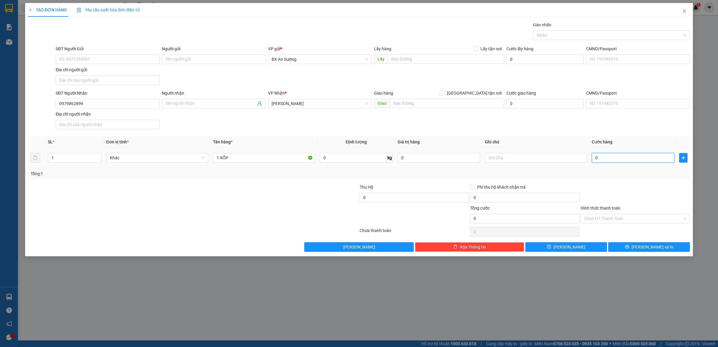
type input "5"
type input "50"
type input "50.000"
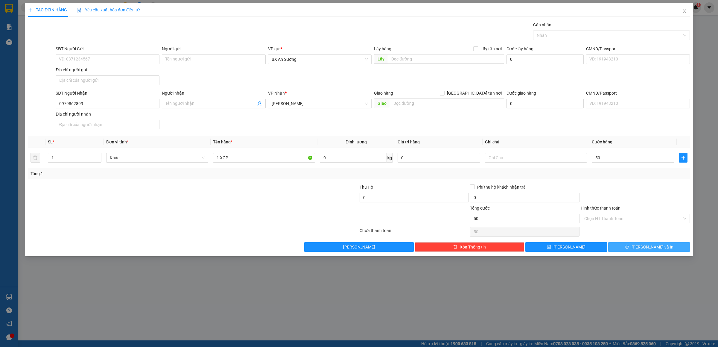
type input "50.000"
click at [666, 251] on button "[PERSON_NAME] và In" at bounding box center [649, 247] width 82 height 10
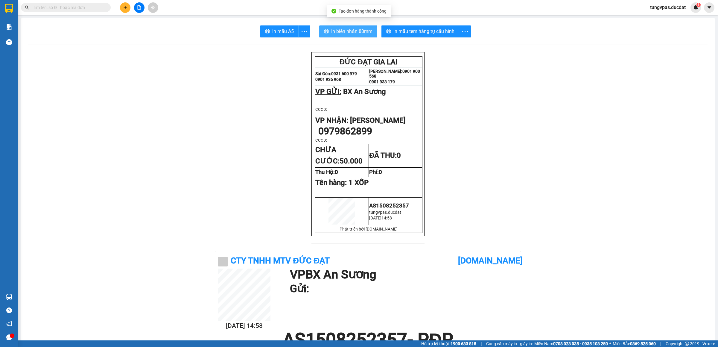
click at [355, 31] on span "In biên nhận 80mm" at bounding box center [351, 31] width 41 height 7
click at [443, 30] on span "In mẫu tem hàng tự cấu hình" at bounding box center [423, 31] width 61 height 7
click at [124, 7] on icon "plus" at bounding box center [125, 7] width 4 height 4
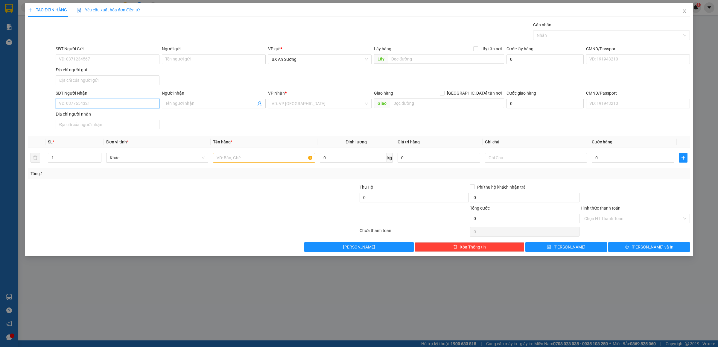
click at [127, 105] on input "SĐT Người Nhận" at bounding box center [108, 104] width 104 height 10
click at [106, 112] on div "0383096889" at bounding box center [108, 117] width 104 height 10
type input "0383096889"
click at [272, 155] on input "text" at bounding box center [264, 158] width 102 height 10
type input "1 TÚM XANH"
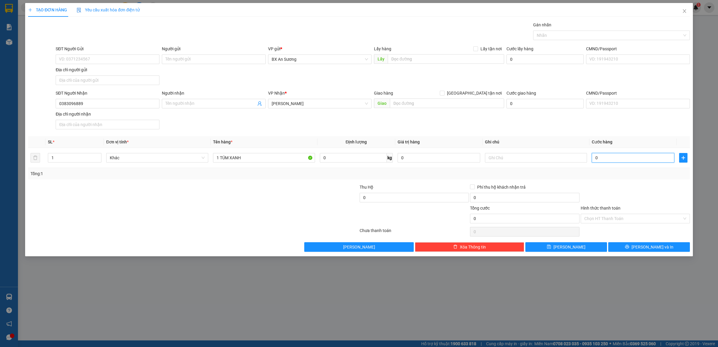
type input "5"
type input "50"
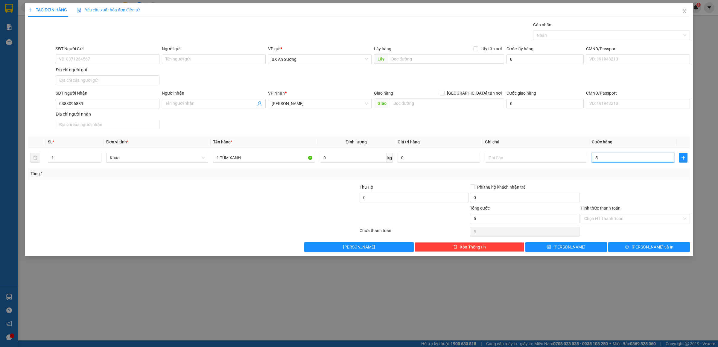
type input "50"
type input "50.000"
click at [653, 247] on span "[PERSON_NAME] và In" at bounding box center [653, 247] width 42 height 7
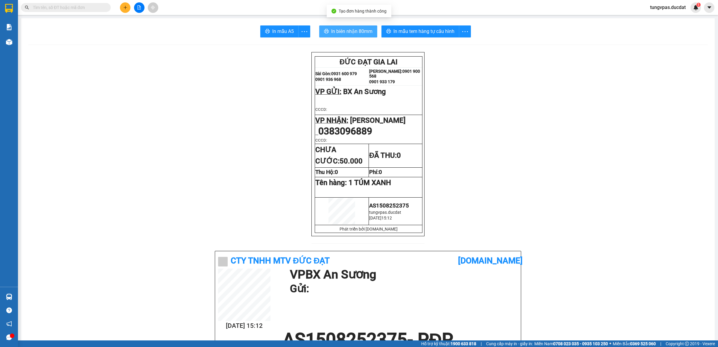
click at [368, 28] on span "In biên nhận 80mm" at bounding box center [351, 31] width 41 height 7
click at [437, 27] on button "In mẫu tem hàng tự cấu hình" at bounding box center [420, 31] width 78 height 12
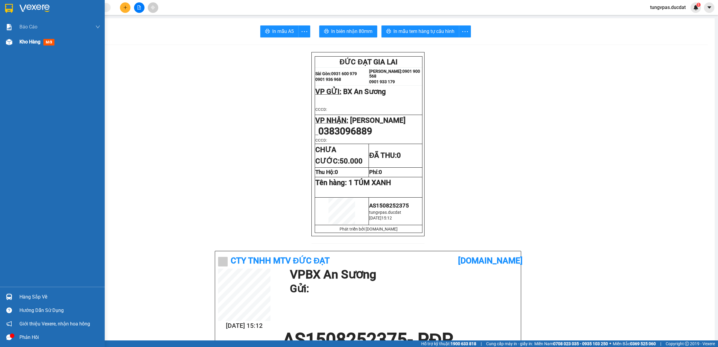
click at [6, 47] on div at bounding box center [9, 42] width 10 height 10
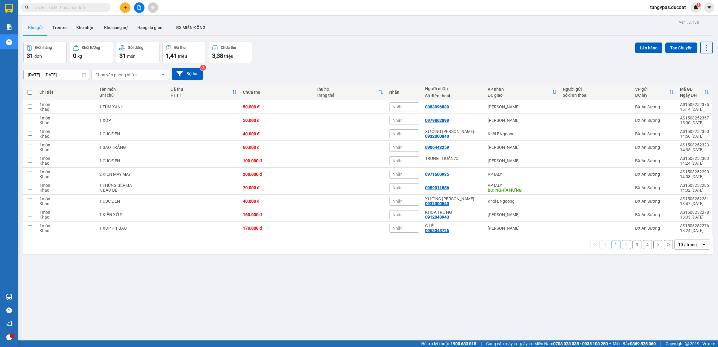
click at [142, 6] on button at bounding box center [139, 7] width 10 height 10
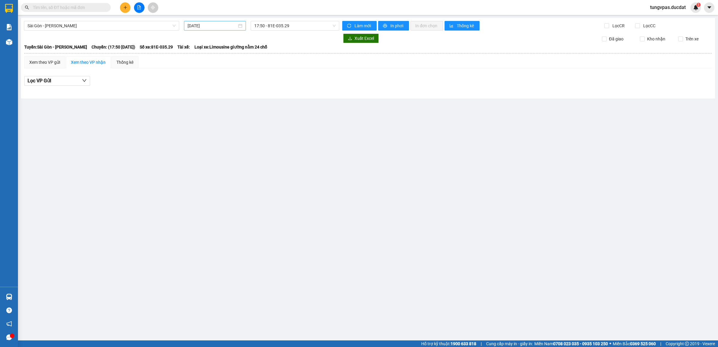
click at [220, 21] on div "[DATE]" at bounding box center [215, 26] width 62 height 10
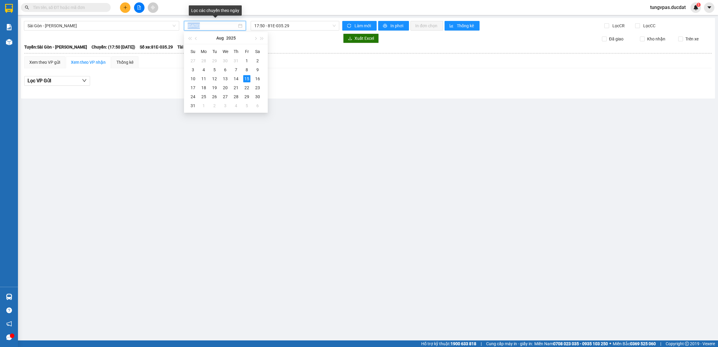
click at [220, 22] on div "[DATE]" at bounding box center [215, 26] width 62 height 10
click at [237, 79] on div "14" at bounding box center [235, 78] width 7 height 7
type input "[DATE]"
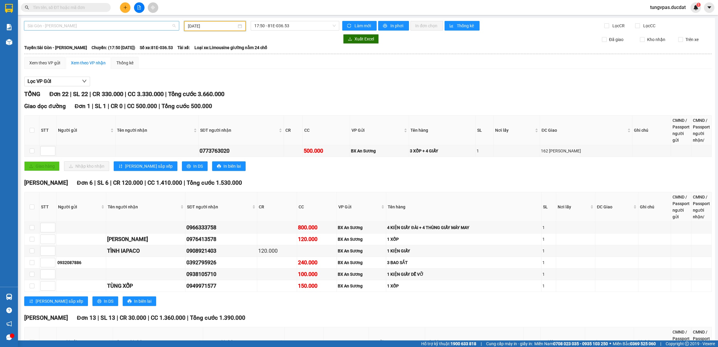
click at [88, 26] on span "Sài Gòn - [PERSON_NAME]" at bounding box center [102, 25] width 148 height 9
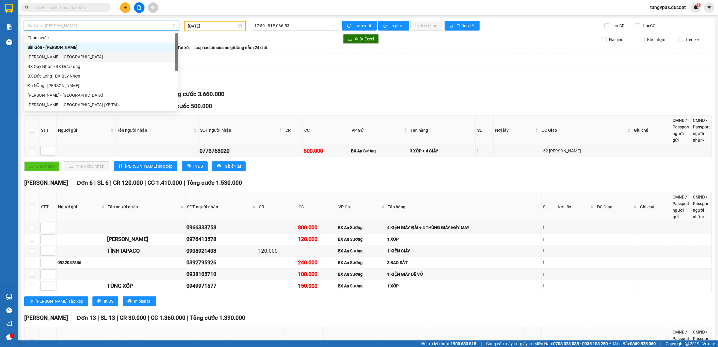
click at [68, 54] on div "[PERSON_NAME] - [GEOGRAPHIC_DATA]" at bounding box center [101, 57] width 147 height 7
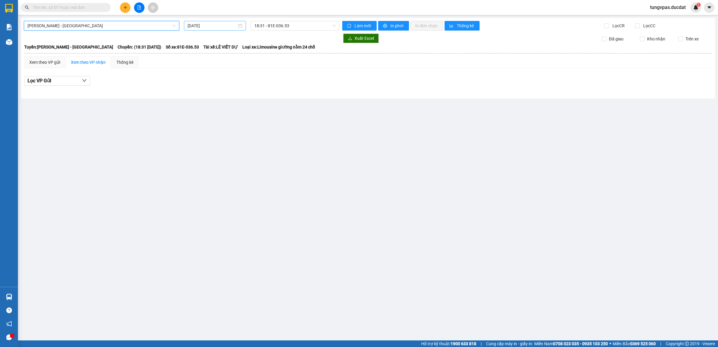
click at [211, 27] on input "[DATE]" at bounding box center [212, 25] width 49 height 7
click at [235, 78] on div "14" at bounding box center [235, 78] width 7 height 7
type input "[DATE]"
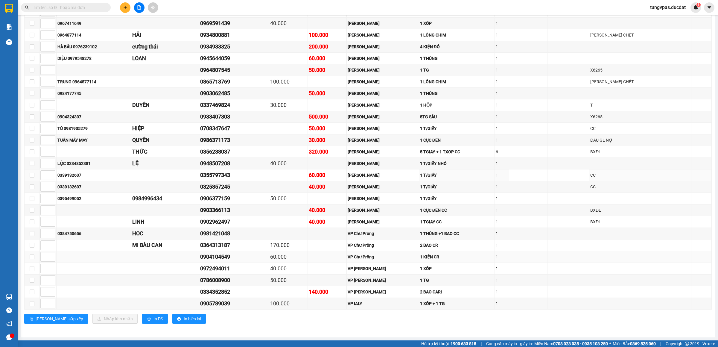
scroll to position [265, 0]
click at [153, 318] on span "In DS" at bounding box center [158, 318] width 10 height 7
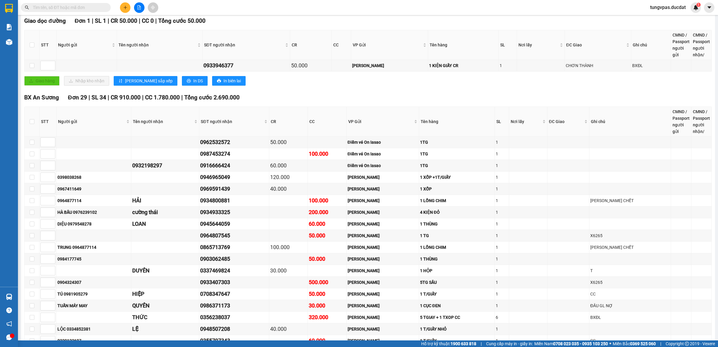
scroll to position [0, 0]
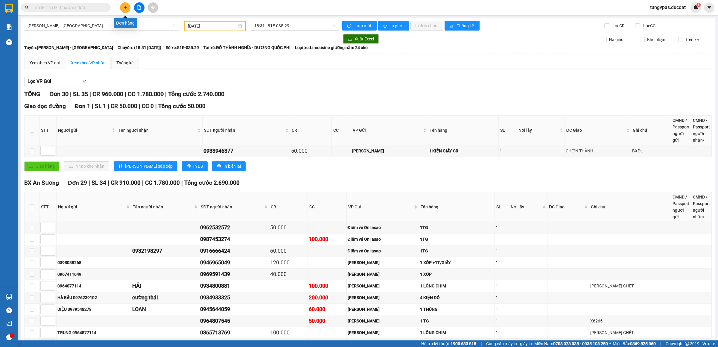
click at [125, 7] on icon "plus" at bounding box center [125, 7] width 4 height 4
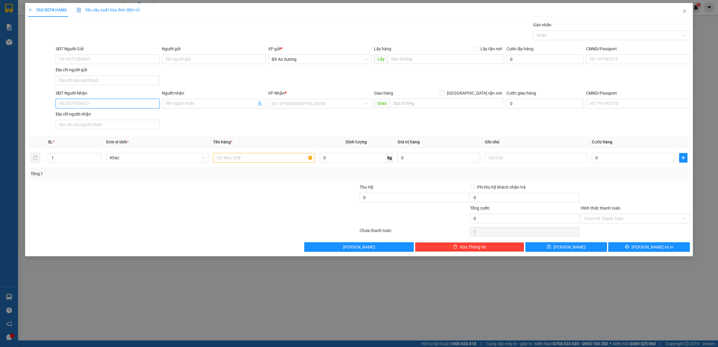
click at [147, 103] on input "SĐT Người Nhận" at bounding box center [108, 104] width 104 height 10
click at [93, 106] on input "SĐT Người Nhận" at bounding box center [108, 104] width 104 height 10
click at [104, 104] on input "0971230567" at bounding box center [108, 104] width 104 height 10
type input "0971230567"
click at [288, 103] on input "search" at bounding box center [318, 103] width 92 height 9
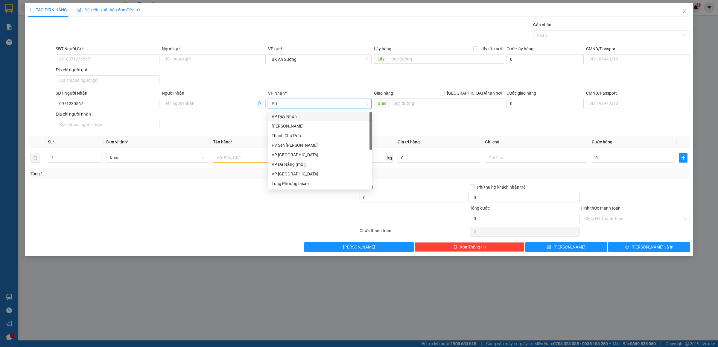
type input "PDP"
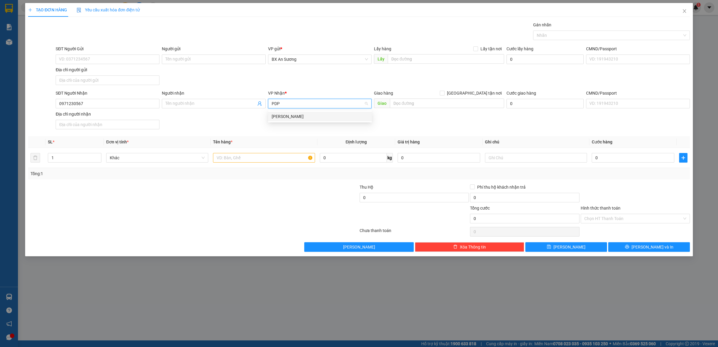
click at [279, 116] on div "[PERSON_NAME]" at bounding box center [320, 116] width 97 height 7
click at [274, 160] on input "text" at bounding box center [264, 158] width 102 height 10
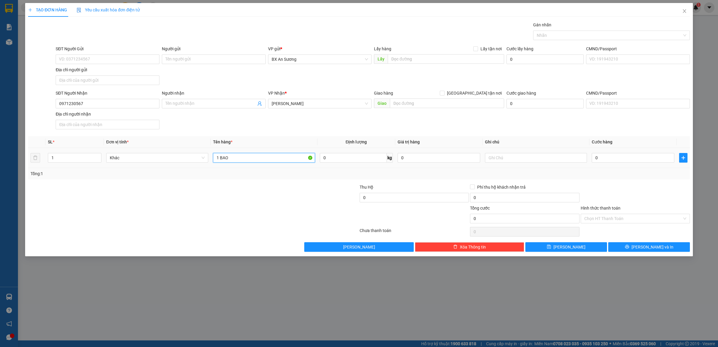
type input "1 BAO"
type input "8"
type input "80"
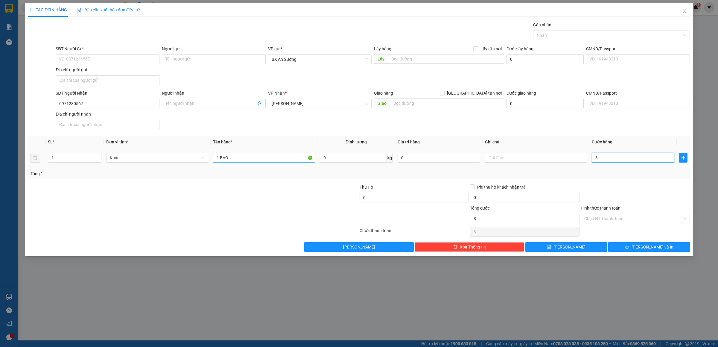
type input "80"
type input "80.000"
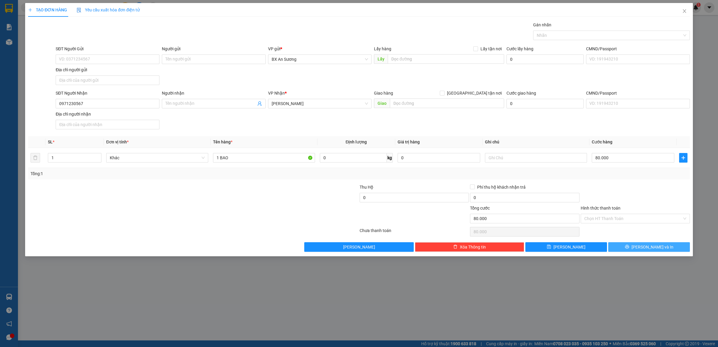
click at [628, 244] on button "[PERSON_NAME] và In" at bounding box center [649, 247] width 82 height 10
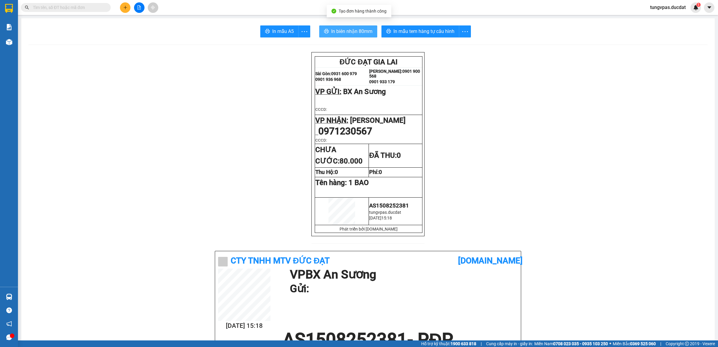
click at [342, 33] on span "In biên nhận 80mm" at bounding box center [351, 31] width 41 height 7
click at [445, 33] on span "In mẫu tem hàng tự cấu hình" at bounding box center [423, 31] width 61 height 7
click at [122, 8] on button at bounding box center [125, 7] width 10 height 10
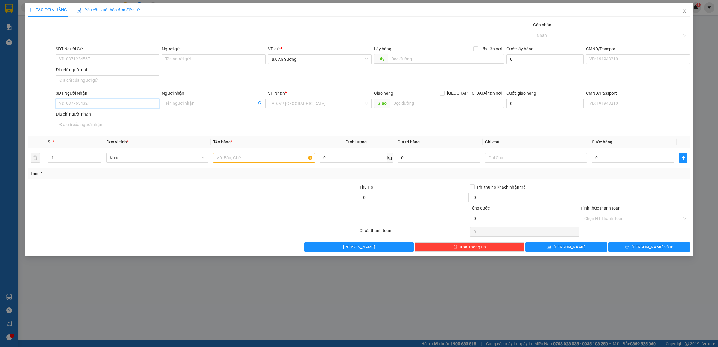
click at [146, 103] on input "SĐT Người Nhận" at bounding box center [108, 104] width 104 height 10
click at [127, 117] on div "0363607734" at bounding box center [107, 116] width 97 height 7
type input "0363607734"
click at [246, 161] on input "text" at bounding box center [264, 158] width 102 height 10
type input "1 CỤC ĐEN"
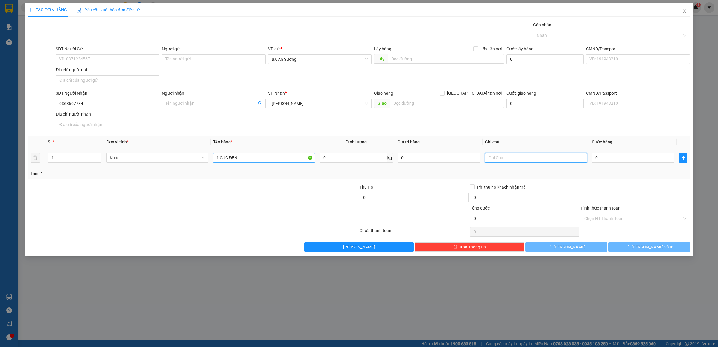
type input "Q"
type input "4"
type input "40"
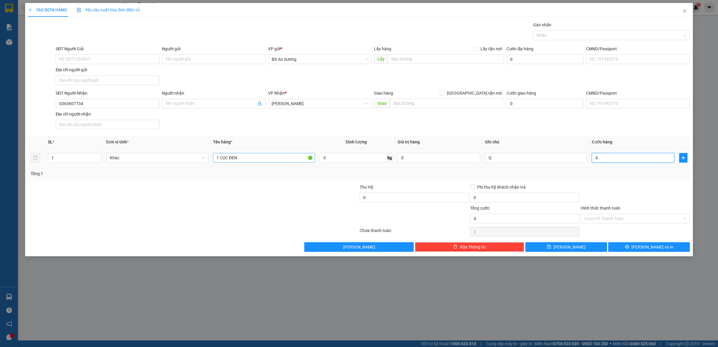
type input "40"
type input "40.000"
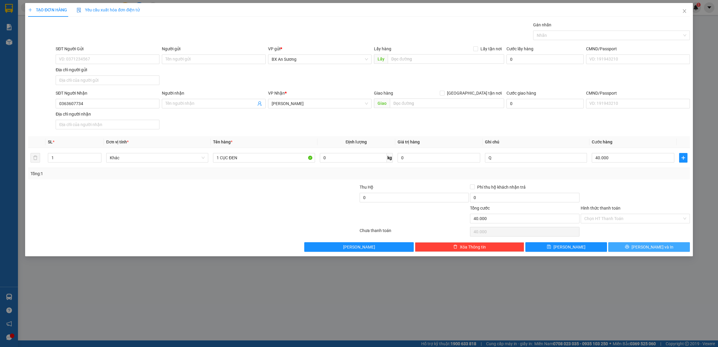
click at [633, 249] on button "[PERSON_NAME] và In" at bounding box center [649, 247] width 82 height 10
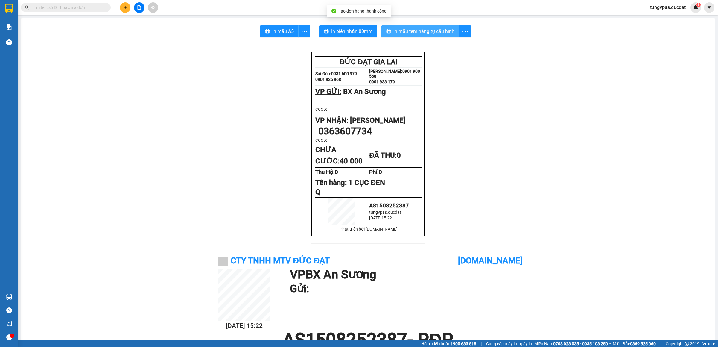
click at [409, 35] on span "In mẫu tem hàng tự cấu hình" at bounding box center [423, 31] width 61 height 7
click at [410, 31] on span "In mẫu tem hàng tự cấu hình" at bounding box center [423, 31] width 61 height 7
click at [367, 30] on span "In biên nhận 80mm" at bounding box center [351, 31] width 41 height 7
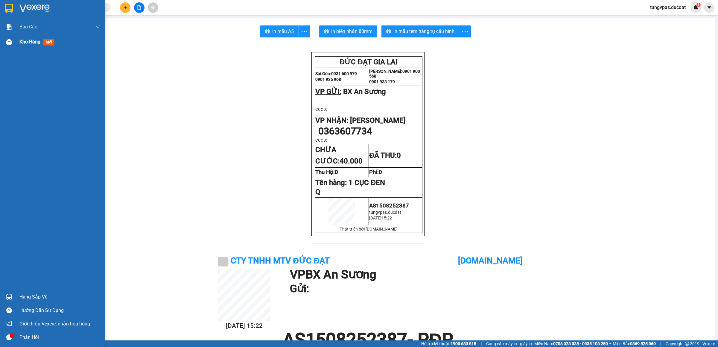
click at [6, 45] on img at bounding box center [9, 42] width 6 height 6
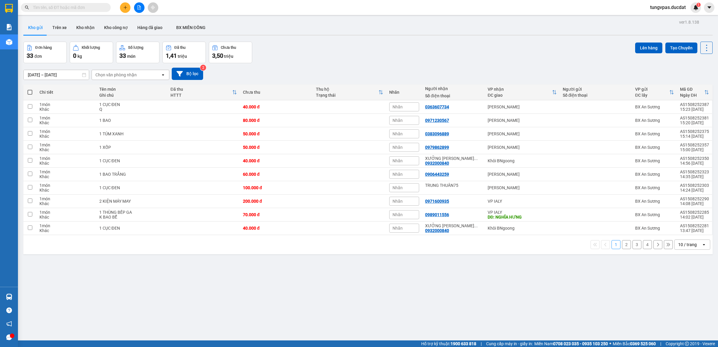
click at [126, 11] on button at bounding box center [125, 7] width 10 height 10
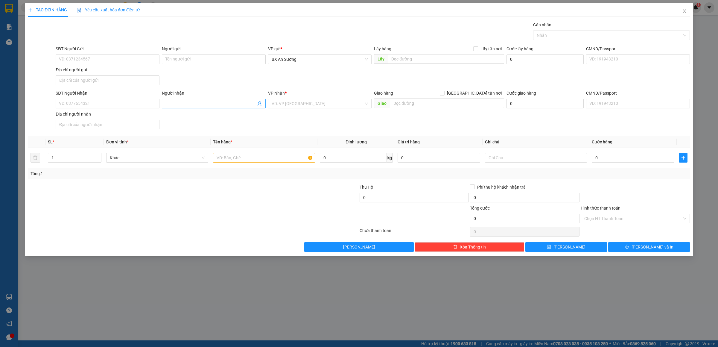
click at [186, 103] on input "Người nhận" at bounding box center [210, 103] width 91 height 7
type input "MINH"
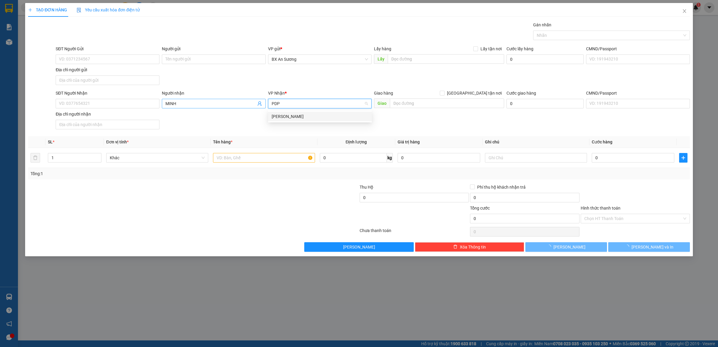
type input "PDP"
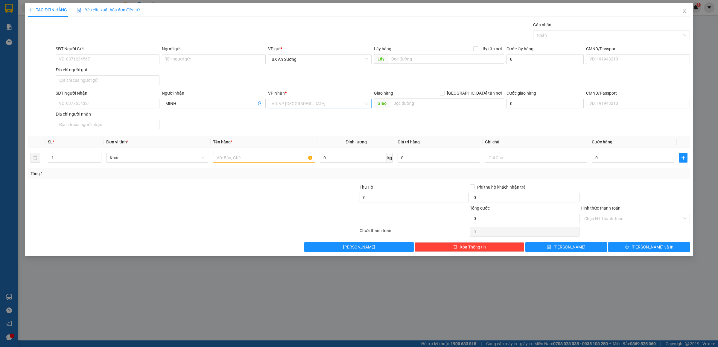
click at [287, 108] on input "search" at bounding box center [318, 103] width 92 height 9
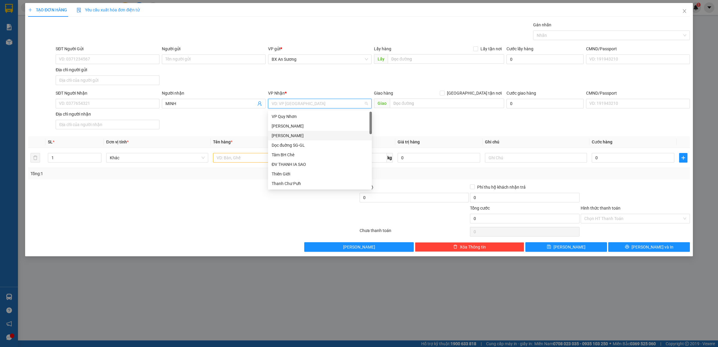
click at [292, 135] on div "[PERSON_NAME]" at bounding box center [320, 135] width 97 height 7
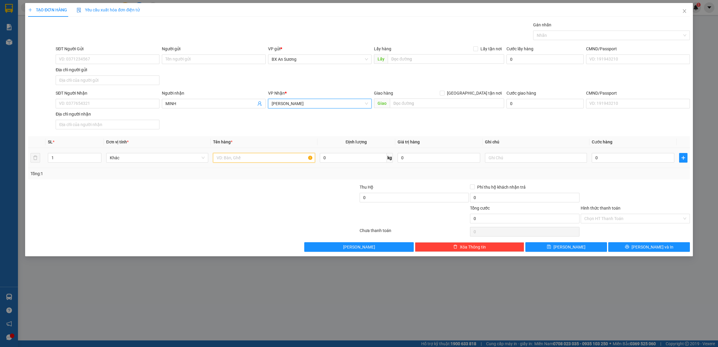
click at [249, 159] on input "text" at bounding box center [264, 158] width 102 height 10
type input "1 BAO + 1 CỤC"
type input "2"
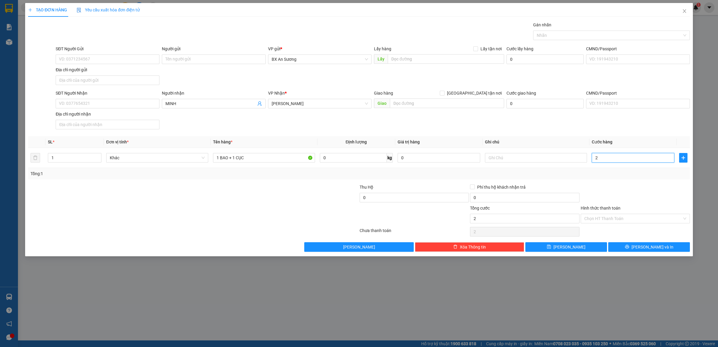
type input "20"
type input "200"
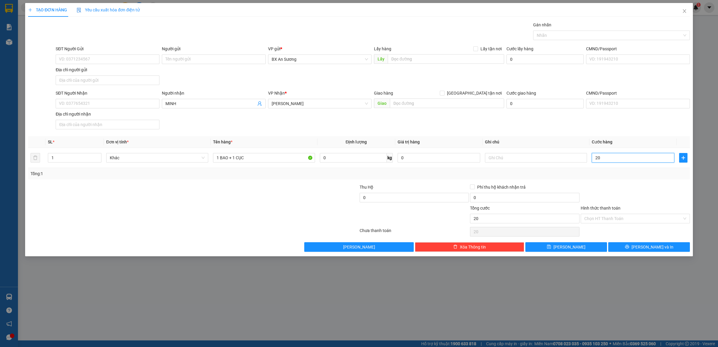
type input "200"
type input "200.000"
click at [636, 252] on div "TẠO ĐƠN HÀNG Yêu cầu xuất hóa đơn điện tử Transit Pickup Surcharge Ids Transit …" at bounding box center [359, 129] width 668 height 253
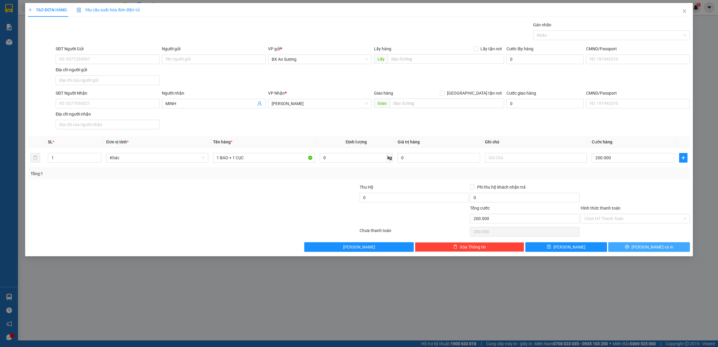
click at [636, 249] on button "[PERSON_NAME] và In" at bounding box center [649, 247] width 82 height 10
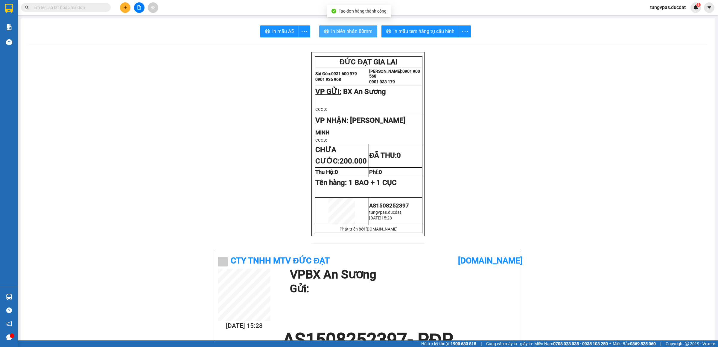
click at [331, 30] on span "In biên nhận 80mm" at bounding box center [351, 31] width 41 height 7
click at [328, 36] on button "In biên nhận 80mm" at bounding box center [348, 31] width 58 height 12
click at [362, 34] on span "In biên nhận 80mm" at bounding box center [351, 31] width 41 height 7
click at [127, 8] on button at bounding box center [125, 7] width 10 height 10
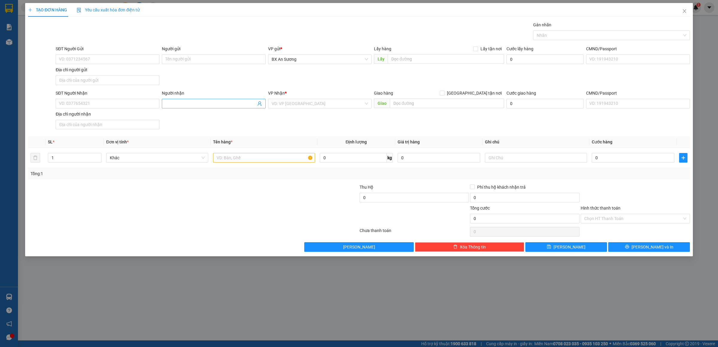
click at [171, 106] on input "Người nhận" at bounding box center [210, 103] width 91 height 7
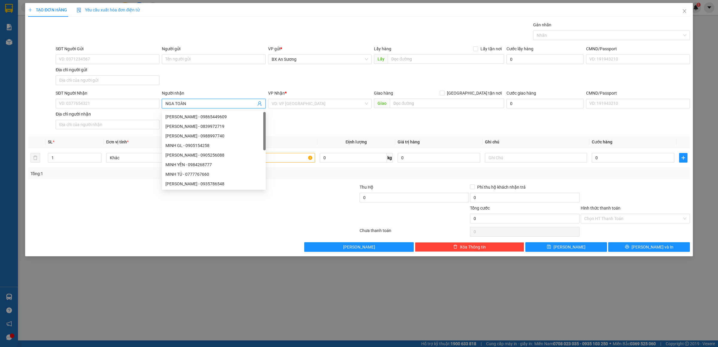
type input "NGA TOÀN"
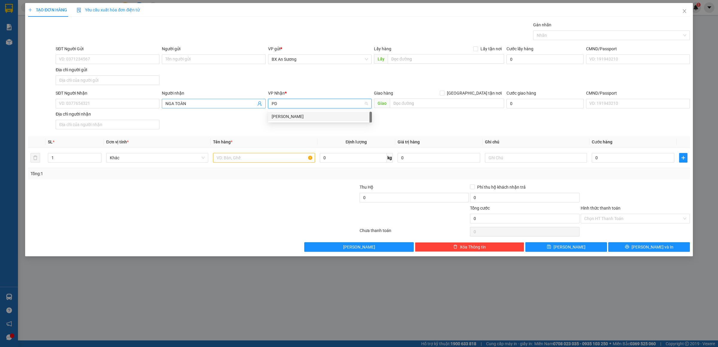
type input "PDP"
click at [285, 115] on div "[PERSON_NAME]" at bounding box center [320, 116] width 97 height 7
click at [270, 162] on input "text" at bounding box center [264, 158] width 102 height 10
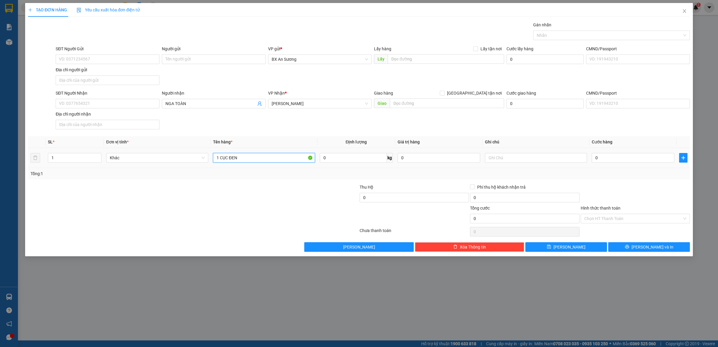
type input "1 CỤC ĐEN"
type input "80"
click at [639, 160] on input "0" at bounding box center [633, 158] width 83 height 10
type input "1 CỤC ĐEN80"
type input "0"
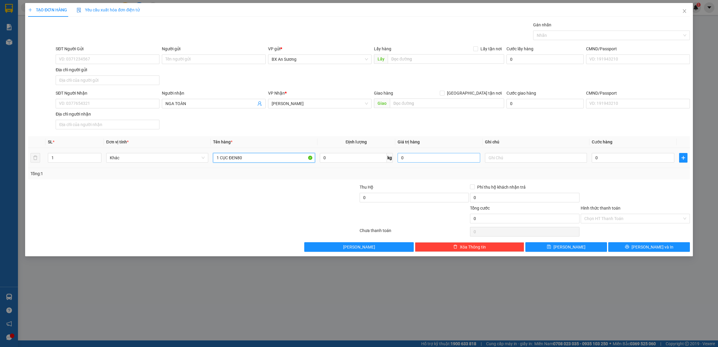
type input "1 CỤC ĐEN"
click at [600, 159] on input "0" at bounding box center [633, 158] width 83 height 10
type input "8"
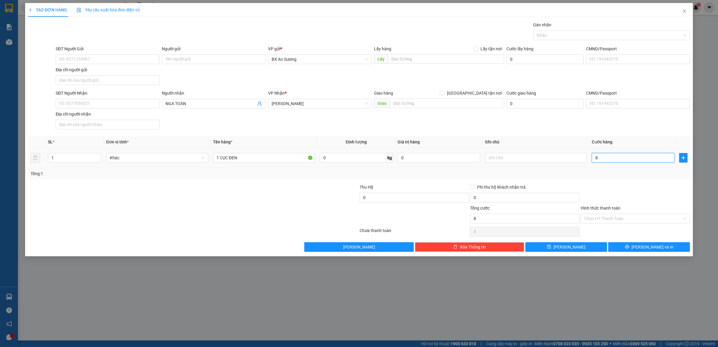
type input "80"
type input "80.000"
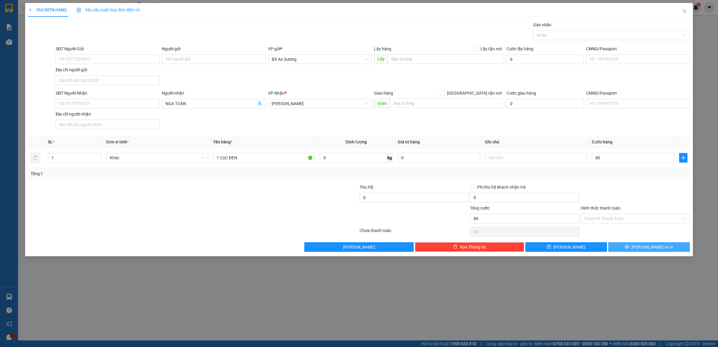
type input "80.000"
click at [658, 250] on span "[PERSON_NAME] và In" at bounding box center [653, 247] width 42 height 7
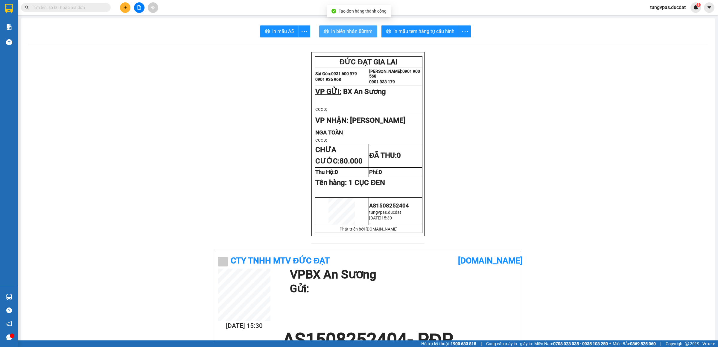
click at [363, 27] on button "In biên nhận 80mm" at bounding box center [348, 31] width 58 height 12
click at [124, 7] on icon "plus" at bounding box center [125, 7] width 4 height 4
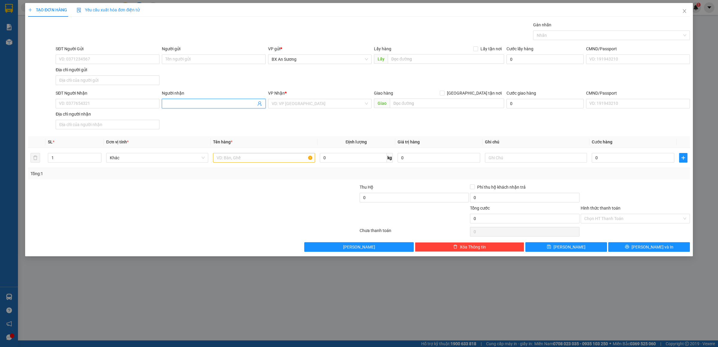
click at [202, 103] on input "Người nhận" at bounding box center [210, 103] width 91 height 7
type input "[PERSON_NAME]"
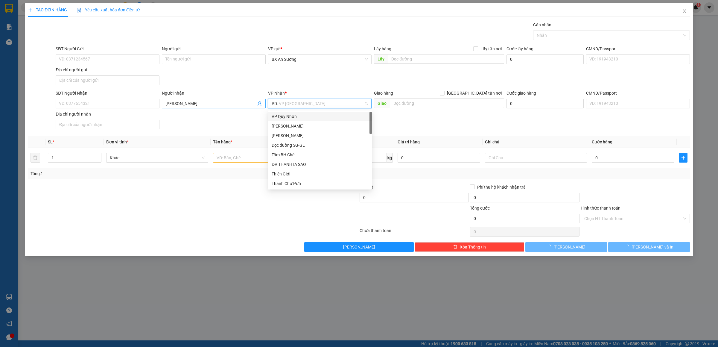
type input "PDP"
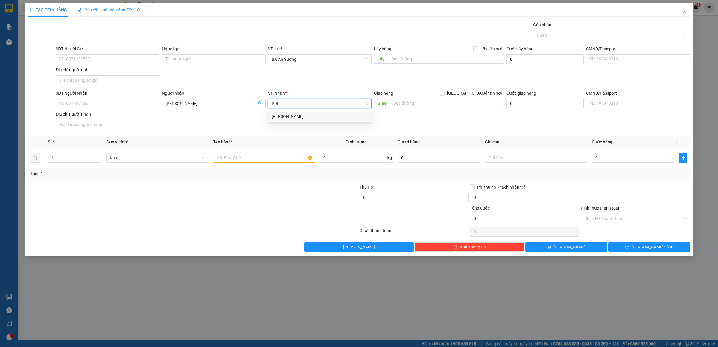
click at [287, 115] on div "[PERSON_NAME]" at bounding box center [320, 116] width 97 height 7
click at [277, 158] on input "text" at bounding box center [264, 158] width 102 height 10
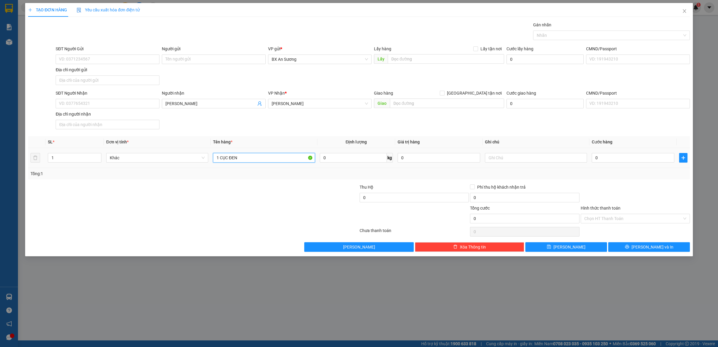
type input "1 CỤC ĐEN"
type input "5"
type input "50"
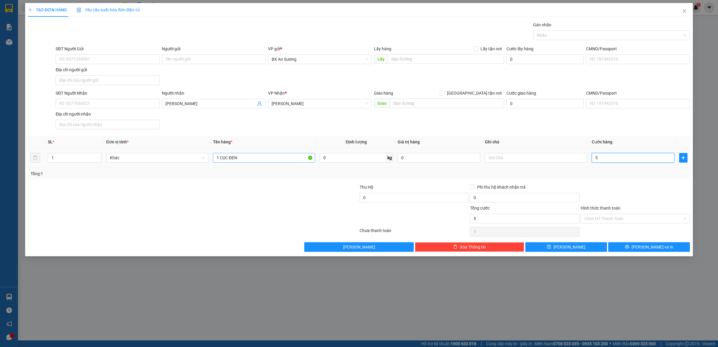
type input "50"
type input "50.000"
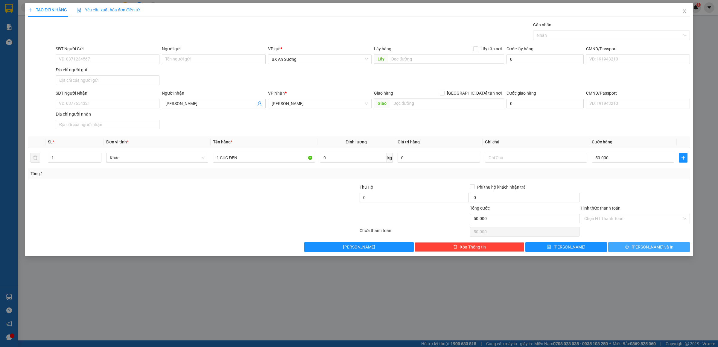
click at [661, 248] on span "[PERSON_NAME] và In" at bounding box center [653, 247] width 42 height 7
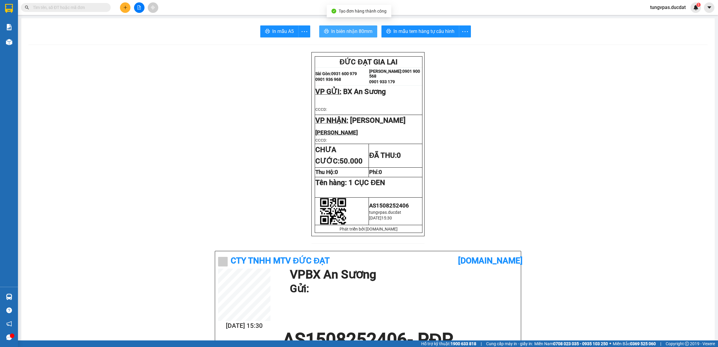
click at [365, 34] on span "In biên nhận 80mm" at bounding box center [351, 31] width 41 height 7
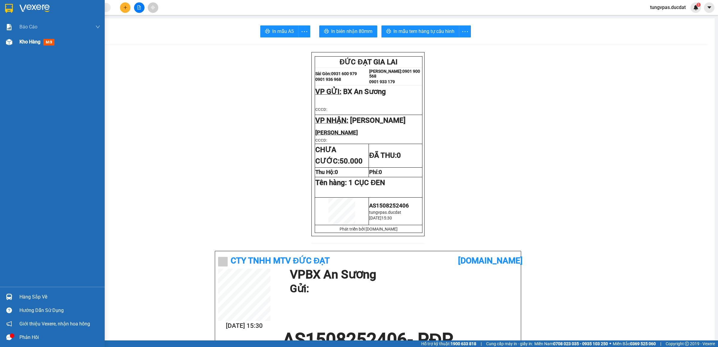
click at [7, 49] on div "Kho hàng mới" at bounding box center [52, 41] width 105 height 15
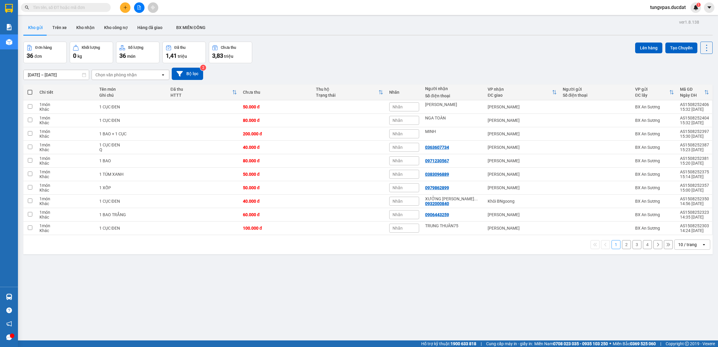
click at [693, 240] on div "10 / trang" at bounding box center [688, 245] width 27 height 10
click at [685, 311] on span "100 / trang" at bounding box center [683, 314] width 22 height 6
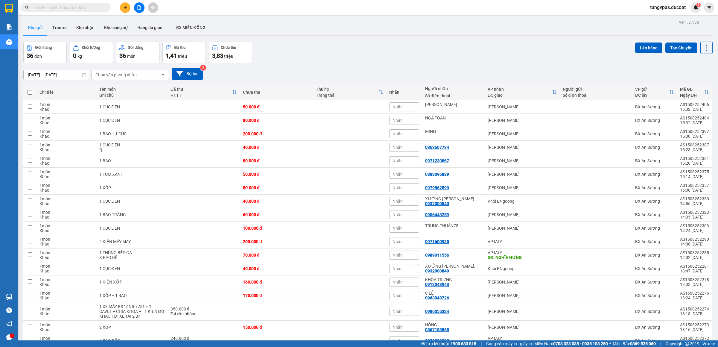
click at [30, 90] on span at bounding box center [30, 92] width 5 height 5
click at [30, 89] on input "checkbox" at bounding box center [30, 89] width 0 height 0
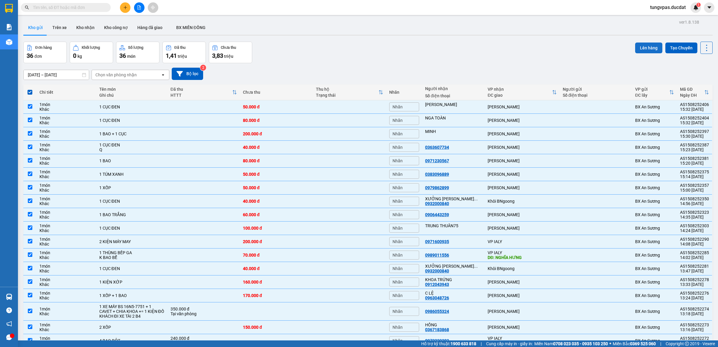
click at [646, 42] on button "Lên hàng" at bounding box center [648, 47] width 27 height 11
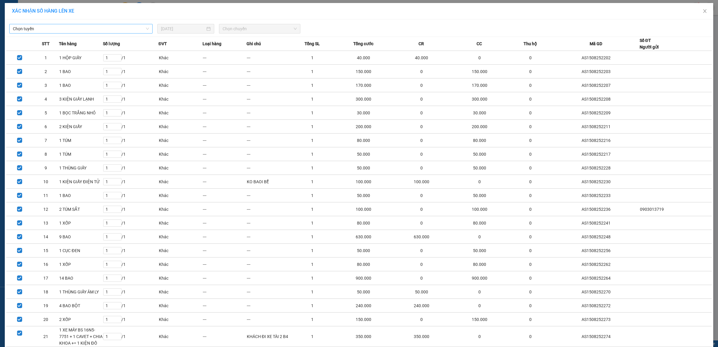
click at [124, 31] on span "Chọn tuyến" at bounding box center [81, 28] width 136 height 9
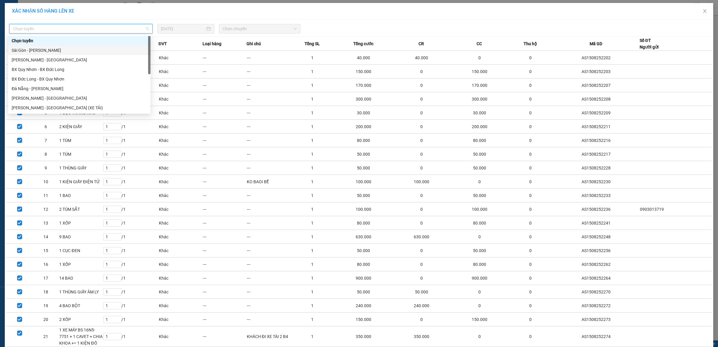
click at [75, 51] on div "Sài Gòn - [PERSON_NAME]" at bounding box center [79, 50] width 135 height 7
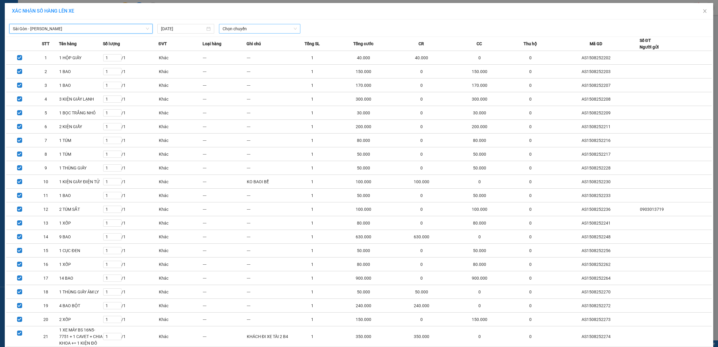
click at [249, 28] on span "Chọn chuyến" at bounding box center [260, 28] width 74 height 9
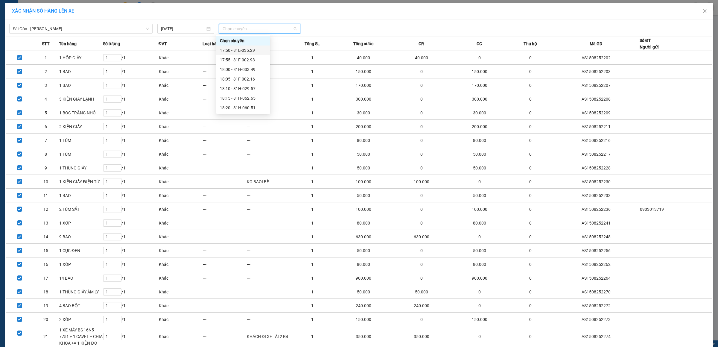
click at [255, 50] on div "17:50 - 81E-035.29" at bounding box center [243, 50] width 47 height 7
